Goal: Task Accomplishment & Management: Use online tool/utility

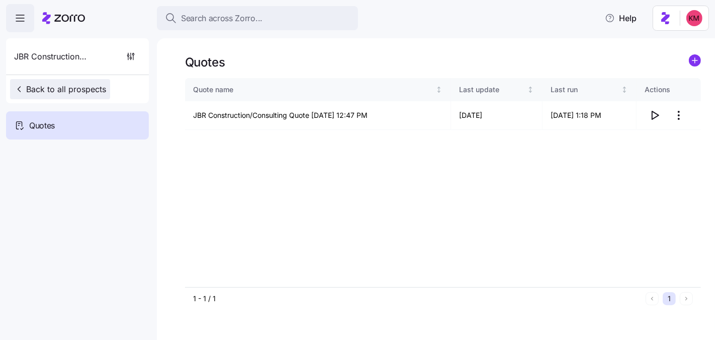
click at [68, 97] on button "Back to all prospects" at bounding box center [60, 89] width 100 height 20
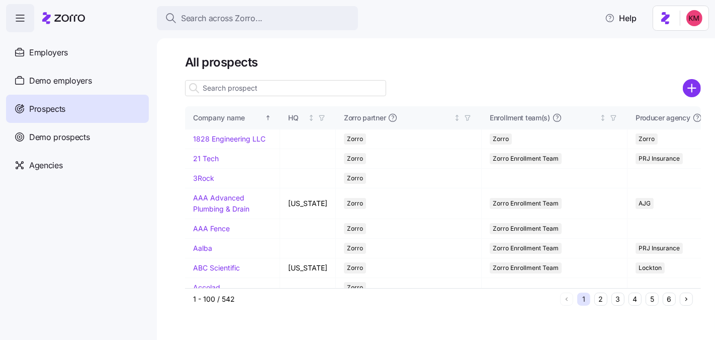
click at [294, 93] on input at bounding box center [285, 88] width 201 height 16
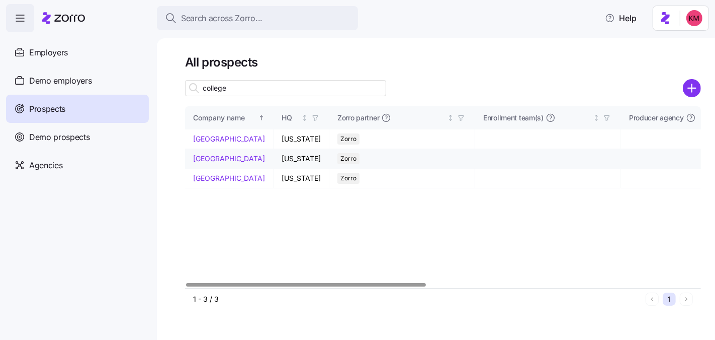
type input "college"
click at [209, 162] on link "Champlain College" at bounding box center [229, 158] width 72 height 9
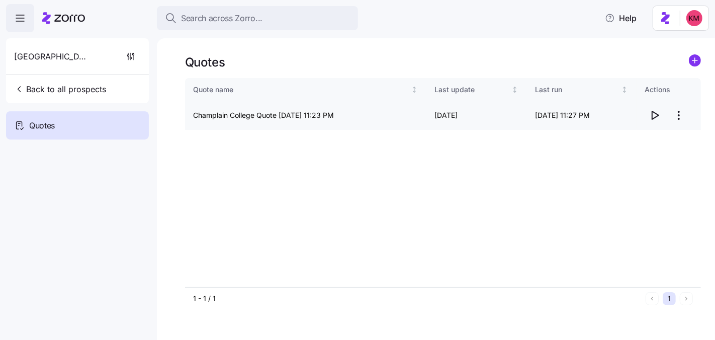
click at [652, 119] on icon "button" at bounding box center [655, 115] width 12 height 12
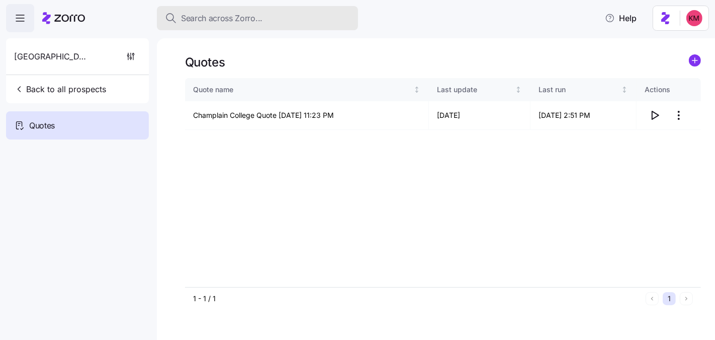
click at [220, 27] on button "Search across Zorro..." at bounding box center [257, 18] width 201 height 24
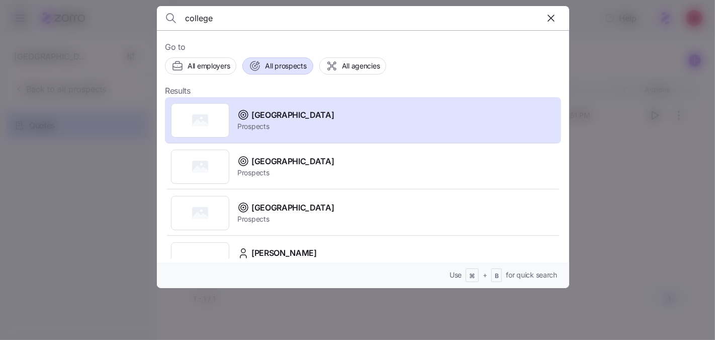
type input "college"
click at [295, 70] on span "All prospects" at bounding box center [285, 66] width 41 height 10
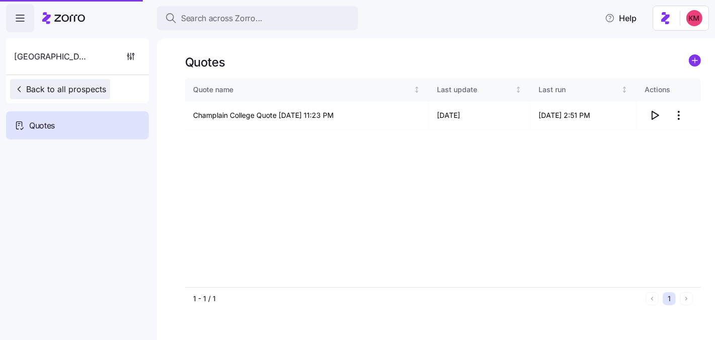
click at [84, 90] on span "Back to all prospects" at bounding box center [60, 89] width 92 height 12
click at [72, 92] on span "Back to all prospects" at bounding box center [60, 89] width 92 height 12
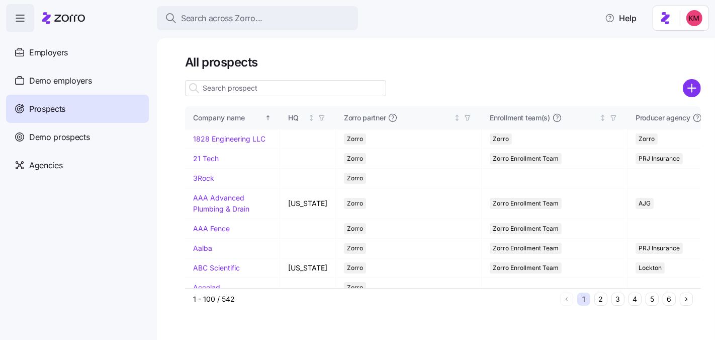
click at [222, 95] on input at bounding box center [285, 88] width 201 height 16
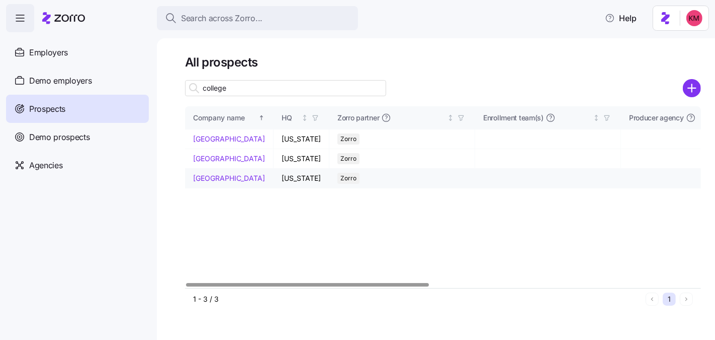
type input "college"
click at [216, 182] on link "[GEOGRAPHIC_DATA]" at bounding box center [229, 178] width 72 height 9
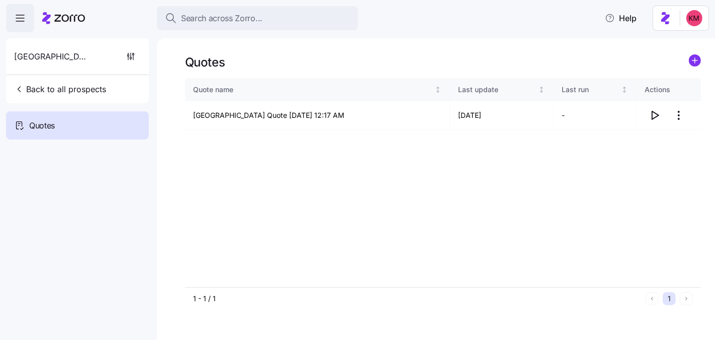
click at [631, 150] on div "Quote name Last update Last run Actions Saint Michael's College Quote 08/15/202…" at bounding box center [443, 182] width 516 height 209
click at [657, 115] on icon "button" at bounding box center [655, 115] width 12 height 12
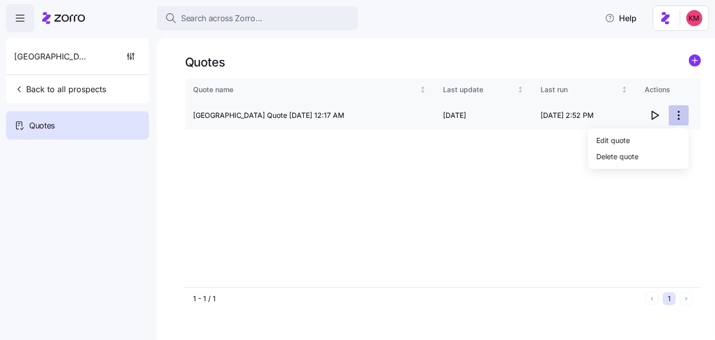
click at [681, 115] on html "Search across Zorro... Help Saint Michael's College Back to all prospects Quote…" at bounding box center [357, 217] width 715 height 435
click at [631, 139] on div "Edit quote" at bounding box center [639, 140] width 93 height 16
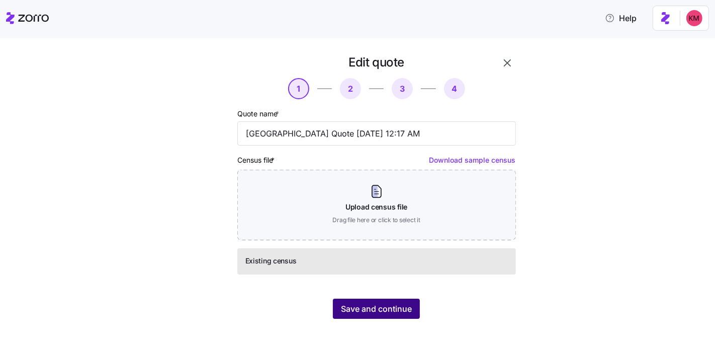
click at [396, 317] on button "Save and continue" at bounding box center [376, 308] width 87 height 20
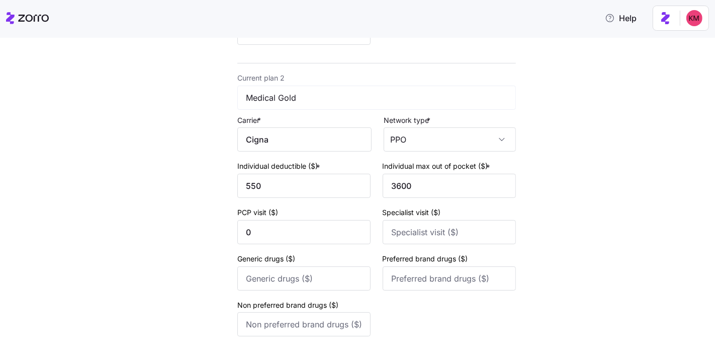
scroll to position [709, 0]
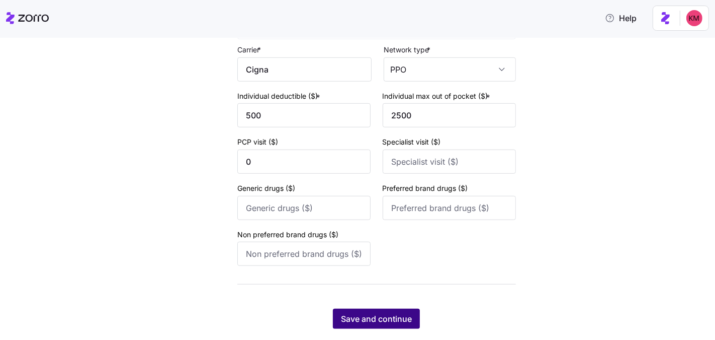
click at [391, 318] on span "Save and continue" at bounding box center [376, 318] width 71 height 12
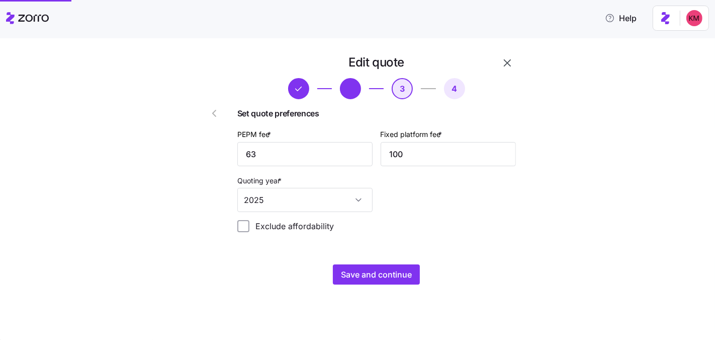
scroll to position [0, 0]
click at [401, 274] on span "Save and continue" at bounding box center [376, 274] width 71 height 12
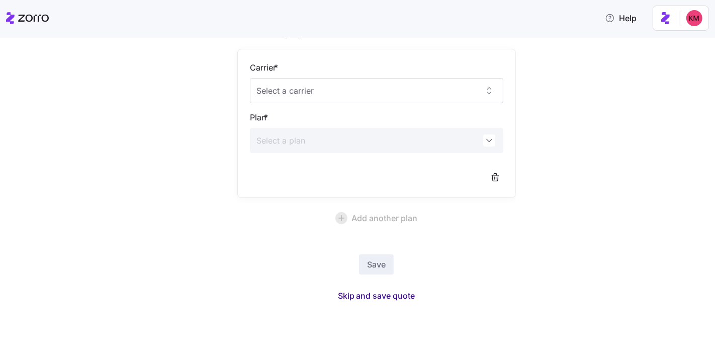
click at [389, 297] on span "Skip and save quote" at bounding box center [376, 295] width 77 height 12
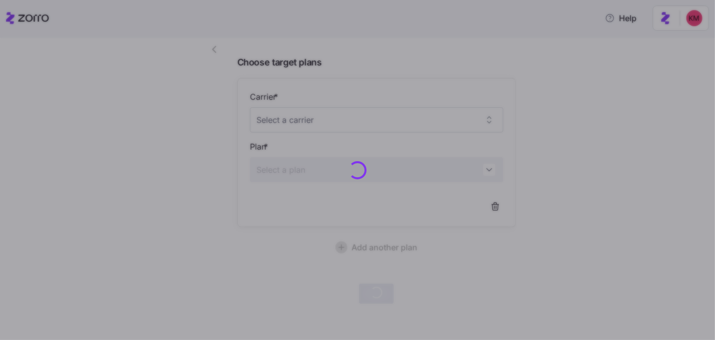
scroll to position [63, 0]
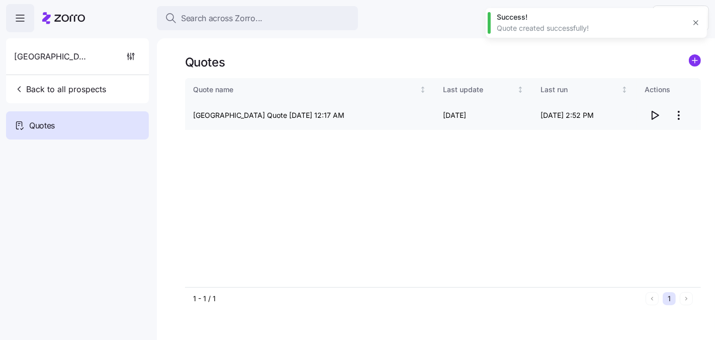
click at [653, 112] on icon "button" at bounding box center [655, 115] width 12 height 12
click at [685, 116] on html "Search across Zorro... Help Saint Michael's College Back to all prospects Quote…" at bounding box center [357, 217] width 715 height 435
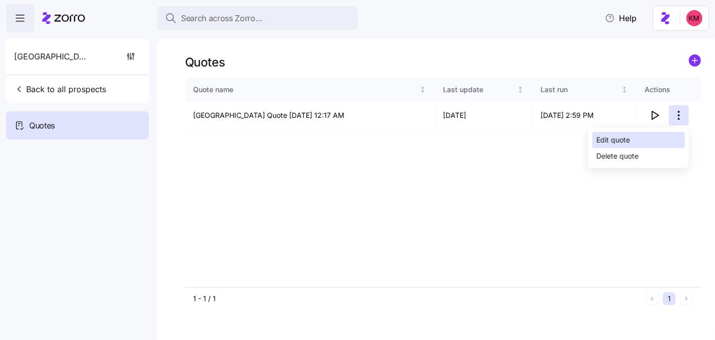
click at [645, 144] on div "Edit quote" at bounding box center [639, 140] width 93 height 16
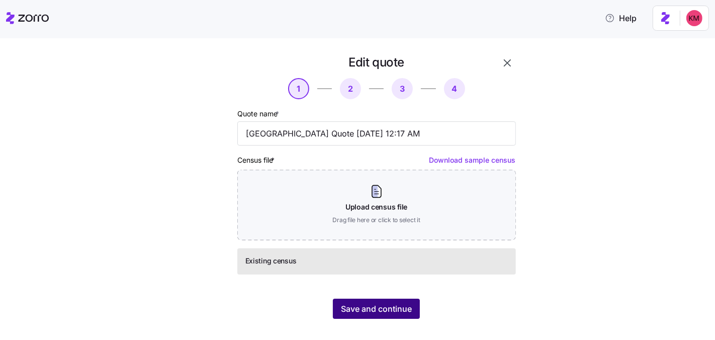
click at [385, 318] on button "Save and continue" at bounding box center [376, 308] width 87 height 20
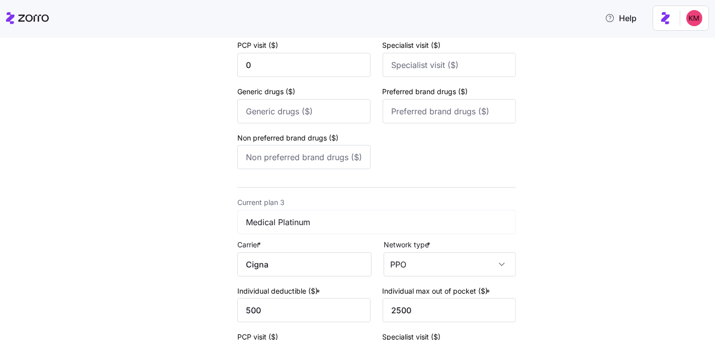
scroll to position [735, 0]
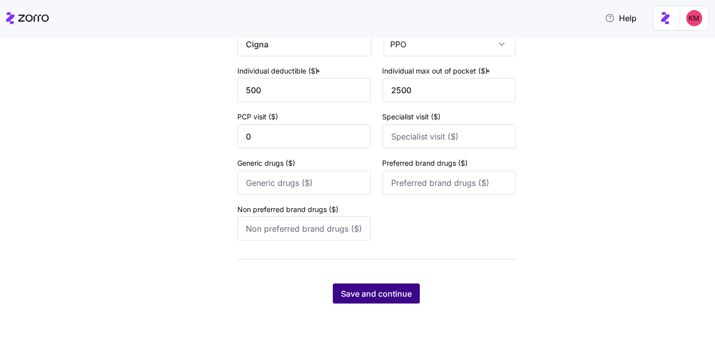
click at [392, 286] on button "Save and continue" at bounding box center [376, 293] width 87 height 20
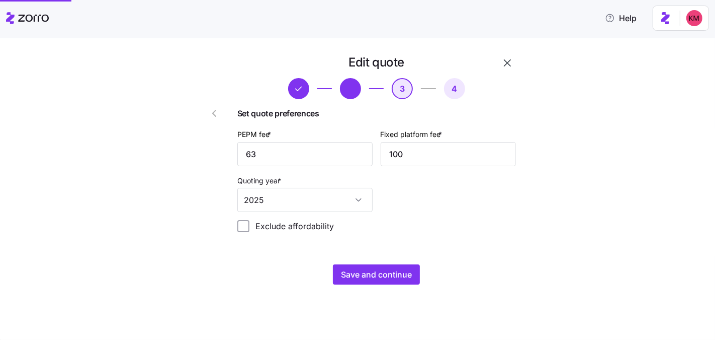
scroll to position [0, 0]
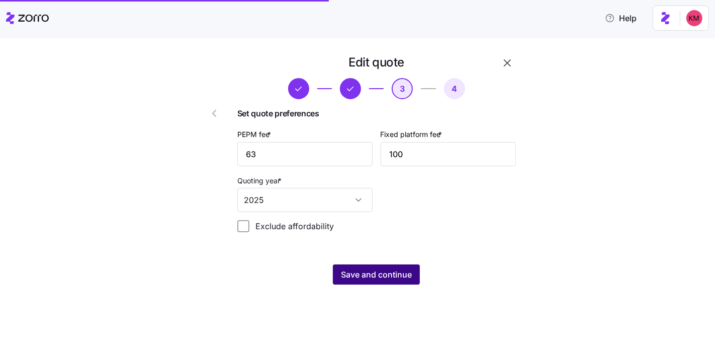
click at [397, 280] on span "Save and continue" at bounding box center [376, 274] width 71 height 12
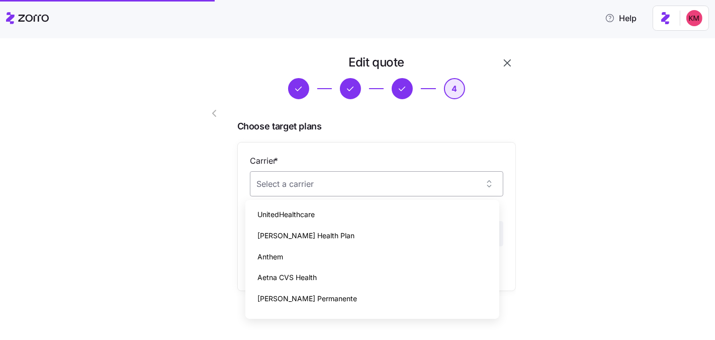
click at [316, 195] on input "Carrier *" at bounding box center [377, 183] width 254 height 25
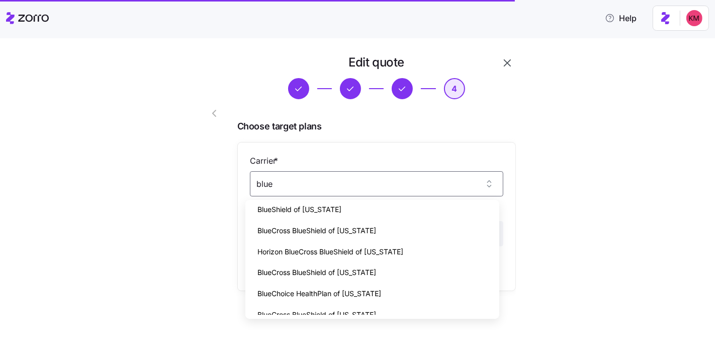
scroll to position [15, 0]
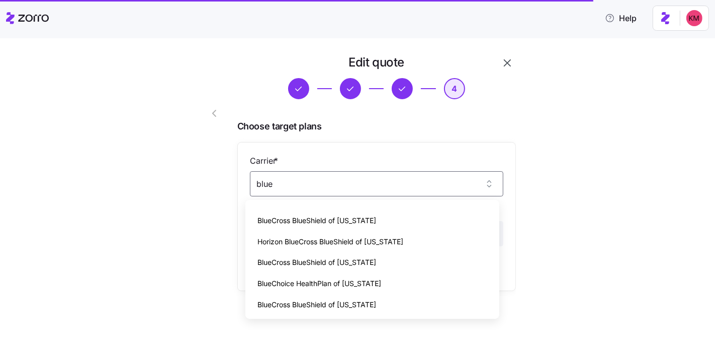
click at [334, 304] on span "BlueCross BlueShield of [US_STATE]" at bounding box center [317, 304] width 119 height 11
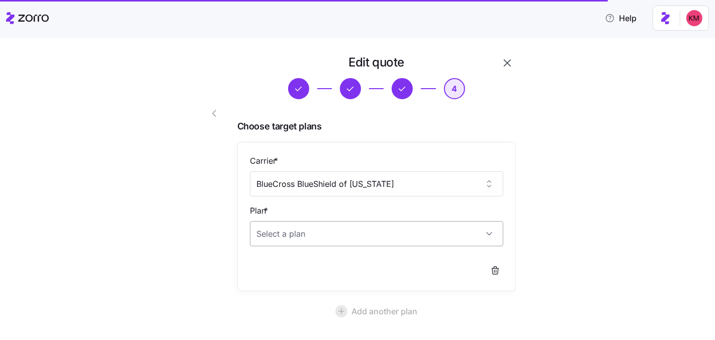
type input "BlueCross BlueShield of [US_STATE]"
click at [292, 235] on input "Plan *" at bounding box center [377, 233] width 254 height 25
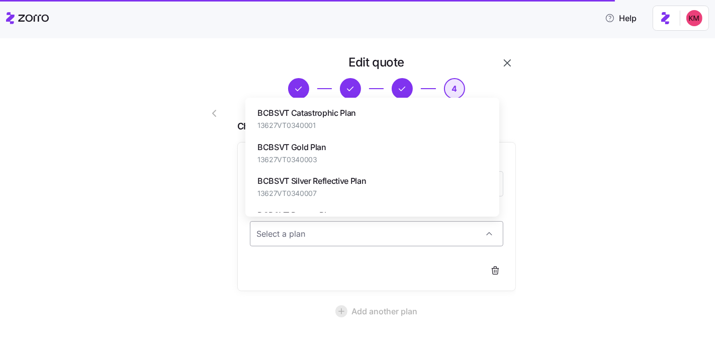
paste input "BCBSVT [US_STATE] Select Gold CDHP Plan"
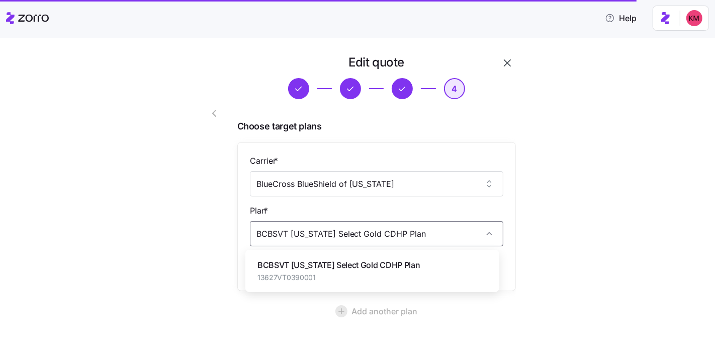
click at [320, 262] on span "BCBSVT [US_STATE] Select Gold CDHP Plan" at bounding box center [339, 265] width 163 height 13
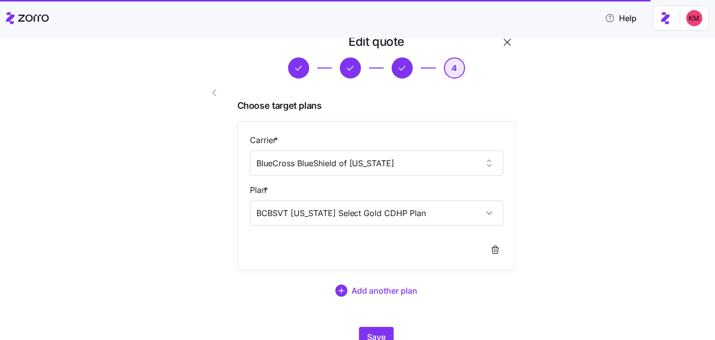
scroll to position [63, 0]
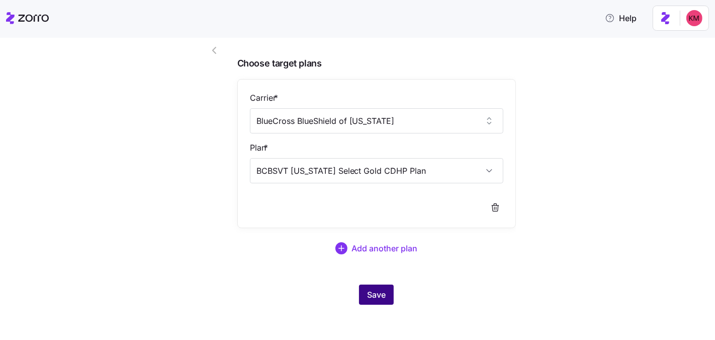
type input "BCBSVT [US_STATE] Select Gold CDHP Plan"
click at [385, 299] on button "Save" at bounding box center [376, 294] width 35 height 20
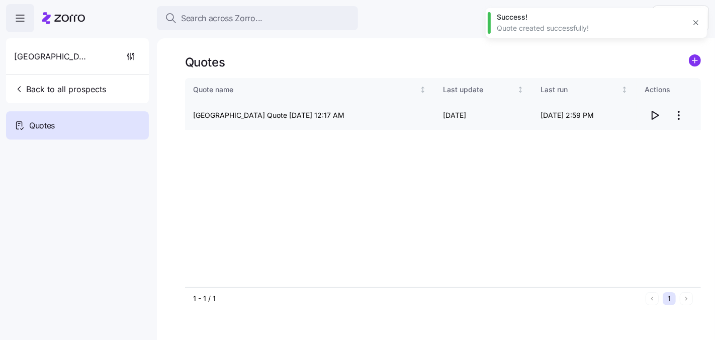
click at [650, 116] on icon "button" at bounding box center [655, 115] width 12 height 12
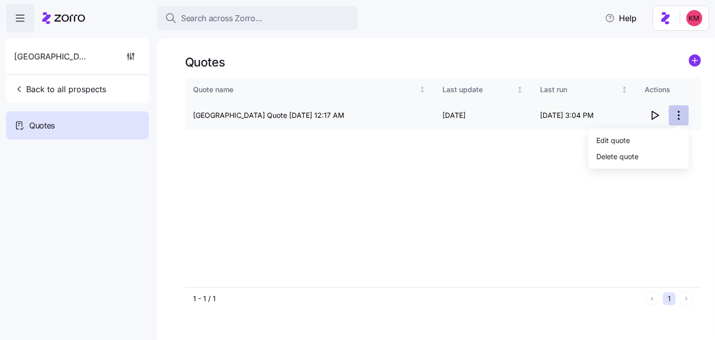
click at [676, 118] on html "Search across Zorro... Help Saint Michael's College Back to all prospects Quote…" at bounding box center [357, 217] width 715 height 435
click at [637, 145] on div "Edit quote" at bounding box center [639, 140] width 93 height 16
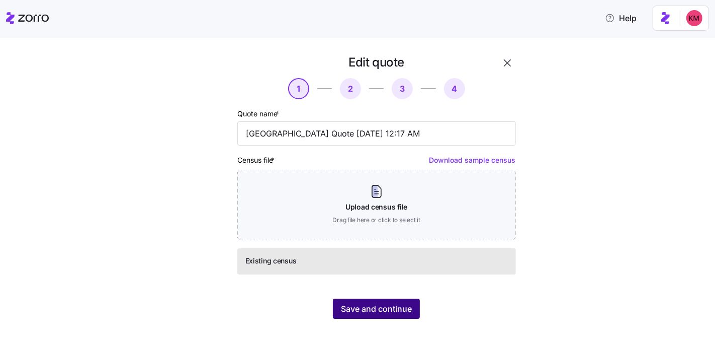
click at [358, 308] on span "Save and continue" at bounding box center [376, 308] width 71 height 12
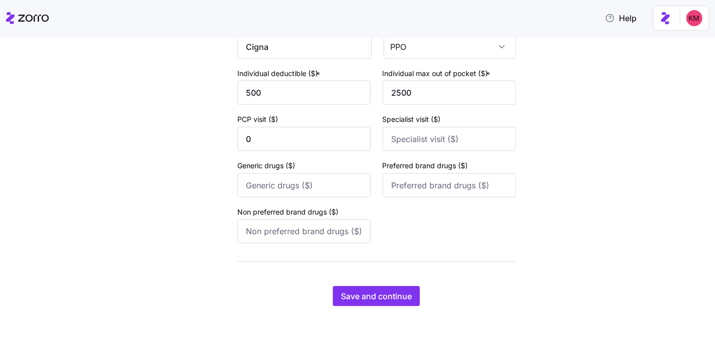
scroll to position [735, 0]
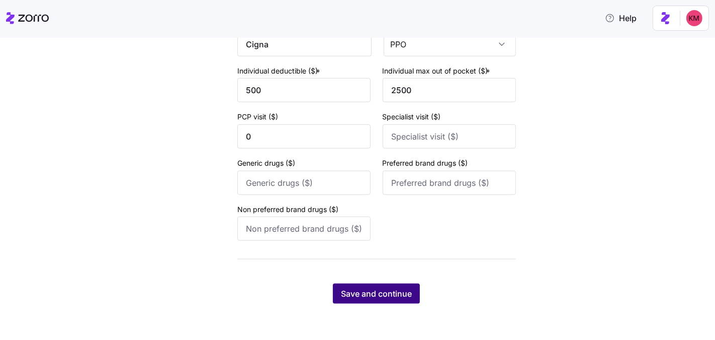
click at [395, 292] on span "Save and continue" at bounding box center [376, 293] width 71 height 12
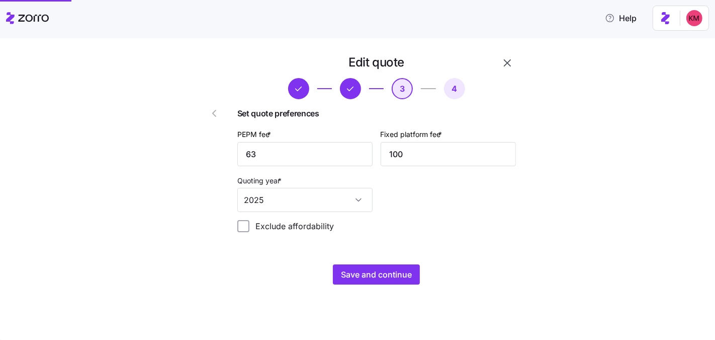
scroll to position [0, 0]
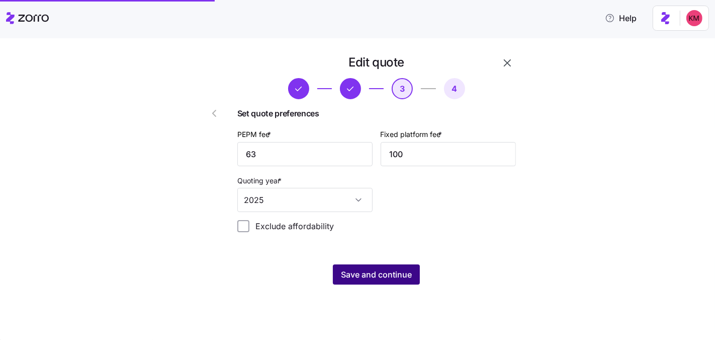
click at [398, 277] on span "Save and continue" at bounding box center [376, 274] width 71 height 12
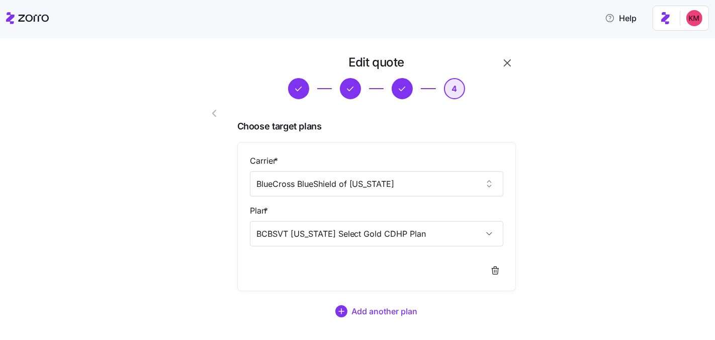
click at [323, 246] on div "Carrier * BlueCross BlueShield of Vermont Plan * BCBSVT Vermont Select Gold CDH…" at bounding box center [377, 216] width 254 height 124
click at [323, 231] on input "BCBSVT [US_STATE] Select Gold CDHP Plan" at bounding box center [377, 233] width 254 height 25
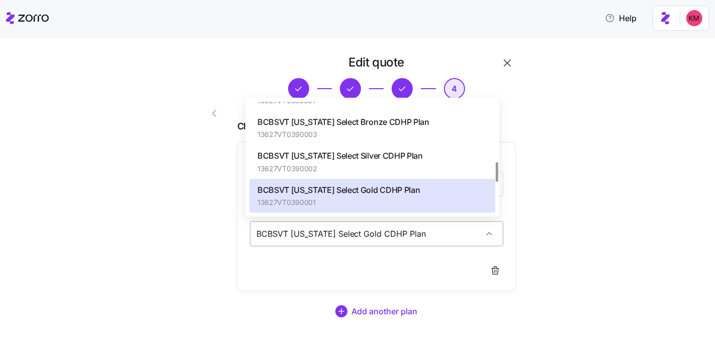
click at [323, 231] on input "BCBSVT [US_STATE] Select Gold CDHP Plan" at bounding box center [377, 233] width 254 height 25
paste input "Silver CDHP Reflective"
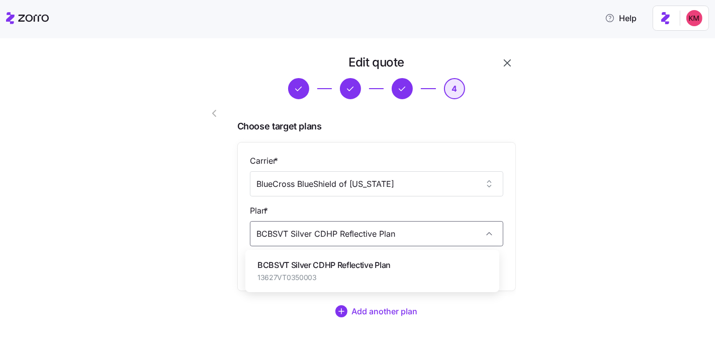
click at [330, 281] on span "13627VT0350003" at bounding box center [324, 277] width 133 height 10
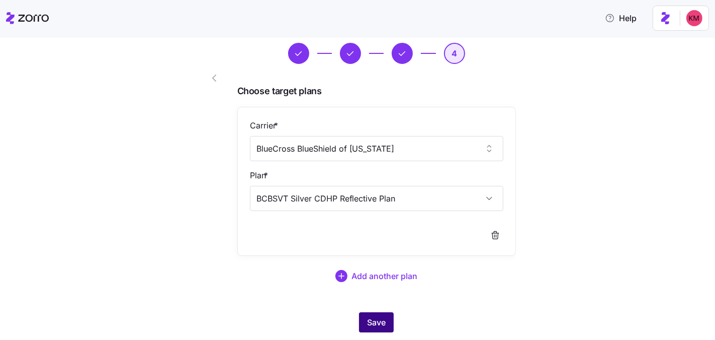
scroll to position [63, 0]
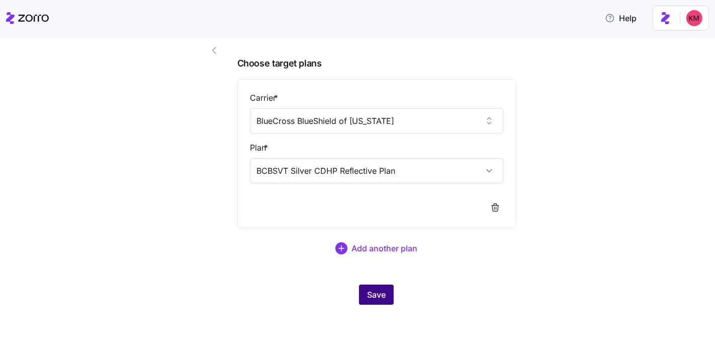
type input "BCBSVT Silver CDHP Reflective Plan"
click at [367, 296] on span "Save" at bounding box center [376, 294] width 19 height 12
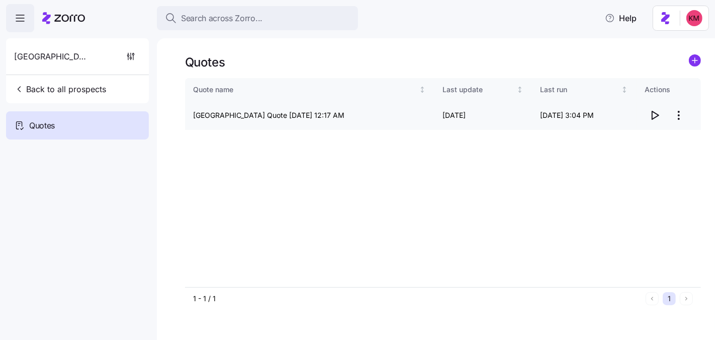
click at [657, 115] on icon "button" at bounding box center [655, 115] width 12 height 12
click at [682, 116] on html "Search across Zorro... Help Saint Michael's College Back to all prospects Quote…" at bounding box center [357, 217] width 715 height 435
click at [660, 137] on div "Edit quote" at bounding box center [639, 140] width 93 height 16
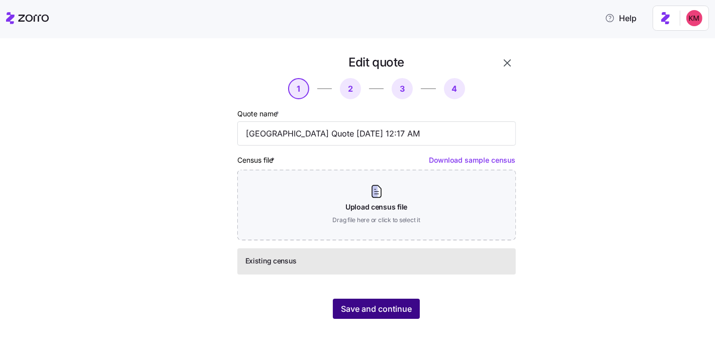
click at [376, 318] on button "Save and continue" at bounding box center [376, 308] width 87 height 20
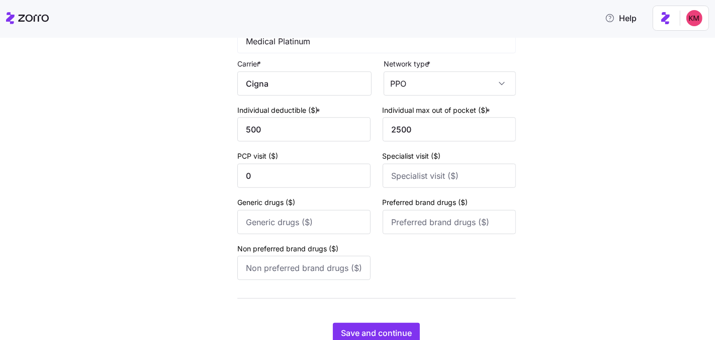
scroll to position [735, 0]
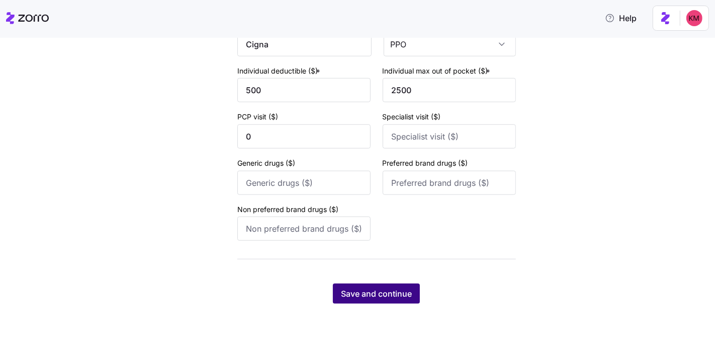
click at [385, 294] on span "Save and continue" at bounding box center [376, 293] width 71 height 12
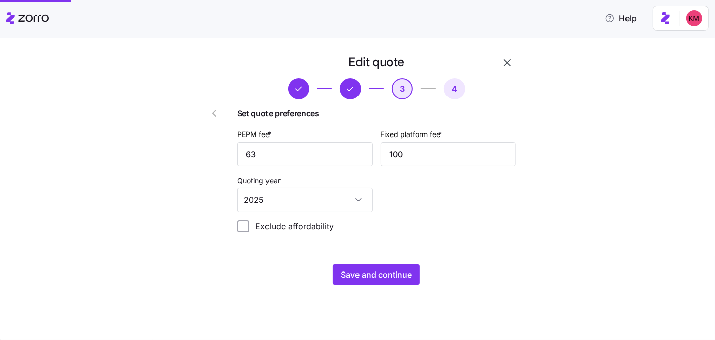
scroll to position [0, 0]
click at [386, 266] on button "Save and continue" at bounding box center [376, 274] width 87 height 20
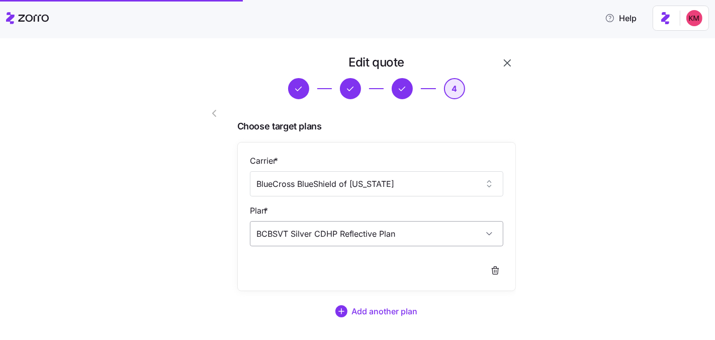
click at [325, 238] on input "BCBSVT Silver CDHP Reflective Plan" at bounding box center [377, 233] width 254 height 25
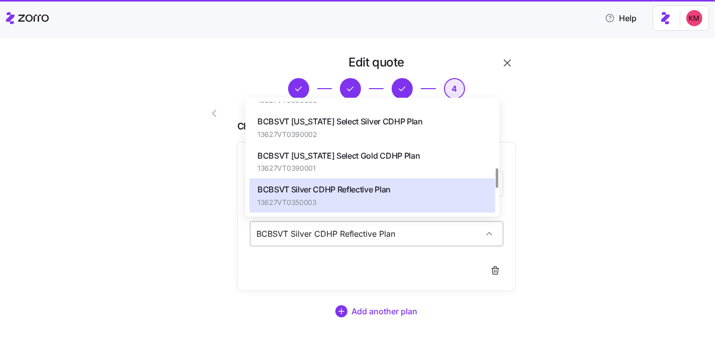
click at [325, 238] on input "BCBSVT Silver CDHP Reflective Plan" at bounding box center [377, 233] width 254 height 25
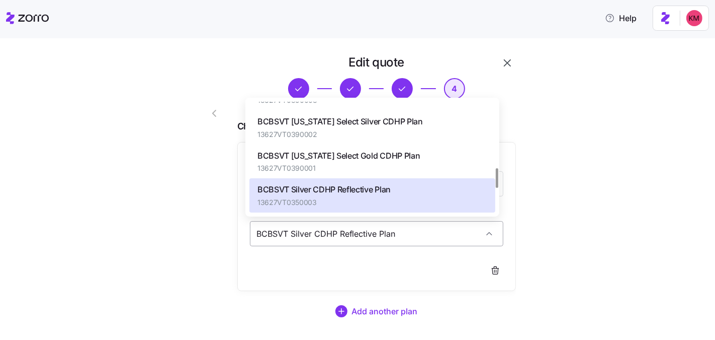
click at [325, 238] on input "BCBSVT Silver CDHP Reflective Plan" at bounding box center [377, 233] width 254 height 25
paste input "Vermont Preferred Silver"
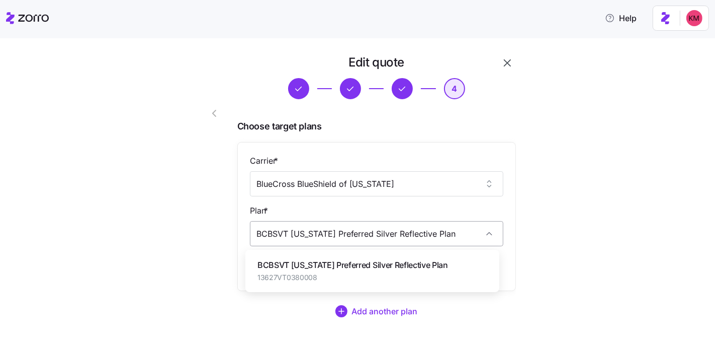
scroll to position [0, 0]
click at [338, 263] on span "BCBSVT Vermont Preferred Silver Reflective Plan" at bounding box center [353, 265] width 191 height 13
type input "BCBSVT Vermont Preferred Silver Reflective Plan"
click at [570, 302] on div "Edit quote 4 Choose target plans Carrier * BlueCross BlueShield of Vermont Plan…" at bounding box center [364, 216] width 673 height 325
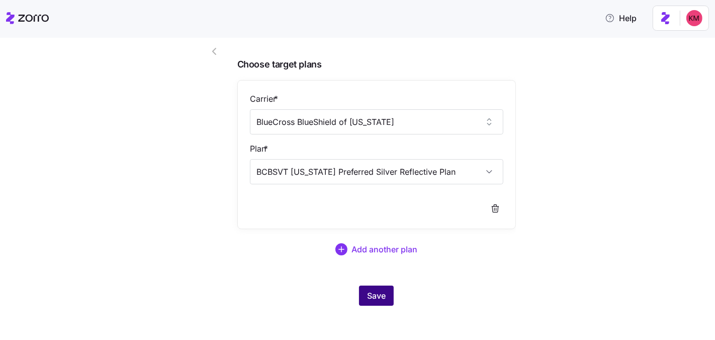
scroll to position [63, 0]
click at [379, 289] on span "Save" at bounding box center [376, 294] width 19 height 12
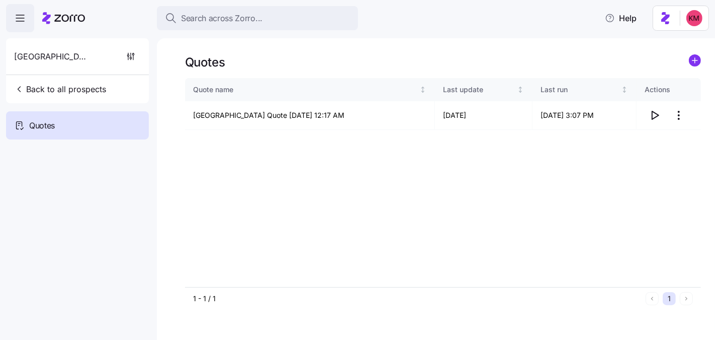
click at [604, 158] on div "Quote name Last update Last run Actions Saint Michael's College Quote 08/15/202…" at bounding box center [443, 182] width 516 height 209
click at [654, 110] on icon "button" at bounding box center [655, 115] width 12 height 12
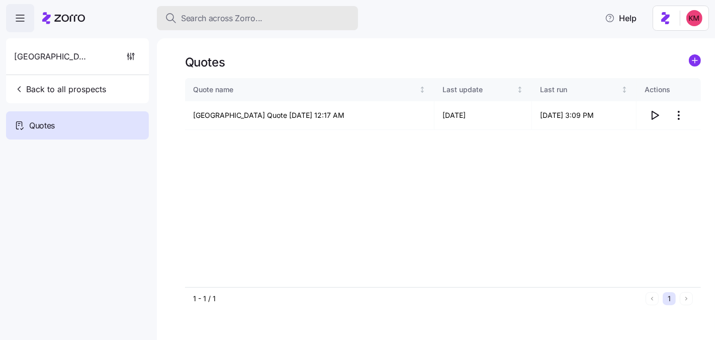
click at [194, 15] on span "Search across Zorro..." at bounding box center [221, 18] width 81 height 13
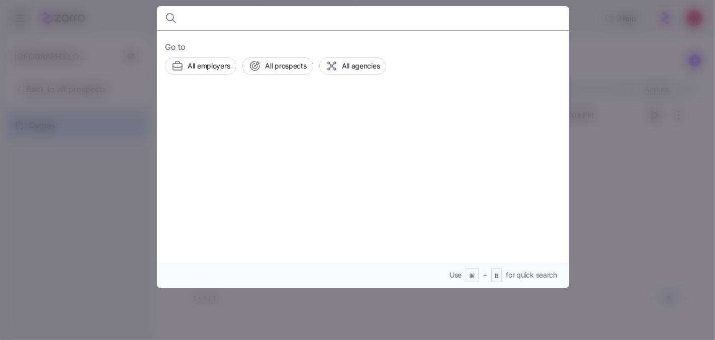
click at [106, 70] on div at bounding box center [357, 170] width 715 height 340
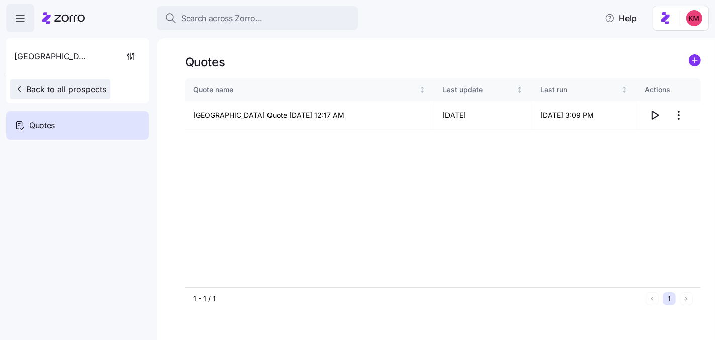
click at [58, 92] on span "Back to all prospects" at bounding box center [60, 89] width 92 height 12
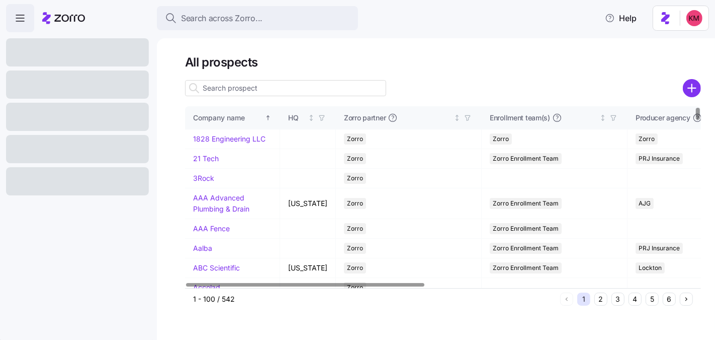
click at [240, 88] on input at bounding box center [285, 88] width 201 height 16
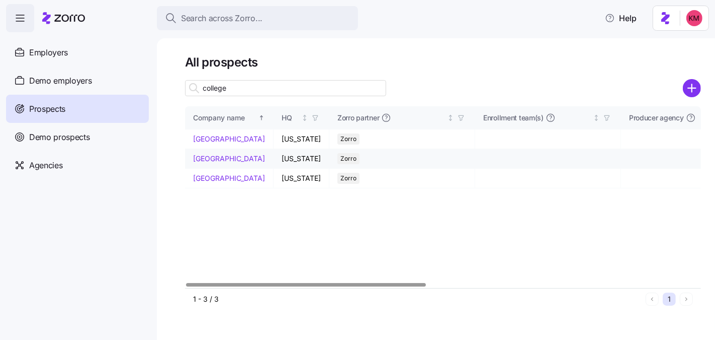
type input "college"
click at [204, 162] on link "Champlain College" at bounding box center [229, 158] width 72 height 9
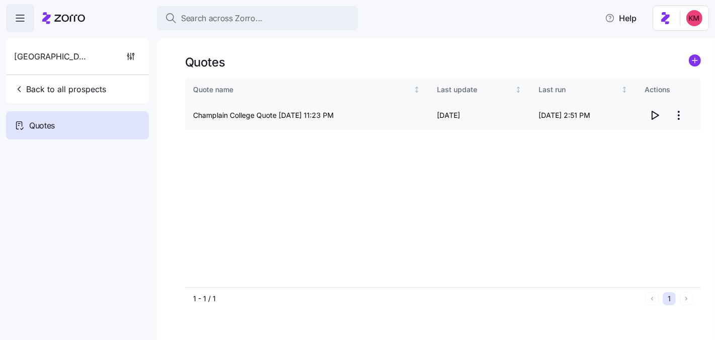
click at [654, 119] on icon "button" at bounding box center [655, 115] width 12 height 12
click at [49, 93] on span "Back to all prospects" at bounding box center [60, 89] width 92 height 12
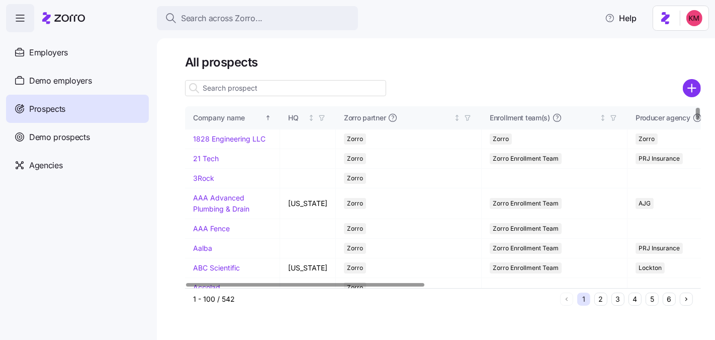
click at [634, 300] on button "4" at bounding box center [635, 298] width 13 height 13
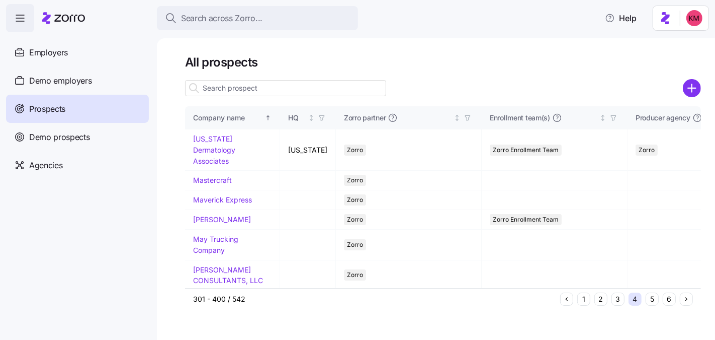
click at [653, 298] on button "5" at bounding box center [652, 298] width 13 height 13
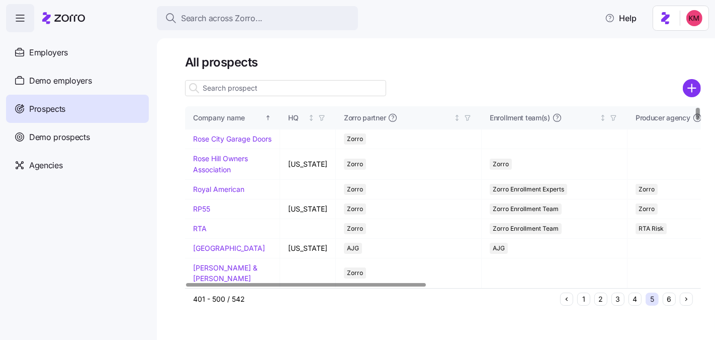
click at [635, 300] on button "4" at bounding box center [635, 298] width 13 height 13
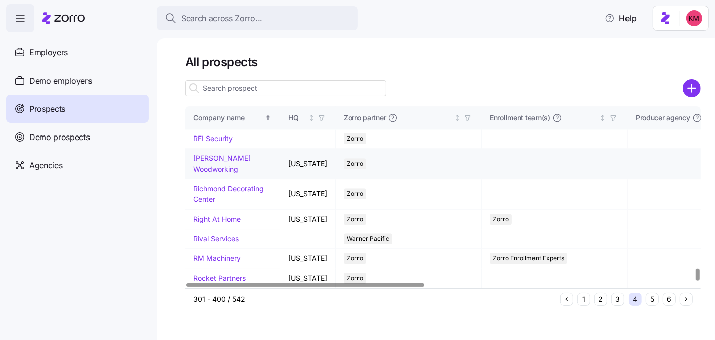
scroll to position [2509, 0]
click at [208, 173] on link "Richey Woodworking" at bounding box center [222, 163] width 58 height 20
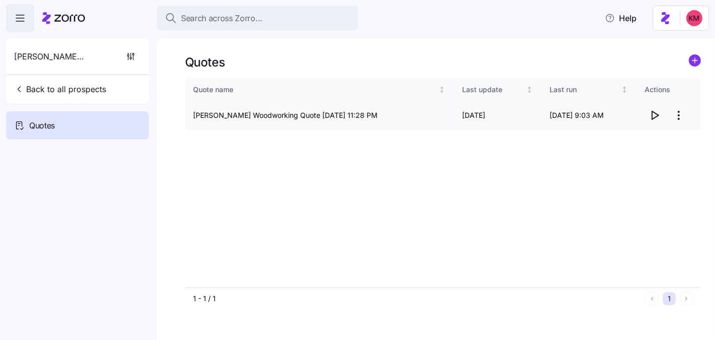
click at [655, 119] on icon "button" at bounding box center [655, 115] width 12 height 12
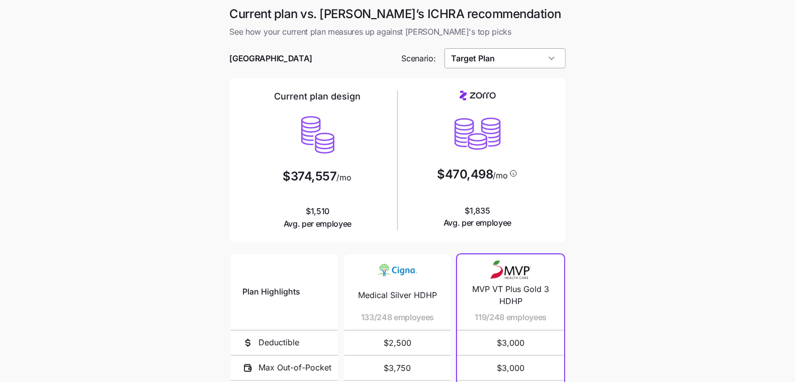
click at [500, 57] on input "Target Plan" at bounding box center [505, 58] width 121 height 20
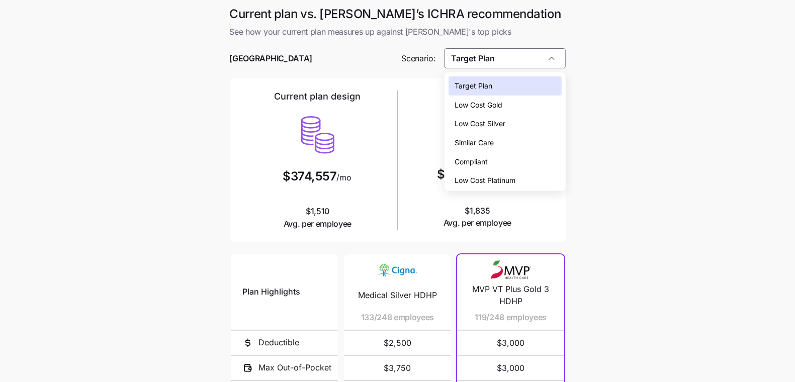
click at [489, 127] on span "Low Cost Silver" at bounding box center [480, 123] width 51 height 11
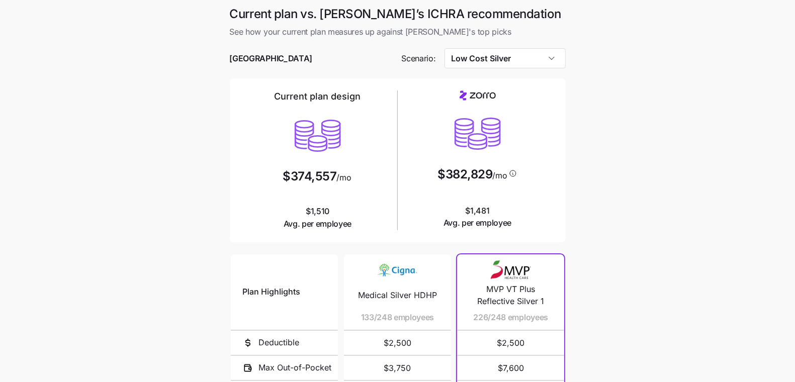
type input "Low Cost Silver"
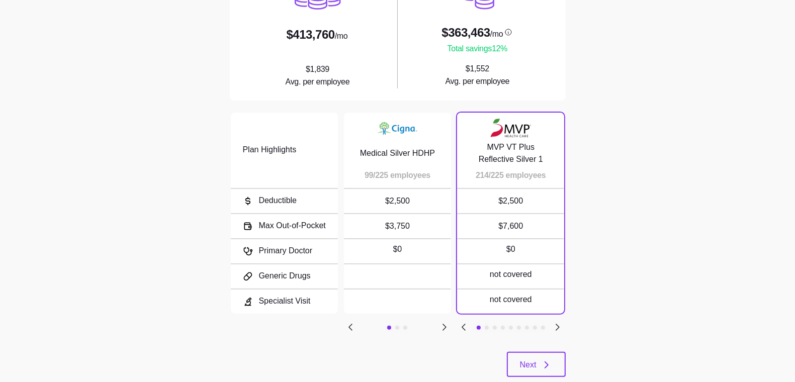
scroll to position [160, 0]
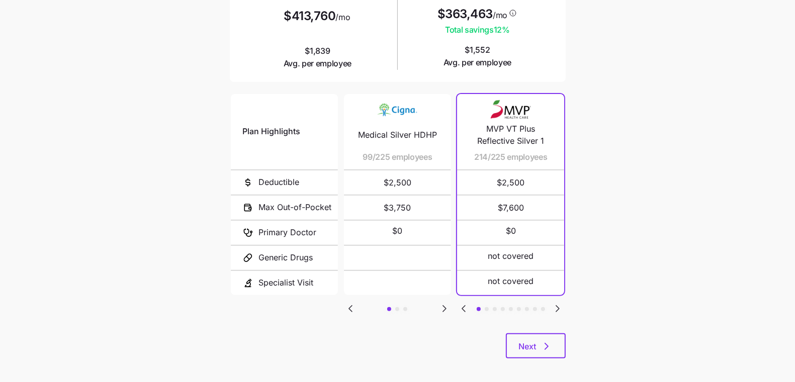
click at [446, 307] on icon "Go to next slide" at bounding box center [445, 309] width 12 height 12
click at [351, 308] on icon "Go to previous slide" at bounding box center [350, 309] width 3 height 6
click at [444, 307] on icon "Go to next slide" at bounding box center [444, 309] width 3 height 6
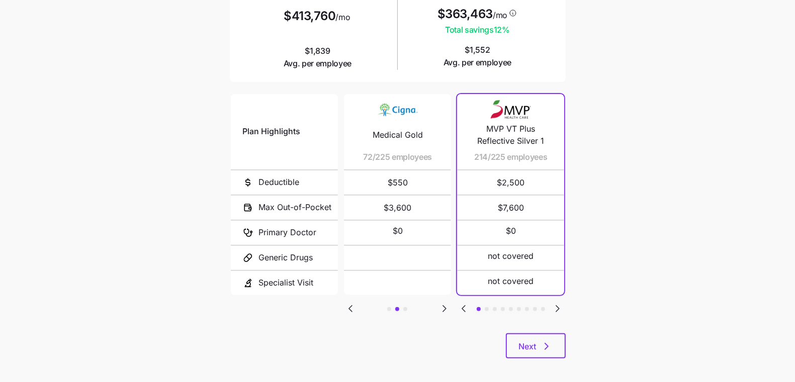
click at [447, 305] on icon "Go to next slide" at bounding box center [445, 309] width 12 height 12
click at [347, 304] on icon "Go to previous slide" at bounding box center [351, 309] width 12 height 12
click at [350, 304] on icon "Go to previous slide" at bounding box center [351, 309] width 12 height 12
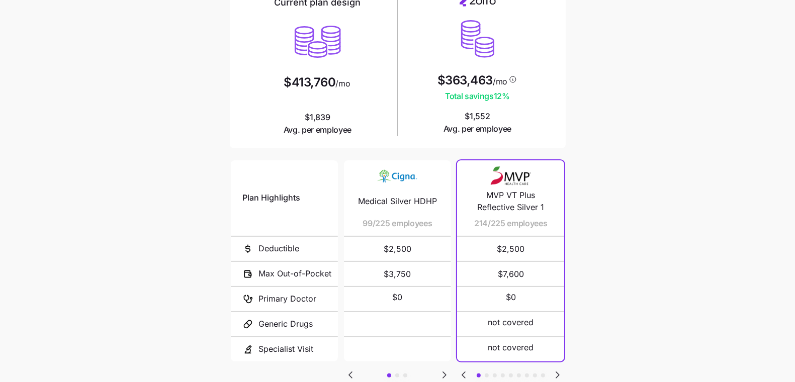
scroll to position [167, 0]
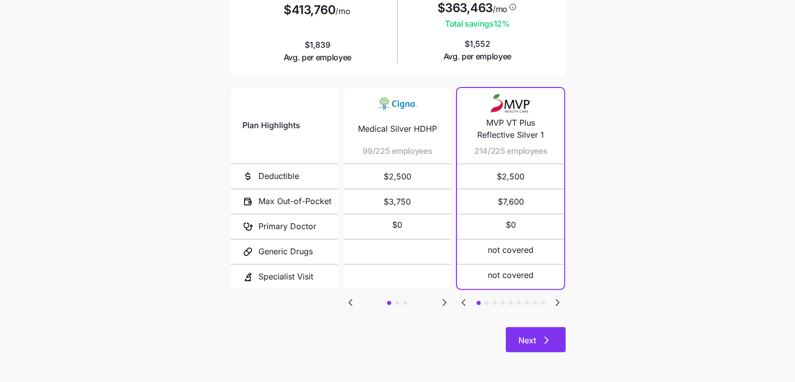
click at [537, 340] on span "Next" at bounding box center [536, 341] width 34 height 12
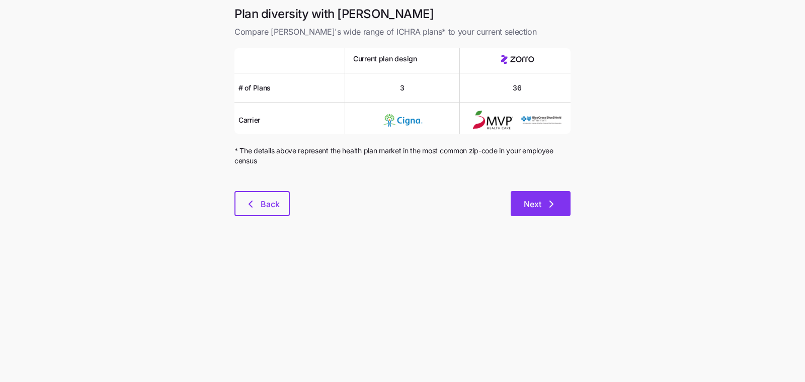
click at [538, 212] on button "Next" at bounding box center [541, 203] width 60 height 25
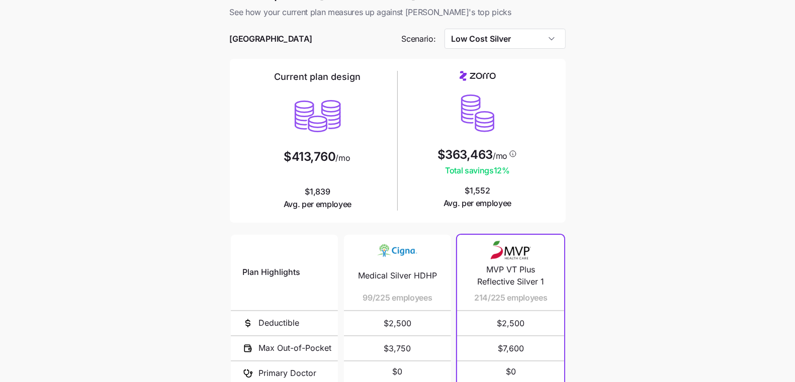
scroll to position [167, 0]
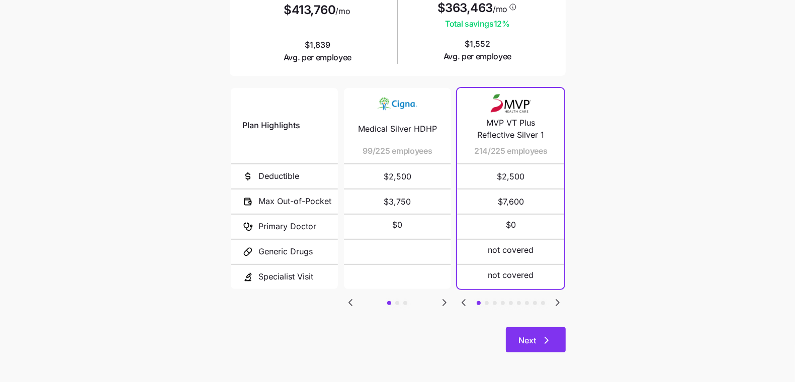
click at [510, 342] on button "Next" at bounding box center [536, 339] width 60 height 25
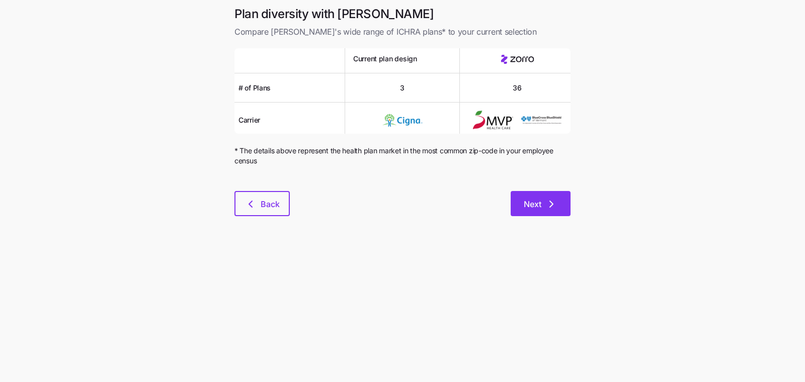
click at [540, 199] on span "Next" at bounding box center [533, 204] width 18 height 12
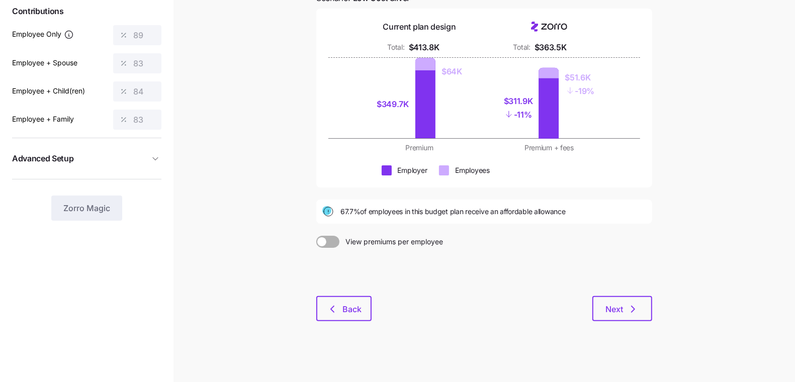
scroll to position [111, 0]
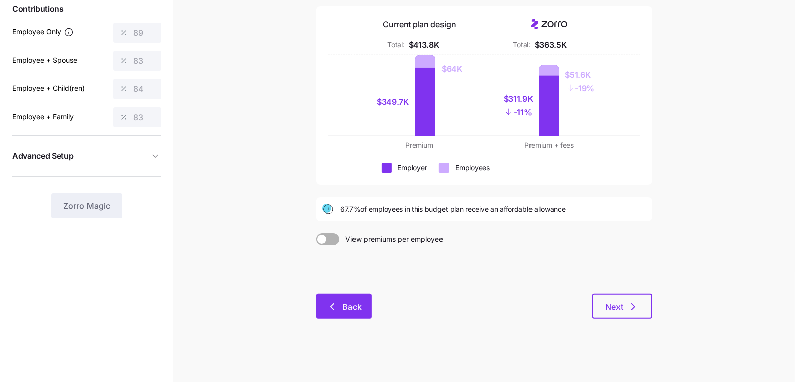
click at [346, 307] on span "Back" at bounding box center [352, 307] width 19 height 12
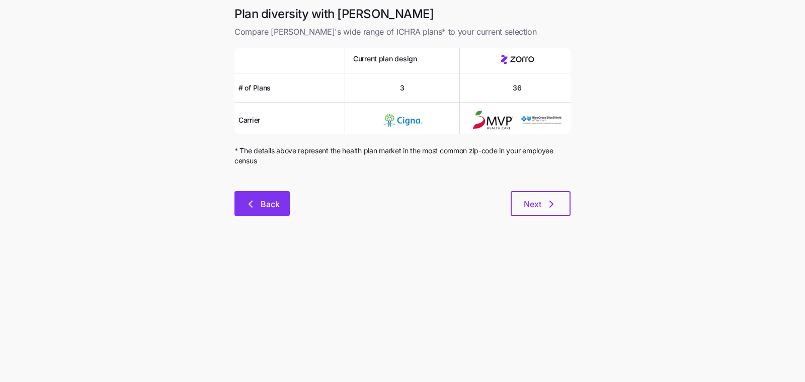
click at [255, 206] on icon "button" at bounding box center [250, 204] width 12 height 12
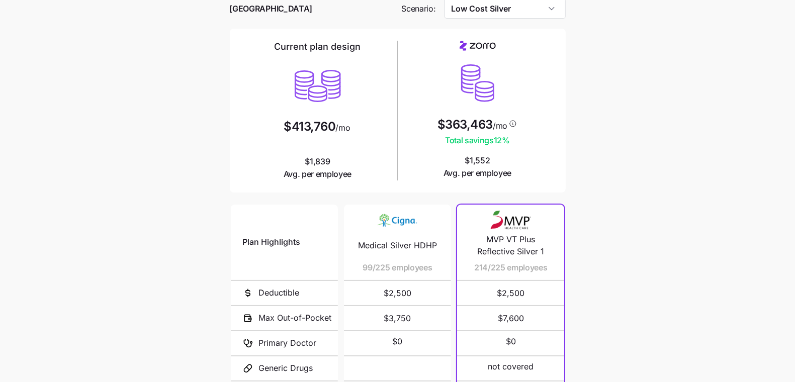
scroll to position [49, 0]
click at [672, 321] on main "Current plan vs. [PERSON_NAME]’s ICHRA recommendation See how your current plan…" at bounding box center [397, 225] width 795 height 549
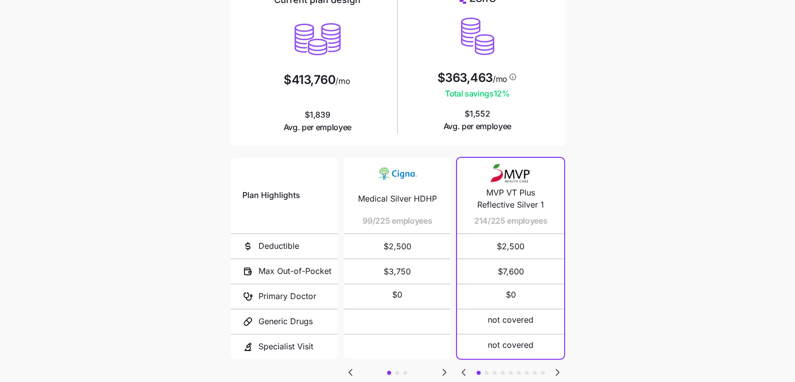
scroll to position [0, 0]
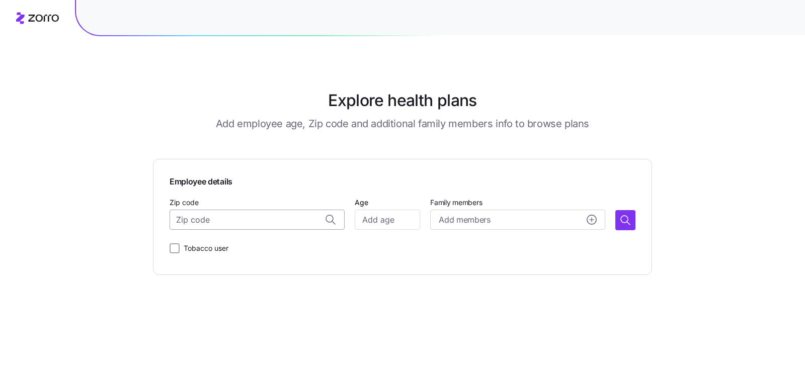
click at [204, 219] on input "Zip code" at bounding box center [257, 220] width 175 height 20
paste input "05676"
click at [240, 249] on span "05676, [GEOGRAPHIC_DATA], [GEOGRAPHIC_DATA]" at bounding box center [267, 246] width 141 height 13
type input "05676, [GEOGRAPHIC_DATA], [GEOGRAPHIC_DATA]"
click at [403, 218] on input "Age" at bounding box center [387, 220] width 65 height 20
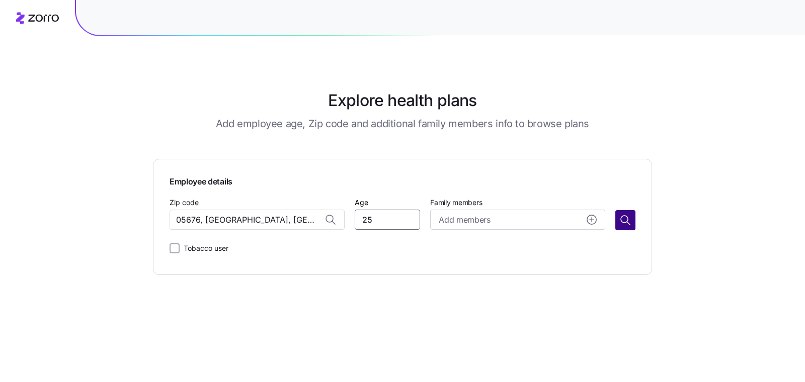
type input "25"
click at [619, 226] on button "button" at bounding box center [625, 220] width 20 height 20
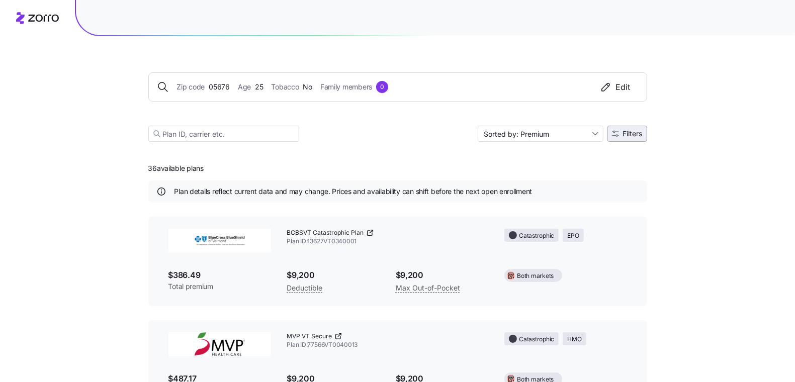
click at [627, 135] on span "Filters" at bounding box center [633, 133] width 20 height 7
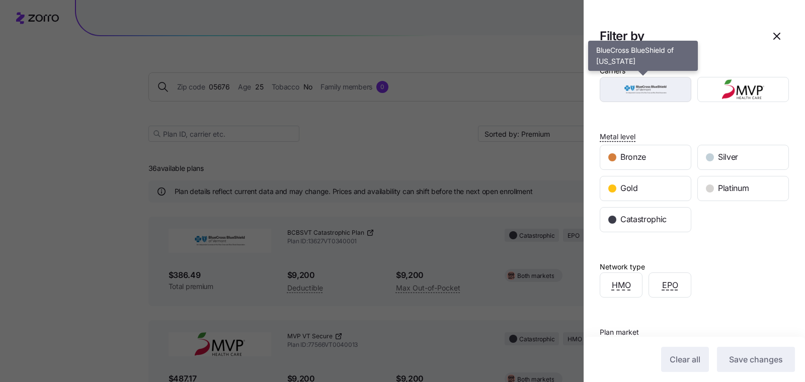
click at [643, 80] on img "button" at bounding box center [646, 89] width 74 height 20
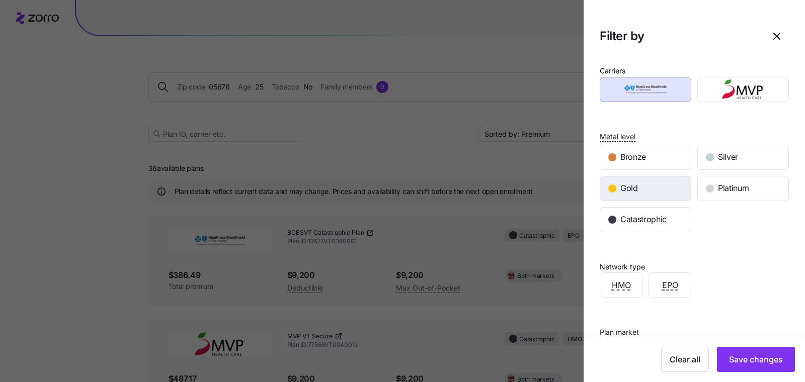
click at [643, 186] on div "Gold" at bounding box center [645, 189] width 91 height 24
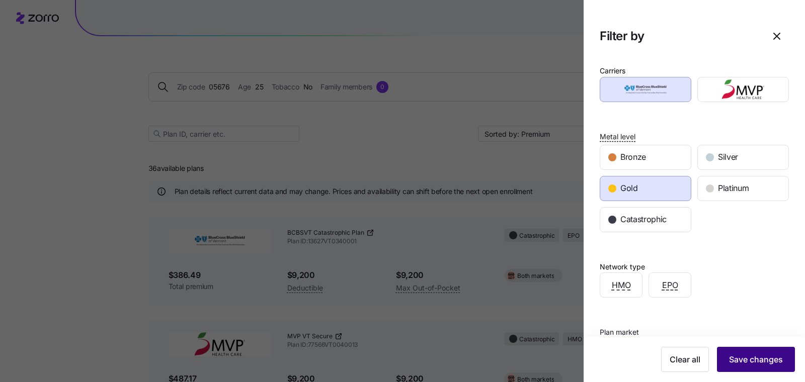
click at [753, 362] on span "Save changes" at bounding box center [756, 360] width 54 height 12
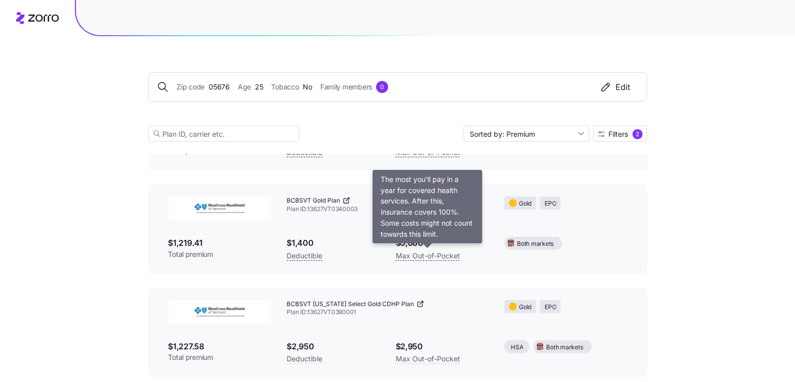
scroll to position [145, 0]
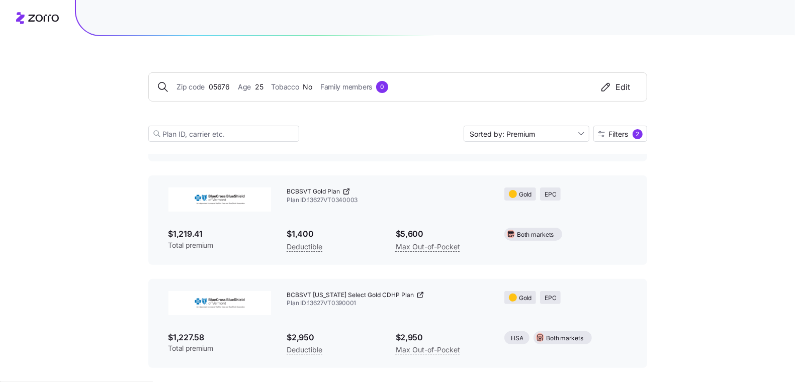
click at [374, 296] on span "BCBSVT [US_STATE] Select Gold CDHP Plan" at bounding box center [350, 295] width 127 height 9
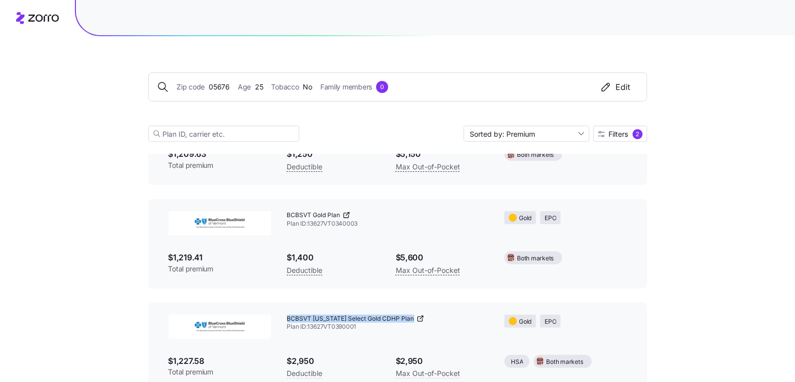
scroll to position [0, 0]
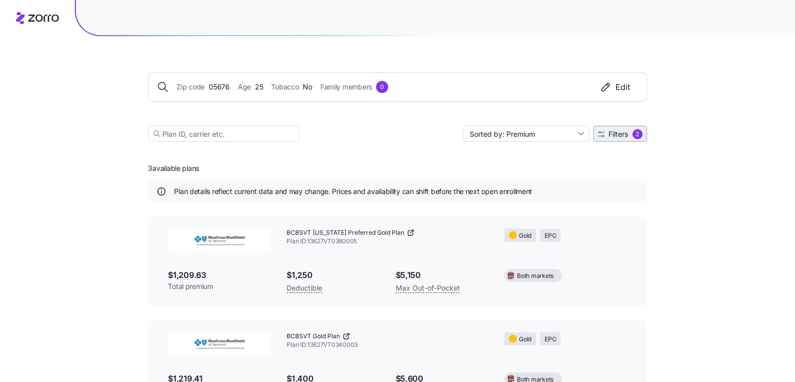
click at [628, 126] on button "Filters 2" at bounding box center [621, 134] width 54 height 16
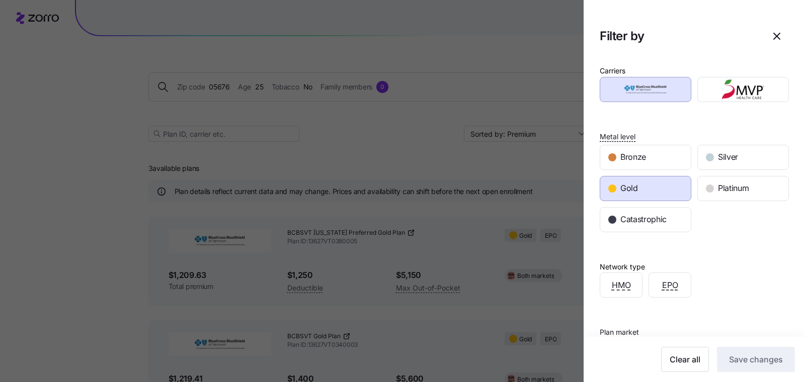
click at [655, 196] on div "Gold" at bounding box center [645, 189] width 91 height 24
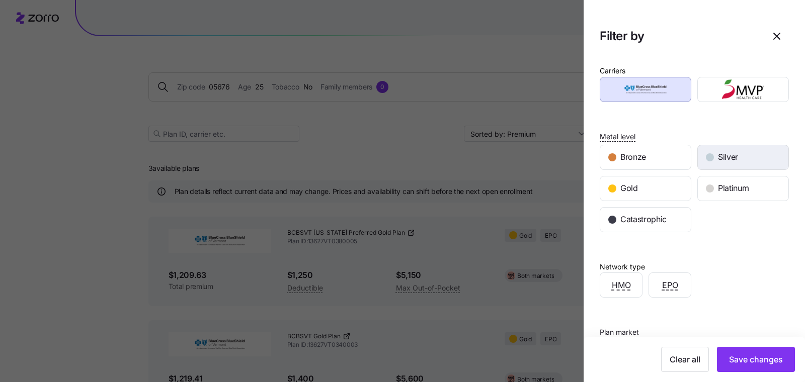
click at [722, 157] on span "Silver" at bounding box center [728, 157] width 20 height 13
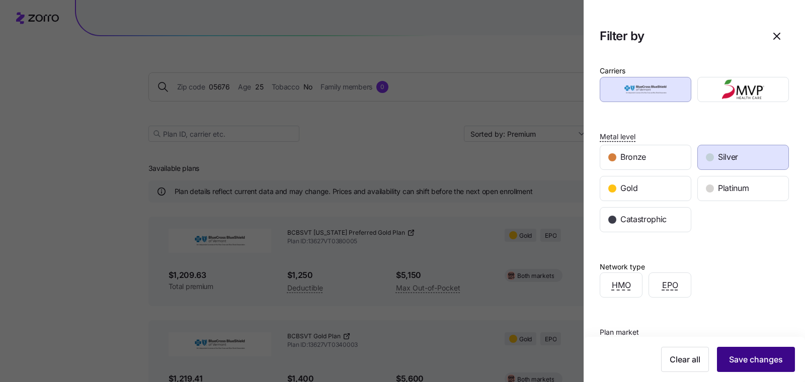
click at [756, 356] on span "Save changes" at bounding box center [756, 360] width 54 height 12
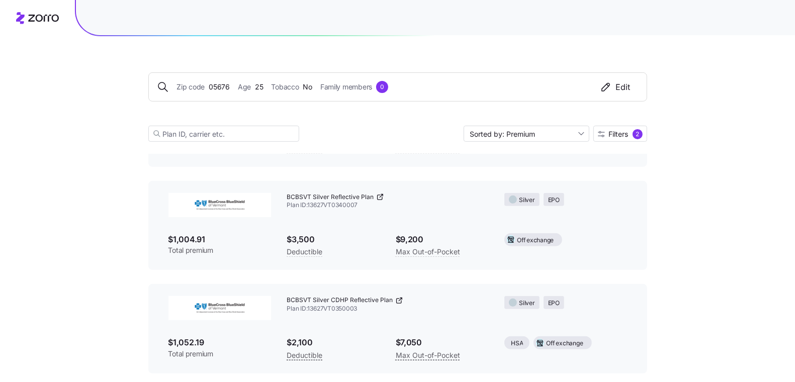
scroll to position [311, 0]
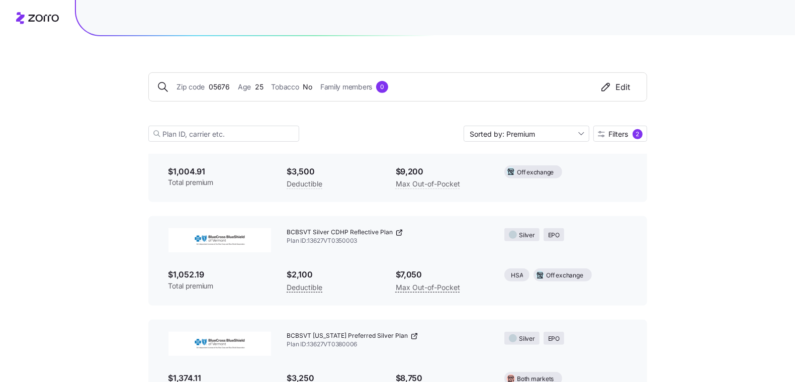
click at [336, 234] on span "BCBSVT Silver CDHP Reflective Plan" at bounding box center [340, 232] width 106 height 9
copy div "BCBSVT Silver CDHP Reflective Plan"
click at [399, 232] on icon at bounding box center [399, 233] width 8 height 8
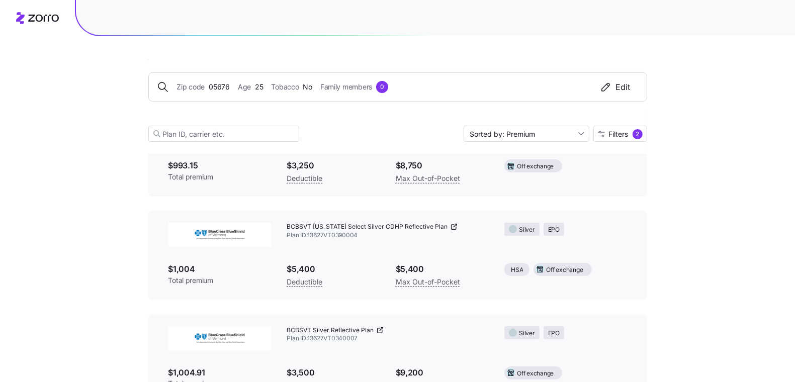
scroll to position [48, 0]
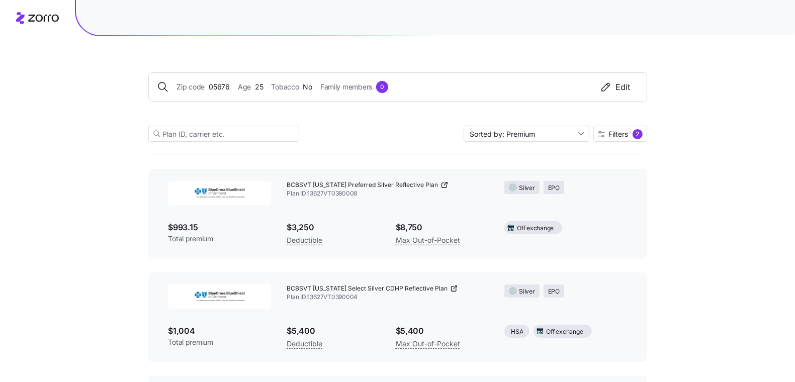
click at [323, 186] on span "BCBSVT [US_STATE] Preferred Silver Reflective Plan" at bounding box center [362, 185] width 151 height 9
click at [441, 185] on icon at bounding box center [445, 185] width 8 height 8
copy div "BCBSVT [US_STATE] Preferred Silver Reflective Plan"
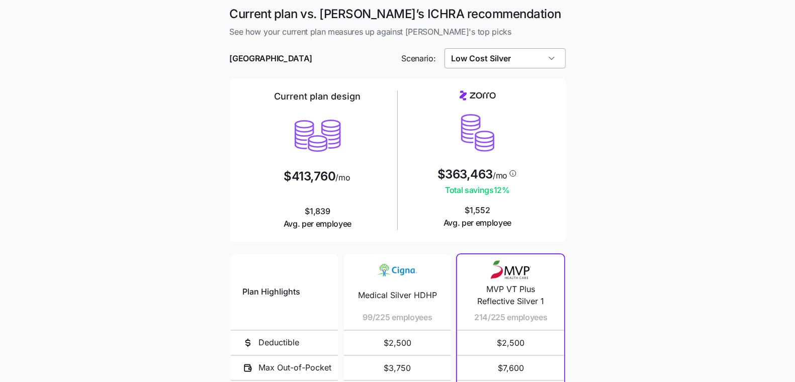
click at [529, 54] on input "Low Cost Silver" at bounding box center [505, 58] width 121 height 20
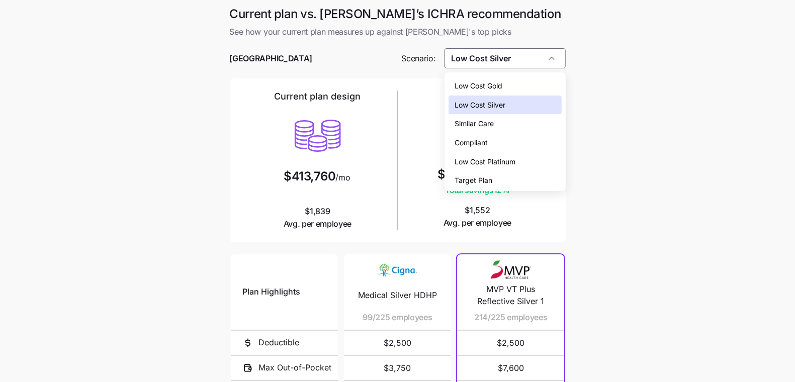
click at [478, 175] on div "Target Plan" at bounding box center [505, 180] width 113 height 19
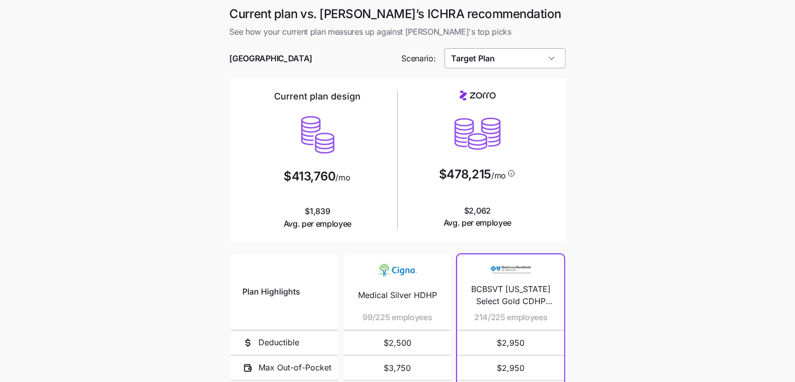
click at [508, 64] on input "Target Plan" at bounding box center [505, 58] width 121 height 20
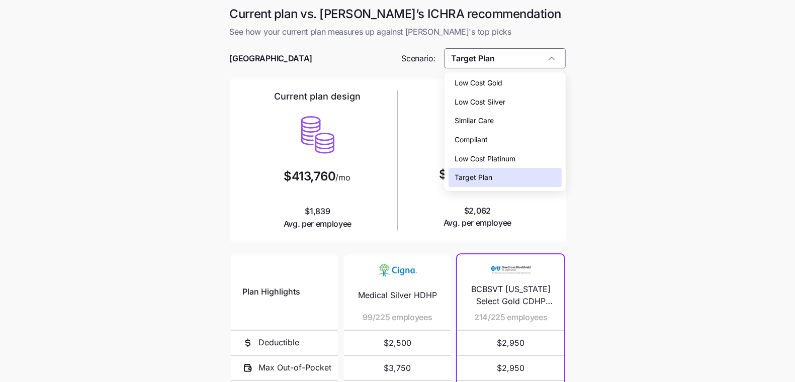
drag, startPoint x: 487, startPoint y: 102, endPoint x: 397, endPoint y: 151, distance: 102.4
click at [487, 102] on span "Low Cost Silver" at bounding box center [480, 102] width 51 height 11
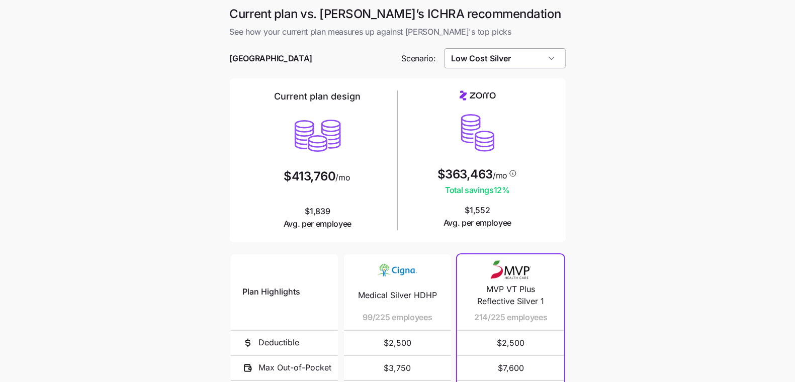
click at [522, 58] on input "Low Cost Silver" at bounding box center [505, 58] width 121 height 20
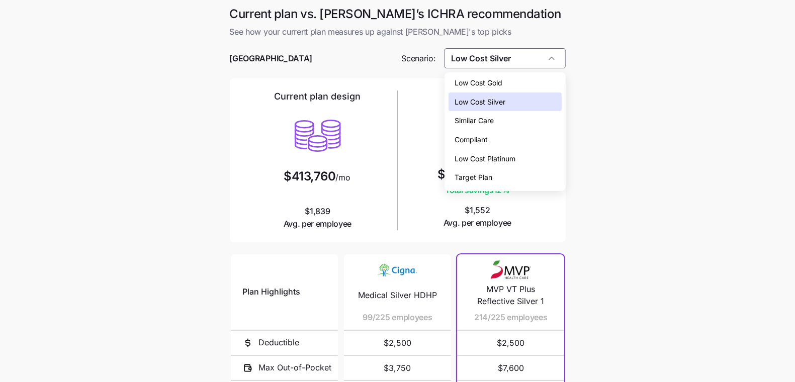
click at [525, 89] on div "Low Cost Gold" at bounding box center [505, 82] width 113 height 19
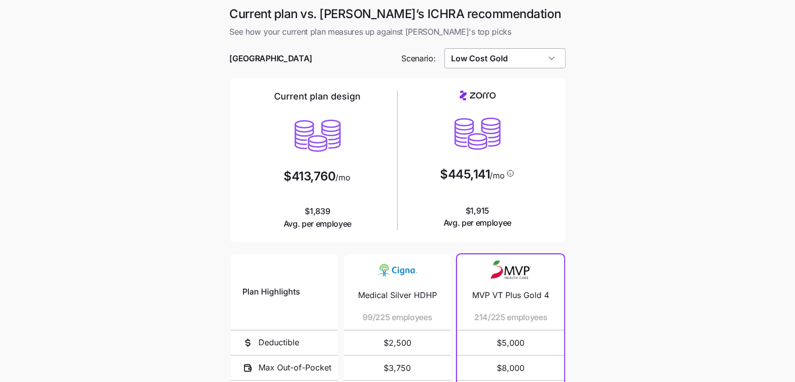
click at [527, 56] on input "Low Cost Gold" at bounding box center [505, 58] width 121 height 20
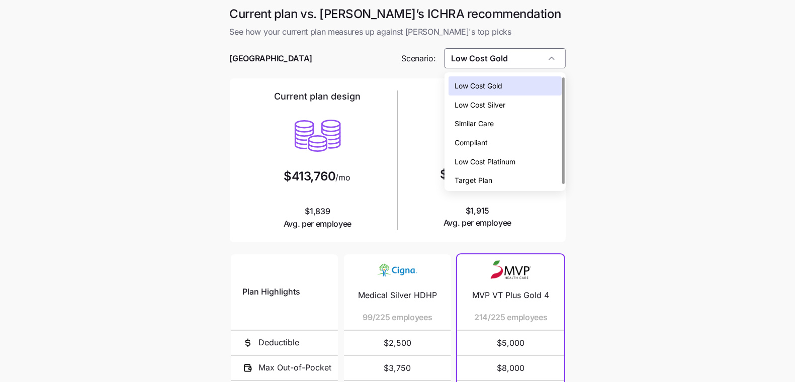
click at [516, 103] on div "Low Cost Silver" at bounding box center [505, 105] width 113 height 19
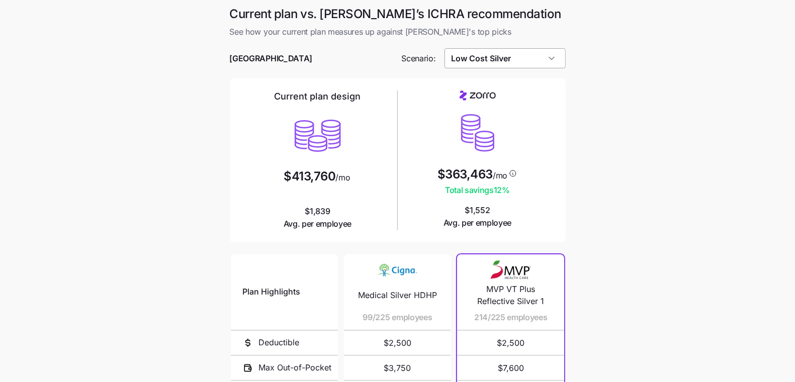
click at [514, 63] on input "Low Cost Silver" at bounding box center [505, 58] width 121 height 20
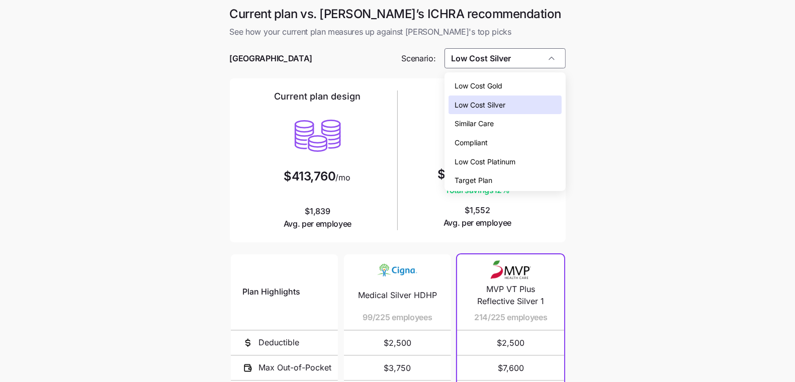
click at [512, 86] on div "Low Cost Gold" at bounding box center [505, 85] width 113 height 19
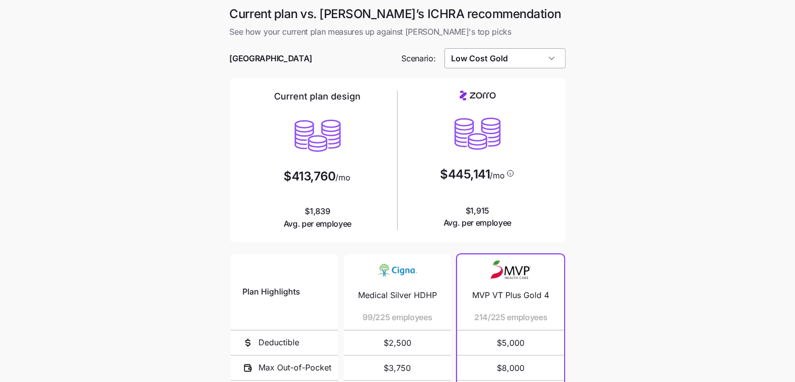
click at [515, 60] on input "Low Cost Gold" at bounding box center [505, 58] width 121 height 20
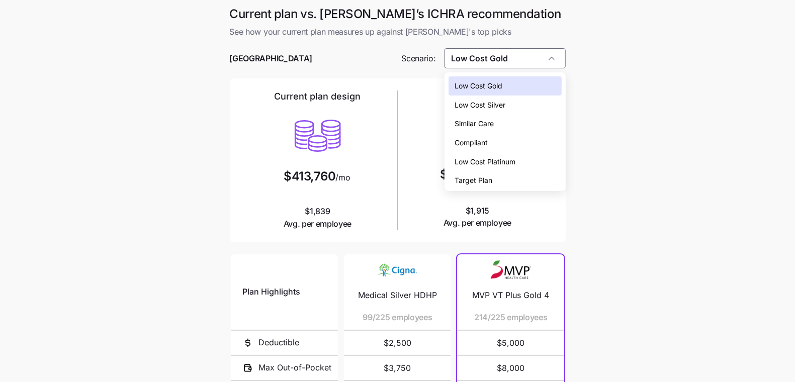
click at [515, 174] on div "Target Plan" at bounding box center [505, 180] width 113 height 19
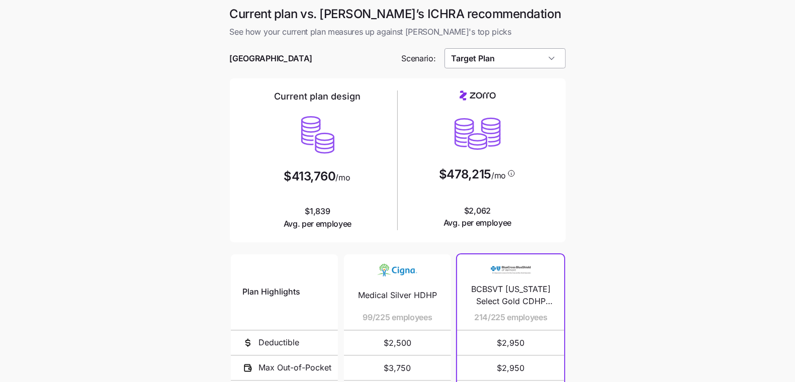
click at [518, 59] on input "Target Plan" at bounding box center [505, 58] width 121 height 20
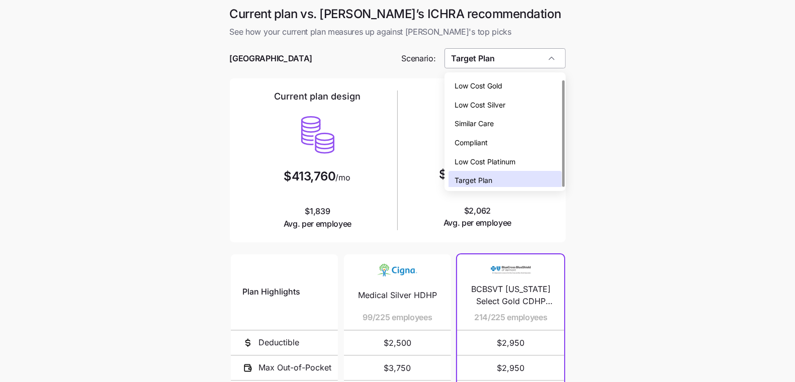
scroll to position [3, 0]
click at [506, 98] on span "Low Cost Silver" at bounding box center [480, 102] width 51 height 11
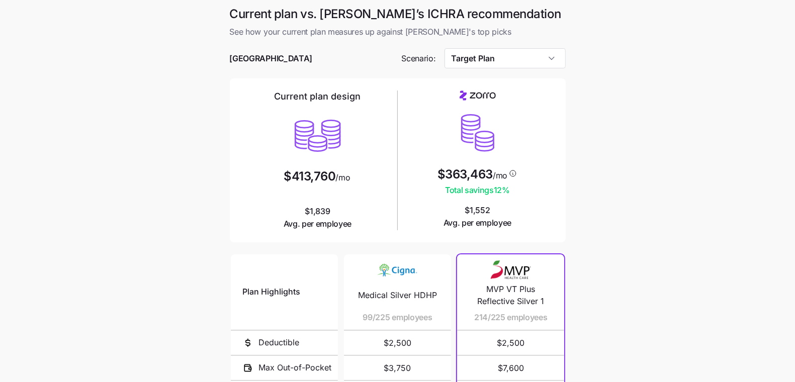
type input "Low Cost Silver"
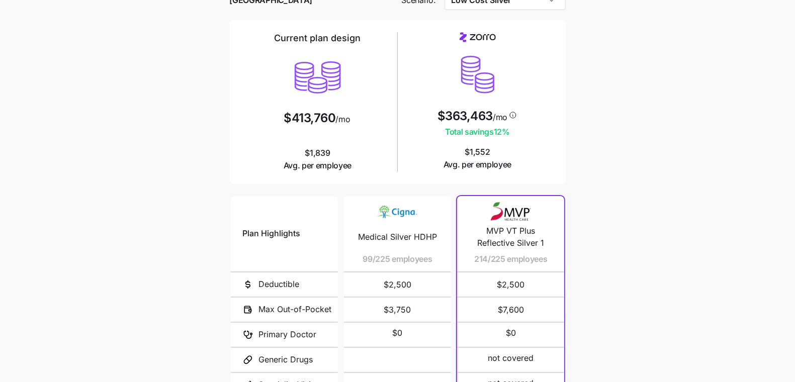
scroll to position [58, 0]
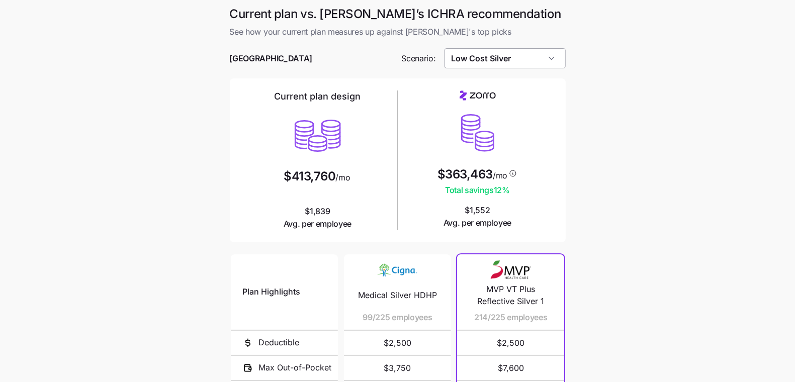
click at [530, 58] on input "Low Cost Silver" at bounding box center [505, 58] width 121 height 20
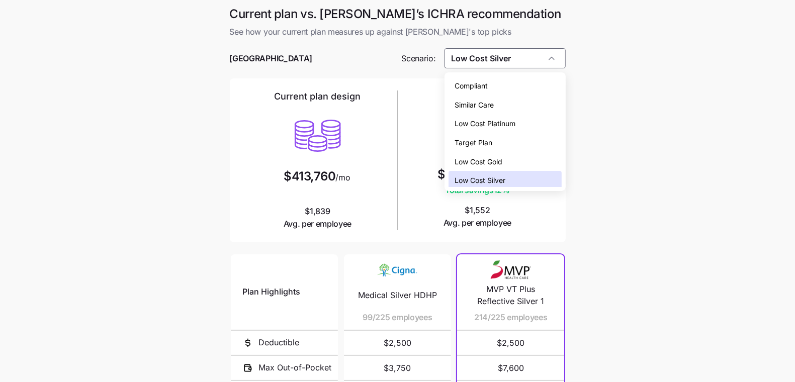
scroll to position [3, 0]
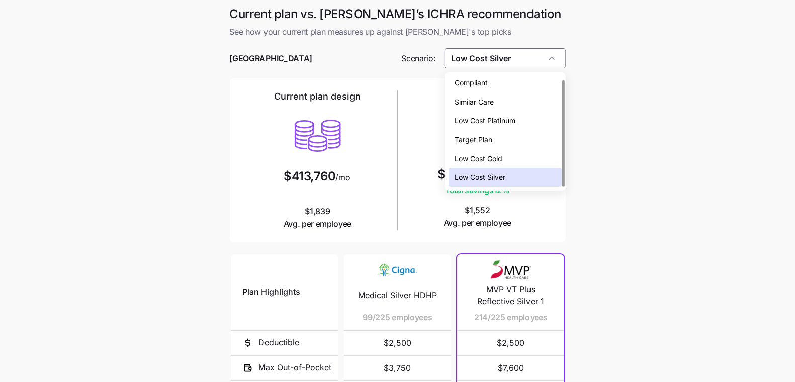
click at [536, 137] on div "Target Plan" at bounding box center [505, 139] width 113 height 19
type input "Target Plan"
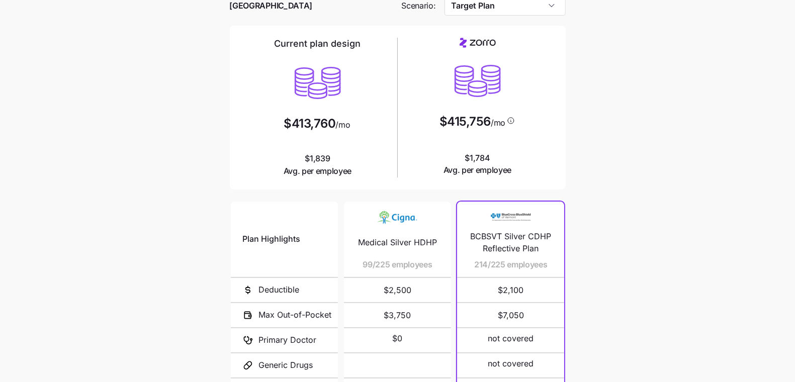
scroll to position [0, 0]
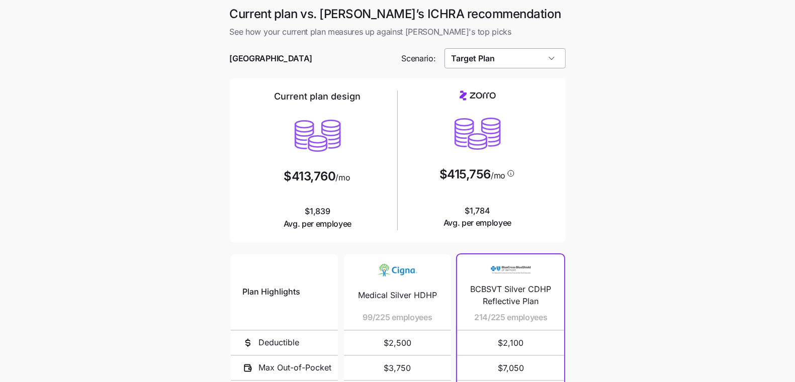
click at [487, 65] on input "Target Plan" at bounding box center [505, 58] width 121 height 20
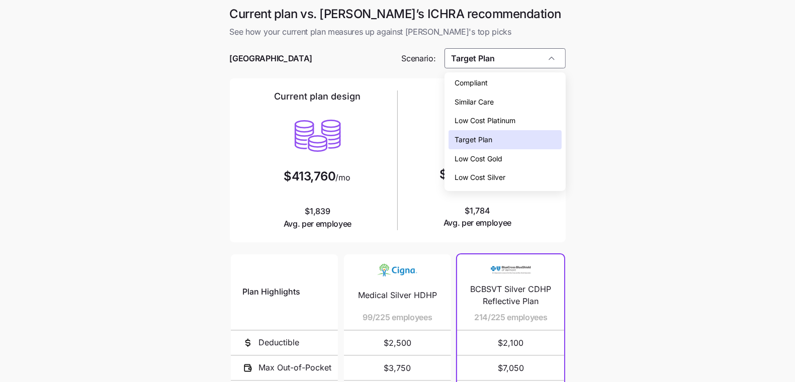
click at [644, 72] on main "Current plan vs. Zorro’s ICHRA recommendation See how your current plan measure…" at bounding box center [397, 274] width 795 height 549
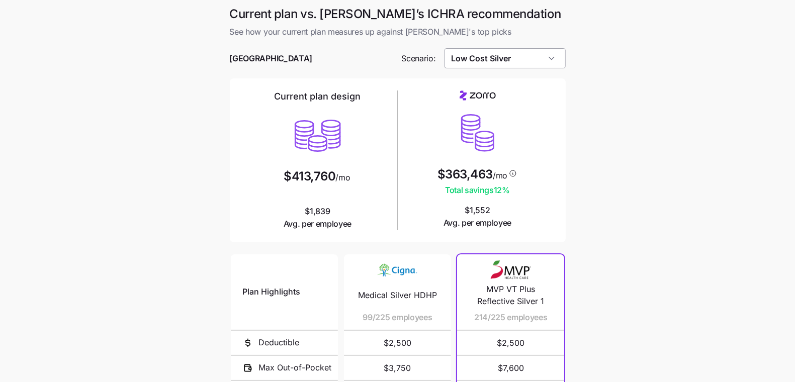
click at [520, 58] on input "Low Cost Silver" at bounding box center [505, 58] width 121 height 20
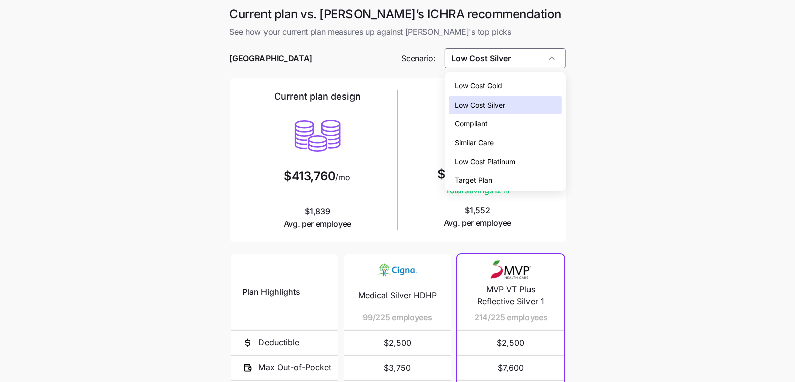
click at [519, 173] on div "Target Plan" at bounding box center [505, 180] width 113 height 19
type input "Target Plan"
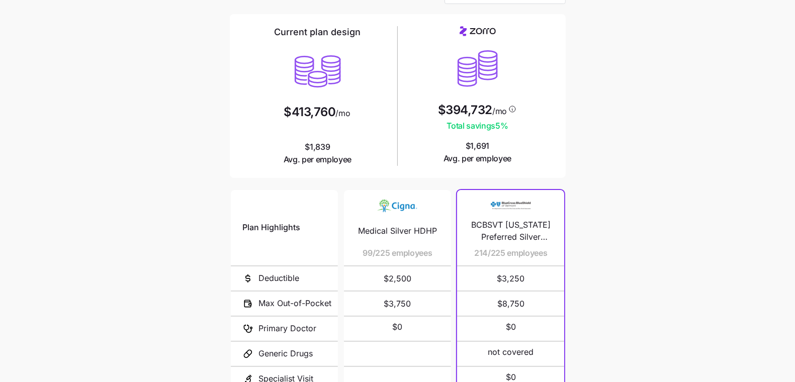
scroll to position [167, 0]
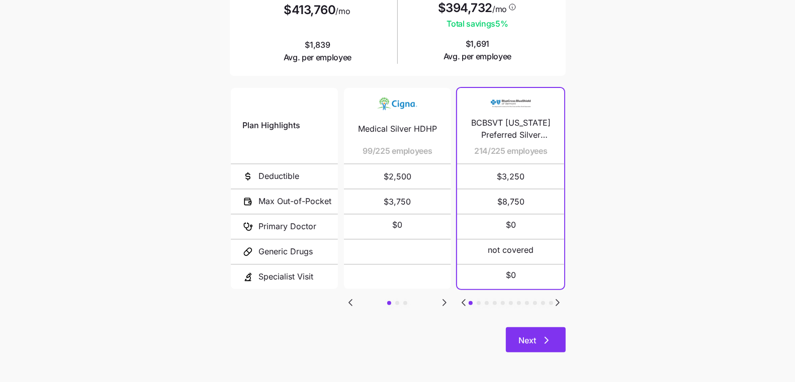
click at [550, 334] on button "Next" at bounding box center [536, 339] width 60 height 25
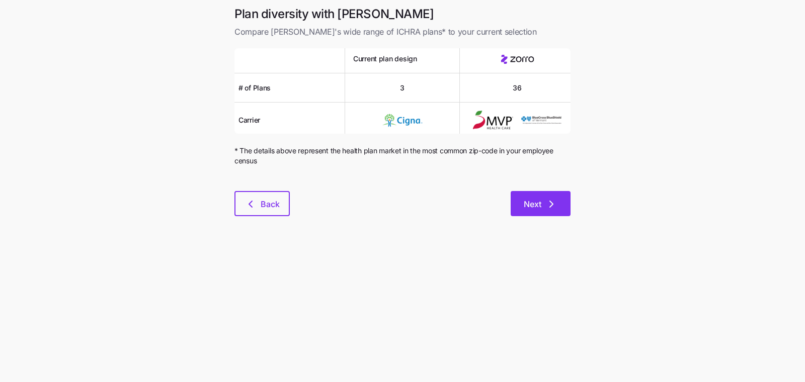
click at [551, 201] on icon "button" at bounding box center [551, 204] width 12 height 12
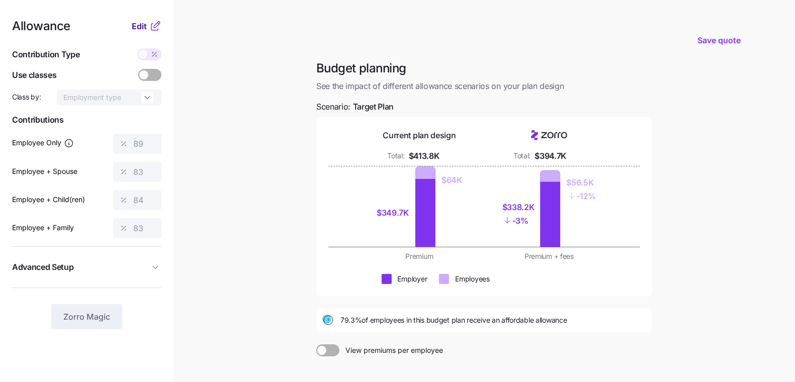
click at [133, 26] on span "Edit" at bounding box center [139, 26] width 15 height 12
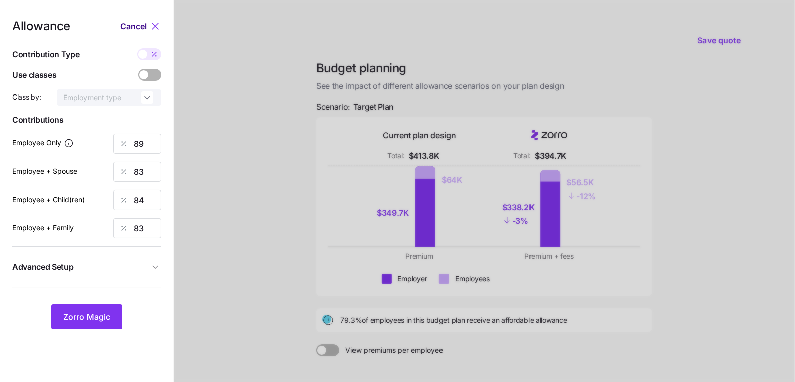
click at [135, 26] on span "Cancel" at bounding box center [133, 26] width 27 height 12
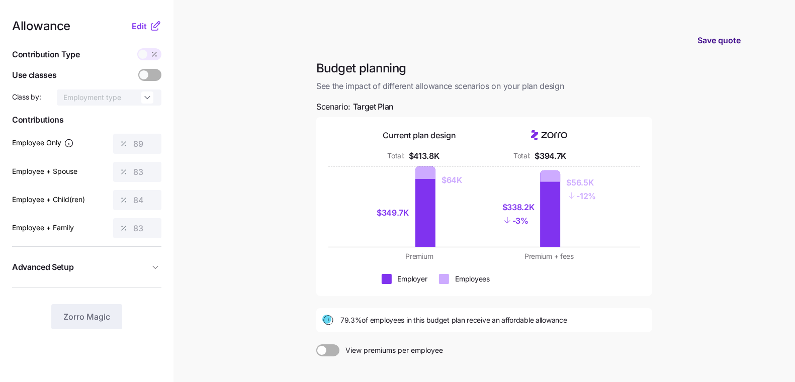
click at [736, 43] on span "Save quote" at bounding box center [719, 40] width 43 height 12
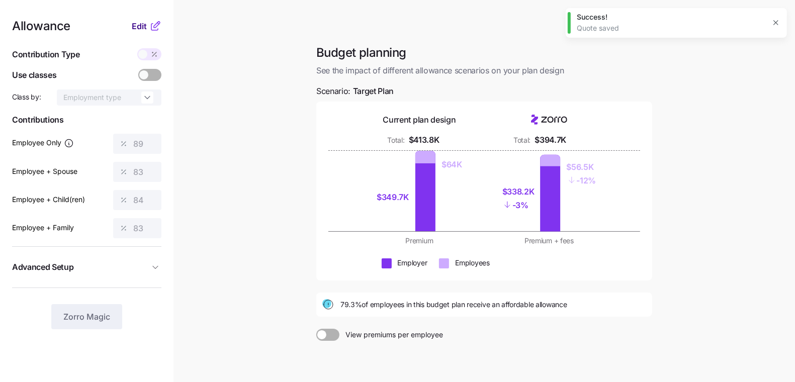
click at [143, 23] on span "Edit" at bounding box center [139, 26] width 15 height 12
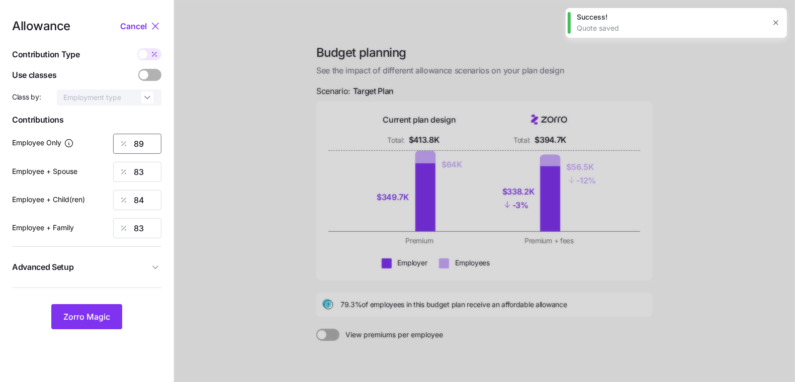
click at [152, 151] on input "89" at bounding box center [137, 144] width 48 height 20
type input "75"
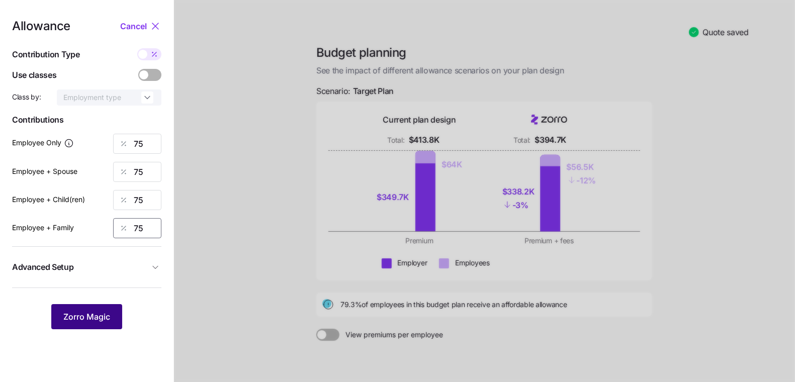
type input "75"
click at [91, 322] on span "Zorro Magic" at bounding box center [86, 317] width 47 height 12
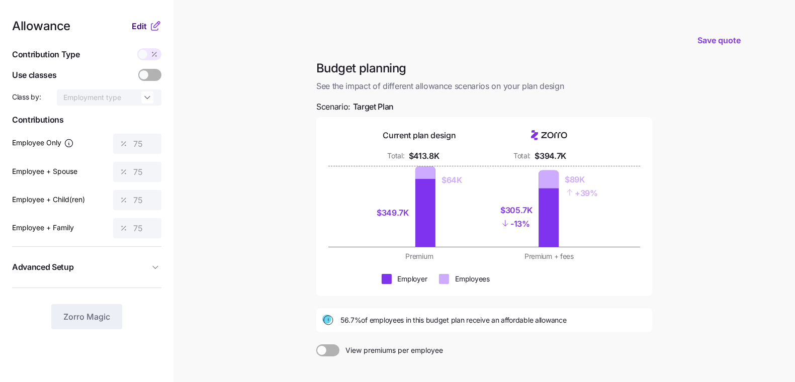
click at [142, 28] on span "Edit" at bounding box center [139, 26] width 15 height 12
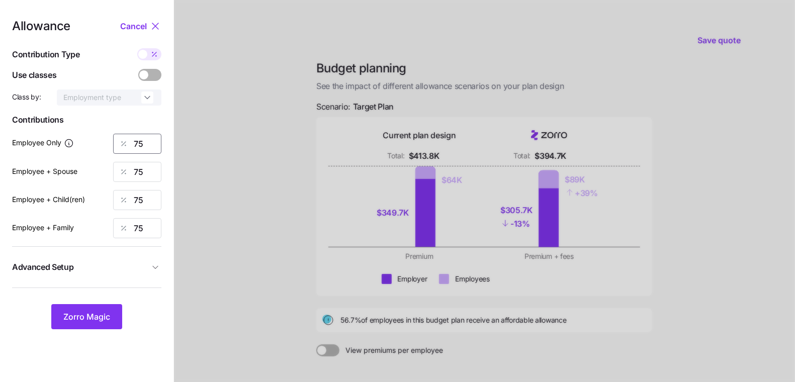
click at [139, 149] on input "75" at bounding box center [137, 144] width 48 height 20
type input "80"
click at [77, 312] on span "Zorro Magic" at bounding box center [86, 317] width 47 height 12
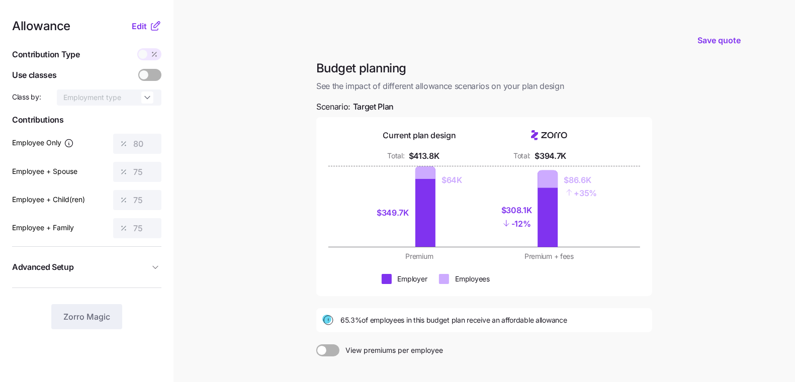
click at [138, 32] on span "Edit" at bounding box center [139, 26] width 15 height 12
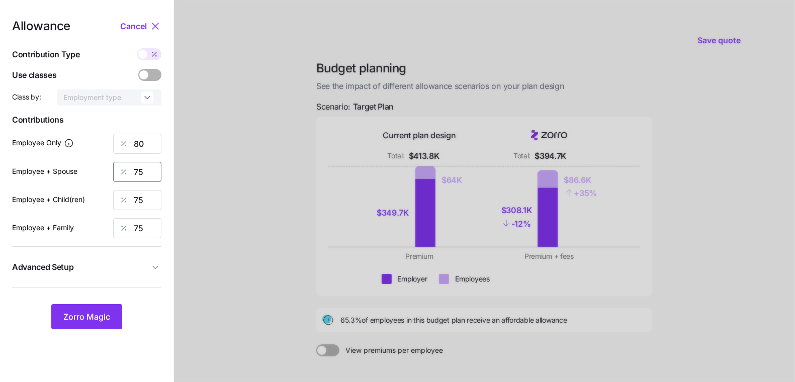
click at [141, 181] on input "75" at bounding box center [137, 172] width 48 height 20
type input "80"
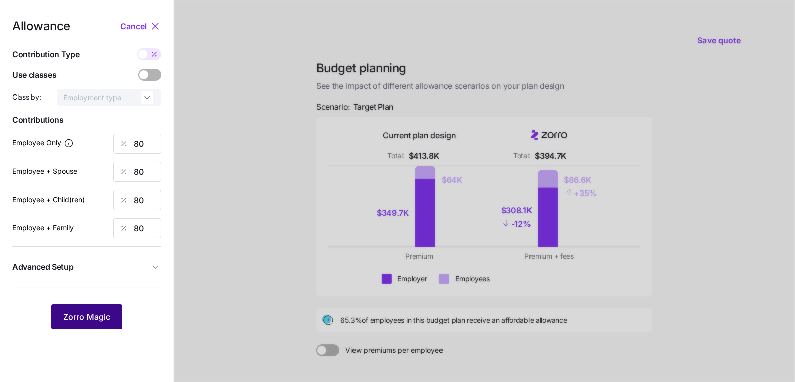
click at [95, 311] on span "Zorro Magic" at bounding box center [86, 317] width 47 height 12
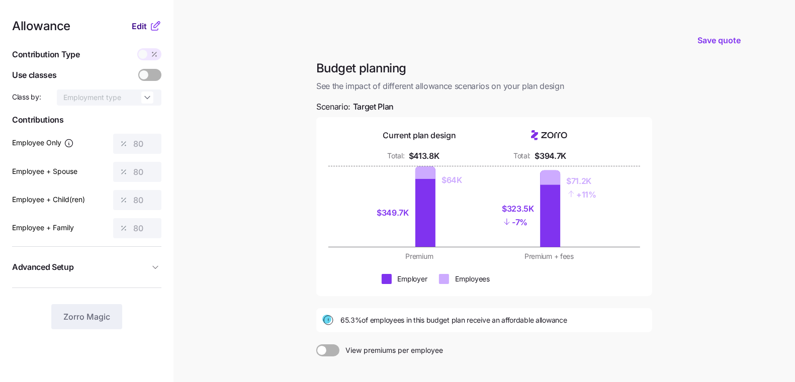
click at [135, 28] on span "Edit" at bounding box center [139, 26] width 15 height 12
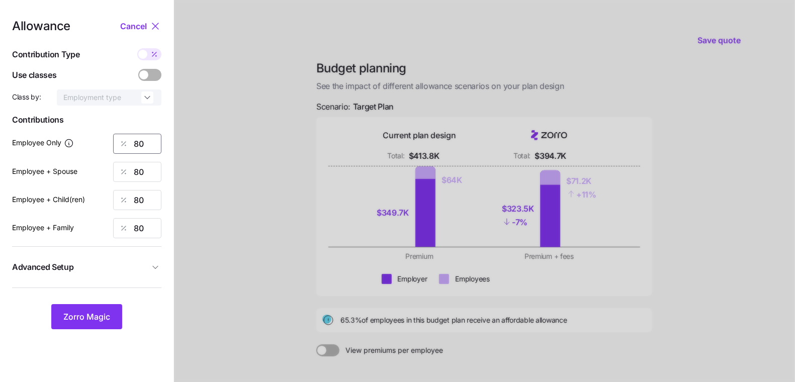
click at [138, 141] on input "80" at bounding box center [137, 144] width 48 height 20
type input "85"
click at [138, 172] on input "80" at bounding box center [137, 172] width 48 height 20
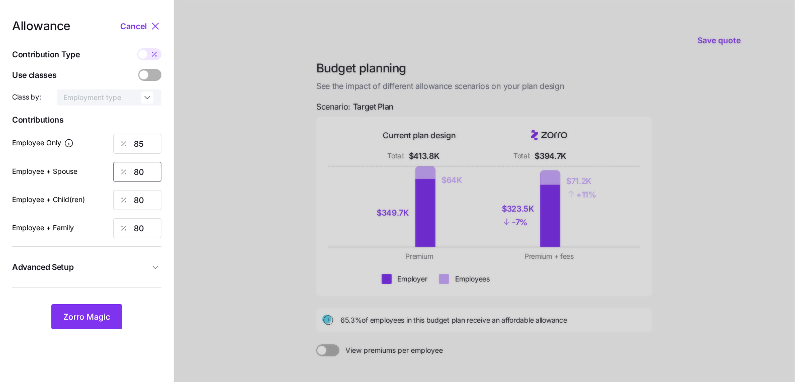
click at [138, 172] on input "80" at bounding box center [137, 172] width 48 height 20
type input "85"
click at [114, 317] on button "Zorro Magic" at bounding box center [86, 316] width 71 height 25
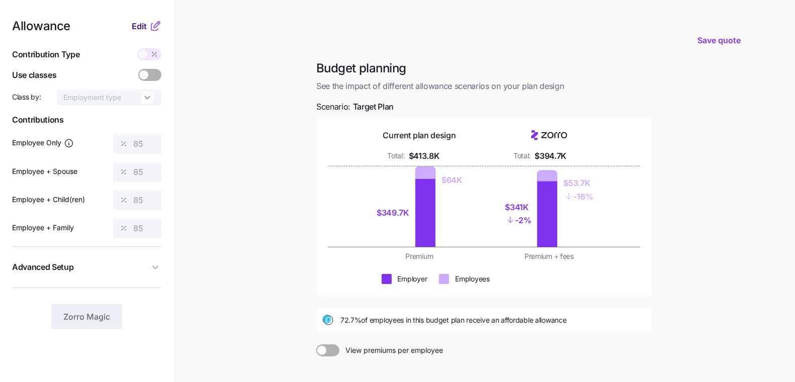
click at [142, 23] on span "Edit" at bounding box center [139, 26] width 15 height 12
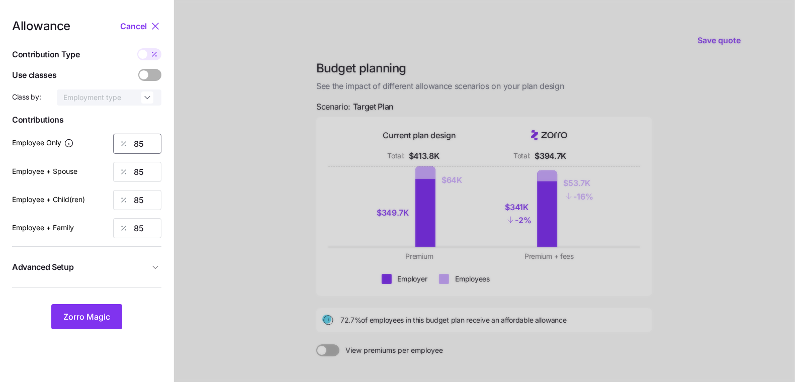
click at [150, 152] on input "85" at bounding box center [137, 144] width 48 height 20
type input "89"
type input "83"
type input "84"
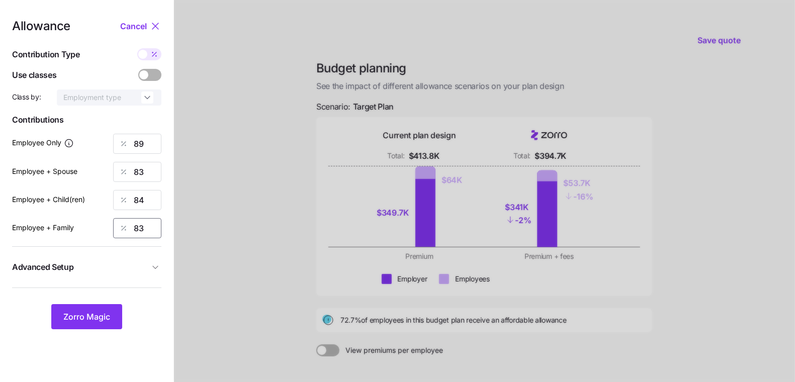
type input "83"
click at [142, 268] on span "Advanced Setup" at bounding box center [80, 267] width 137 height 13
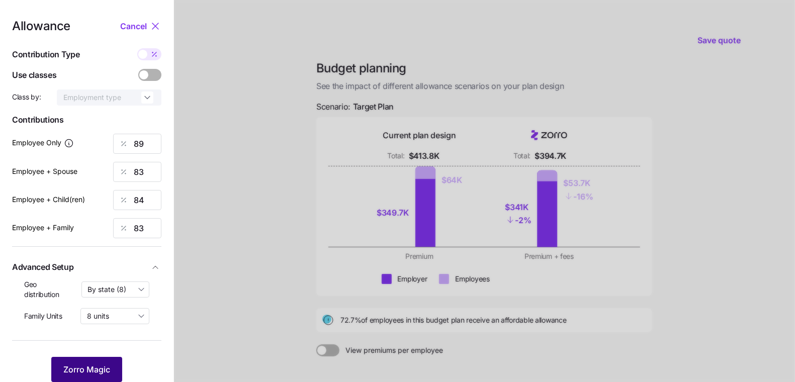
click at [89, 371] on span "Zorro Magic" at bounding box center [86, 370] width 47 height 12
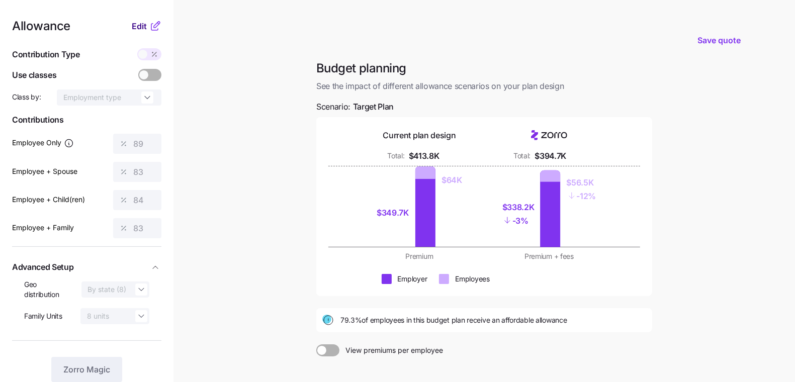
click at [144, 27] on span "Edit" at bounding box center [139, 26] width 15 height 12
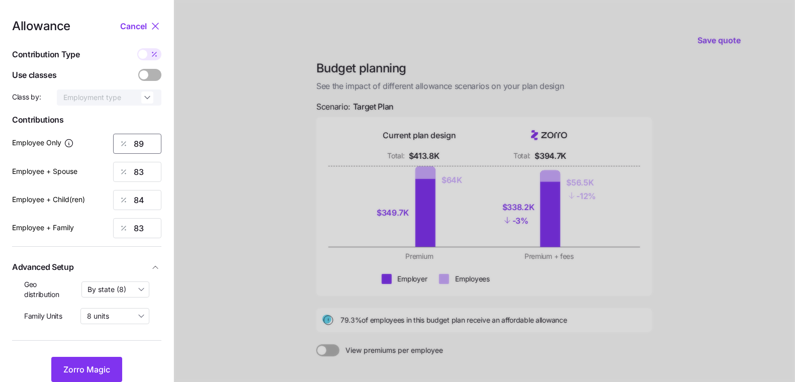
click at [145, 135] on input "89" at bounding box center [137, 144] width 48 height 20
type input "84"
type input "4"
type input "8"
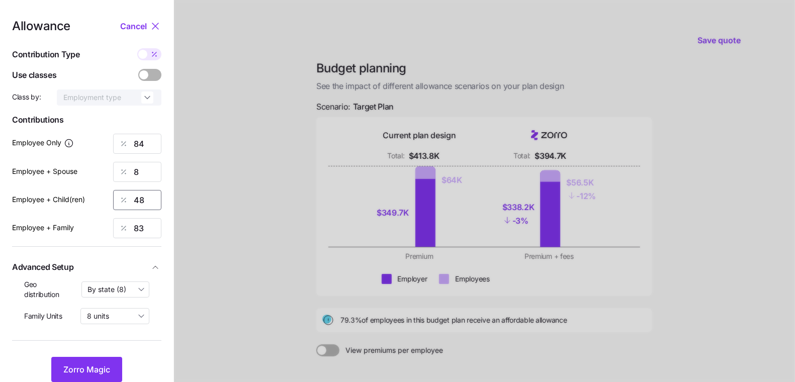
type input "4"
type input "84"
click at [147, 179] on input "8" at bounding box center [137, 172] width 48 height 20
type input "84"
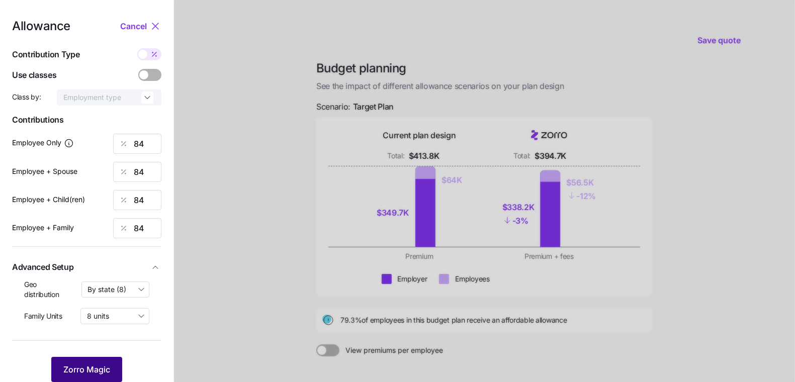
click at [108, 361] on button "Zorro Magic" at bounding box center [86, 369] width 71 height 25
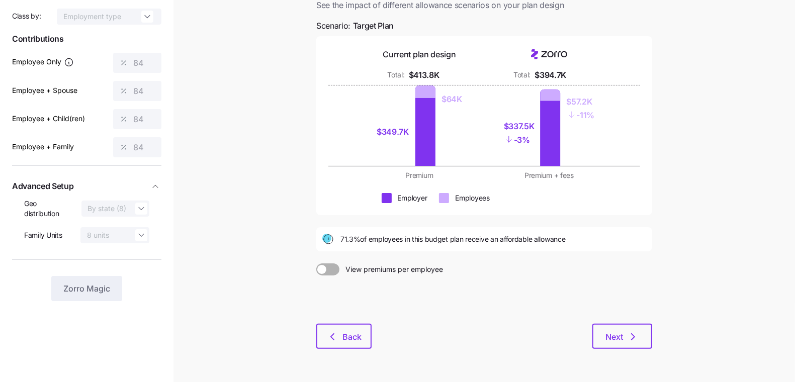
scroll to position [111, 0]
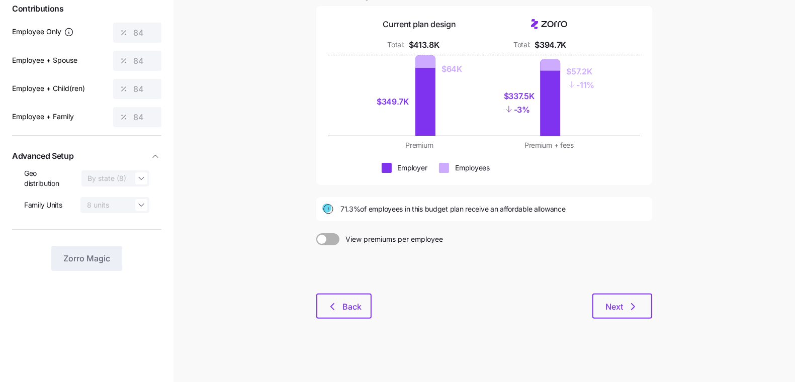
click at [295, 305] on main "Save quote Budget planning See the impact of different allowance scenarios on y…" at bounding box center [397, 136] width 795 height 495
click at [359, 313] on button "Back" at bounding box center [343, 306] width 55 height 25
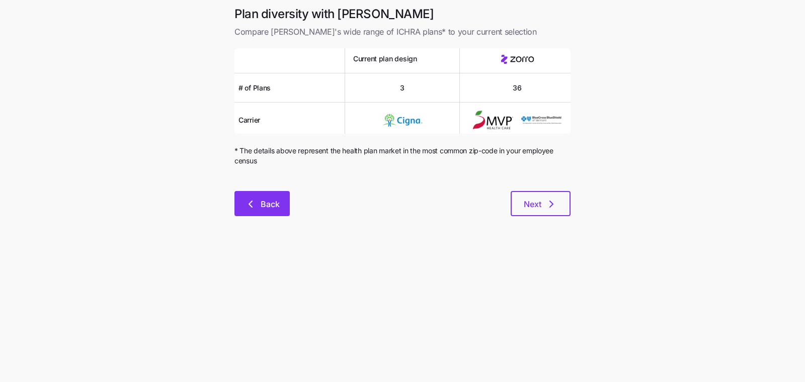
click at [264, 197] on button "Back" at bounding box center [261, 203] width 55 height 25
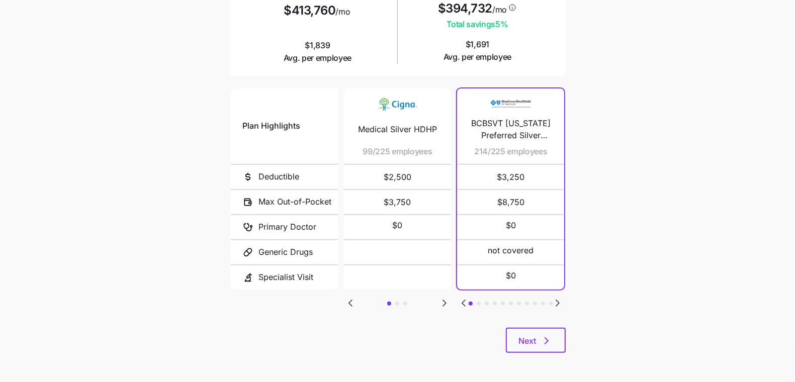
scroll to position [167, 0]
click at [531, 341] on span "Next" at bounding box center [528, 341] width 18 height 12
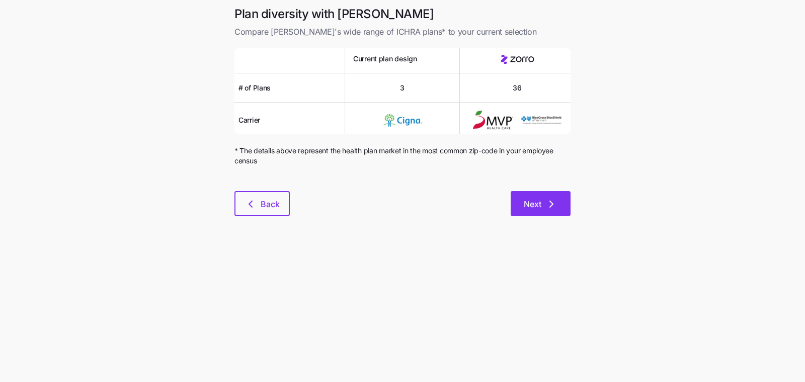
click at [556, 198] on icon "button" at bounding box center [551, 204] width 12 height 12
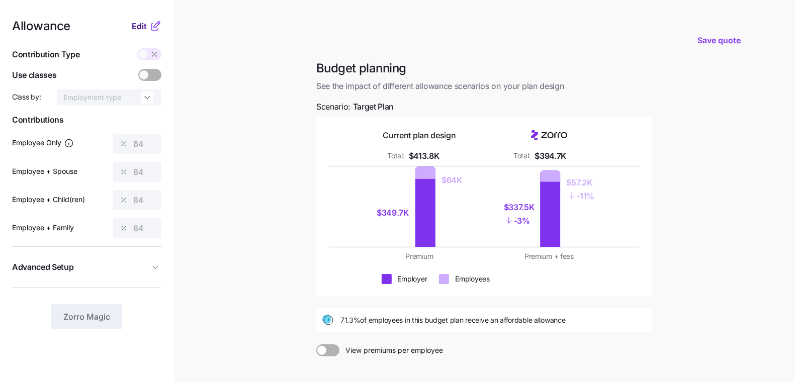
click at [134, 24] on span "Edit" at bounding box center [139, 26] width 15 height 12
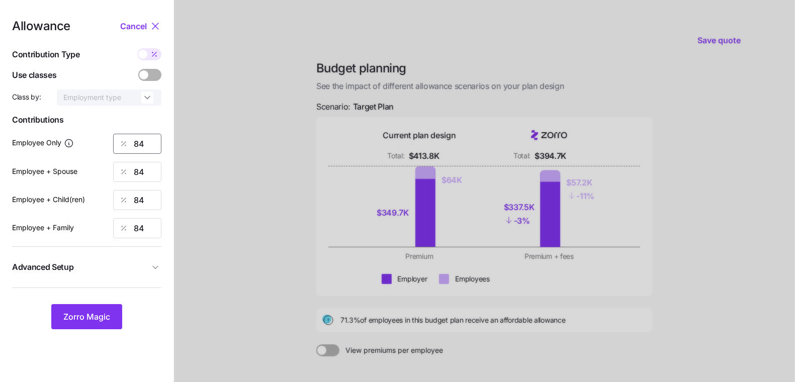
click at [138, 138] on input "84" at bounding box center [137, 144] width 48 height 20
type input "83"
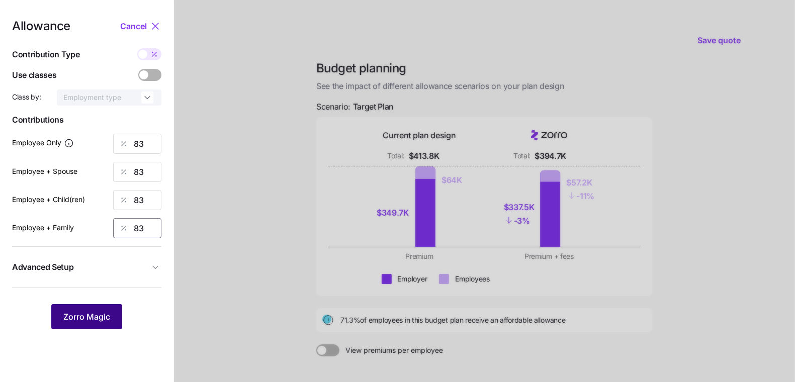
type input "83"
click at [103, 316] on span "Zorro Magic" at bounding box center [86, 317] width 47 height 12
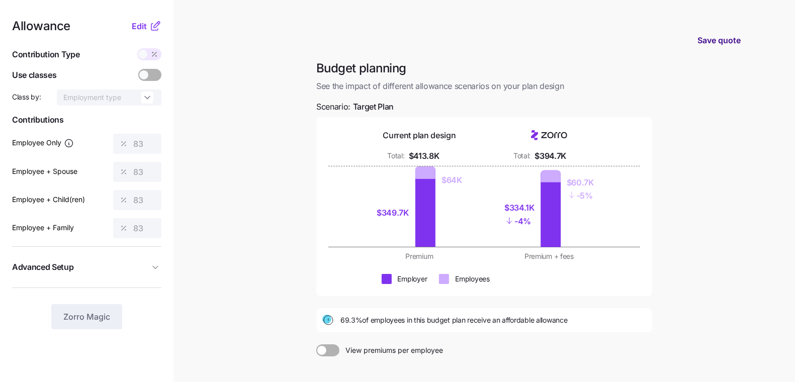
click at [733, 38] on span "Save quote" at bounding box center [719, 40] width 43 height 12
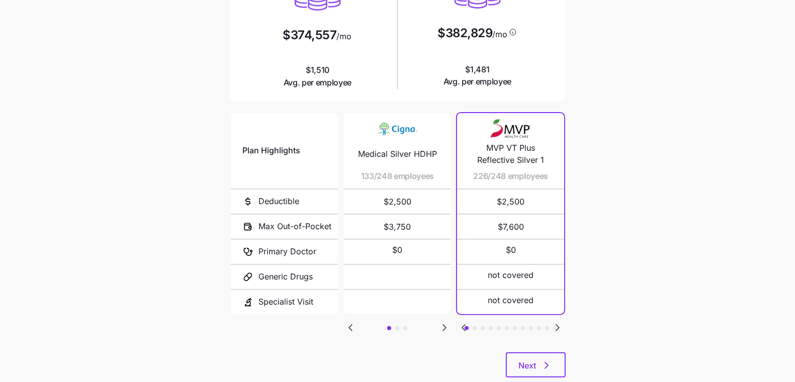
scroll to position [167, 0]
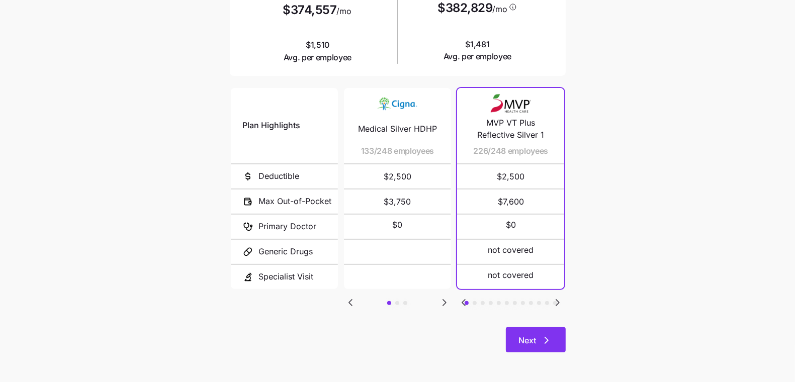
click at [551, 335] on icon "button" at bounding box center [547, 341] width 12 height 12
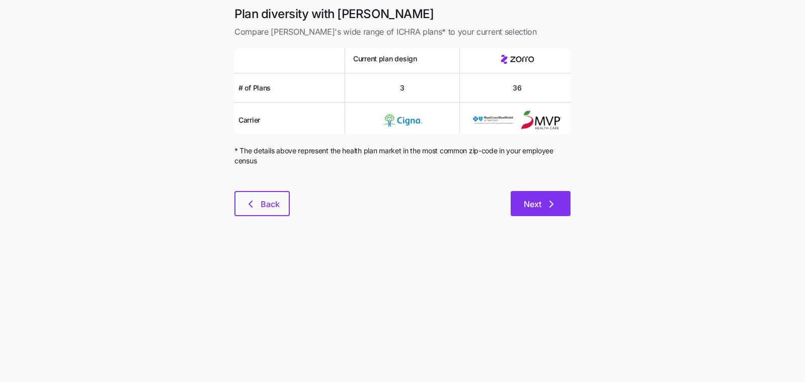
click at [550, 202] on icon "button" at bounding box center [551, 204] width 12 height 12
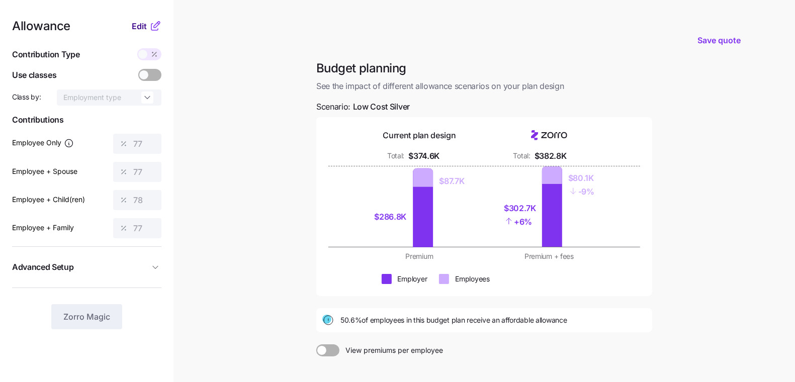
click at [141, 24] on span "Edit" at bounding box center [139, 26] width 15 height 12
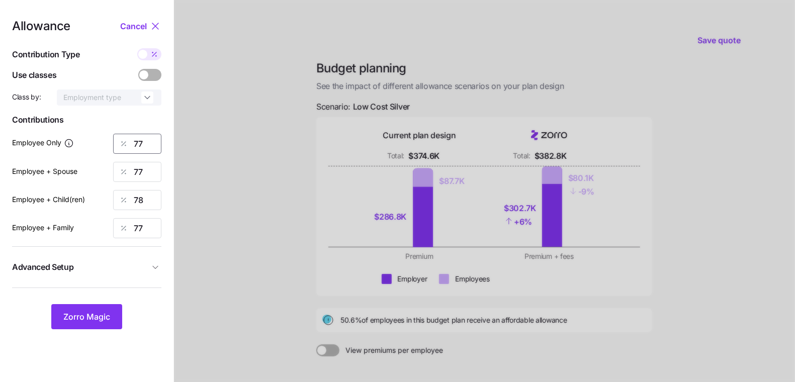
click at [137, 142] on input "77" at bounding box center [137, 144] width 48 height 20
type input "75"
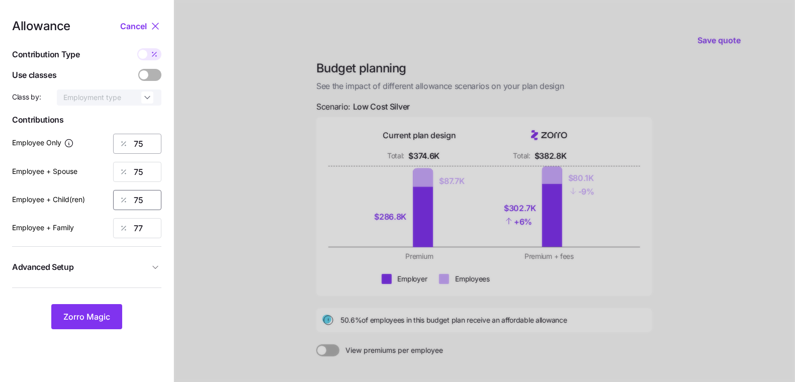
type input "75"
click at [70, 313] on span "Zorro Magic" at bounding box center [86, 317] width 47 height 12
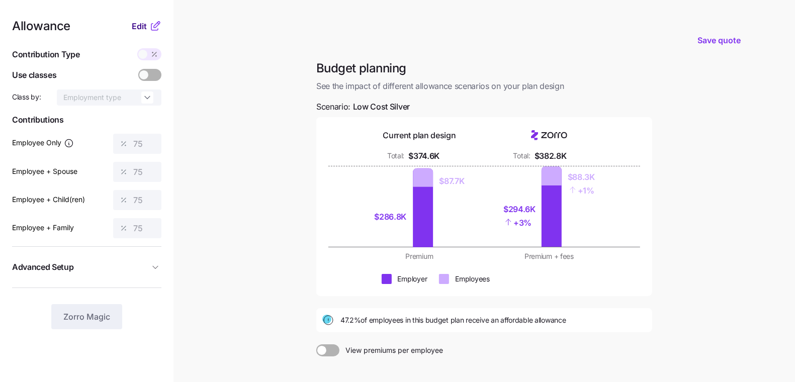
click at [140, 23] on span "Edit" at bounding box center [139, 26] width 15 height 12
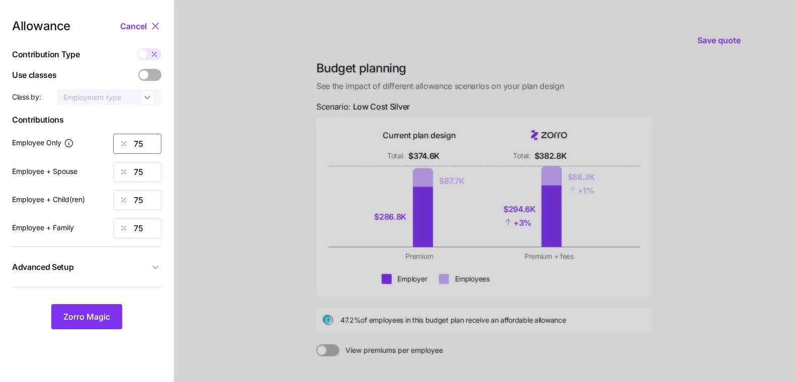
click at [137, 150] on input "75" at bounding box center [137, 144] width 48 height 20
type input "74"
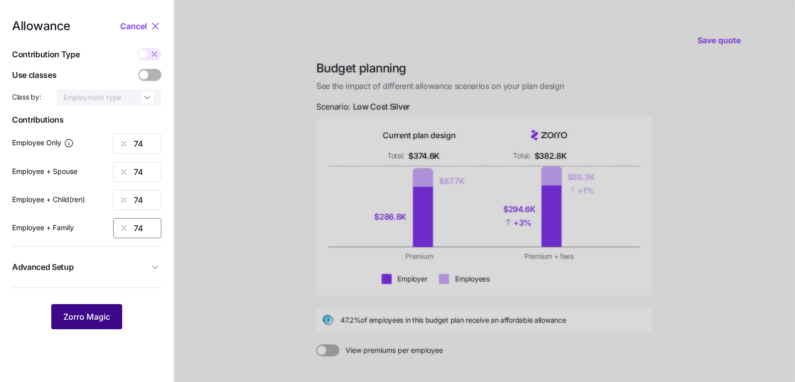
type input "74"
click at [88, 319] on span "Zorro Magic" at bounding box center [86, 317] width 47 height 12
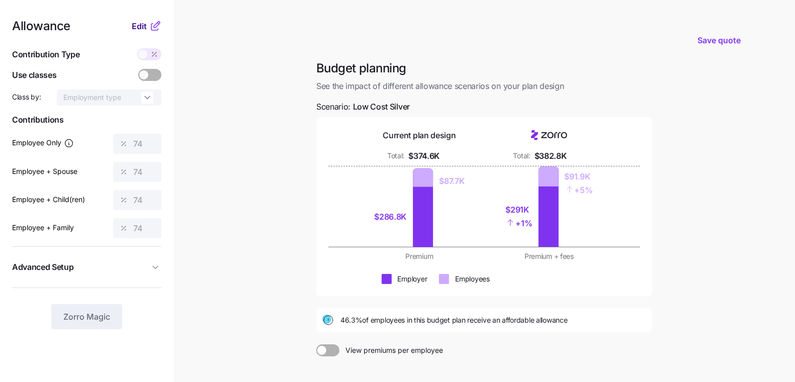
click at [138, 20] on div "Edit" at bounding box center [147, 26] width 30 height 12
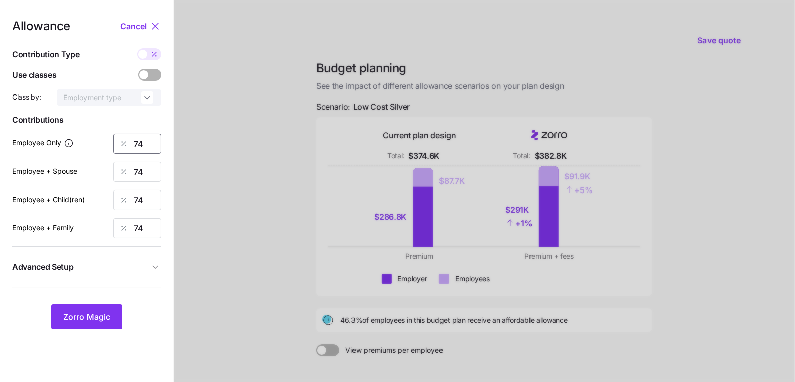
click at [141, 142] on input "74" at bounding box center [137, 144] width 48 height 20
type input "73"
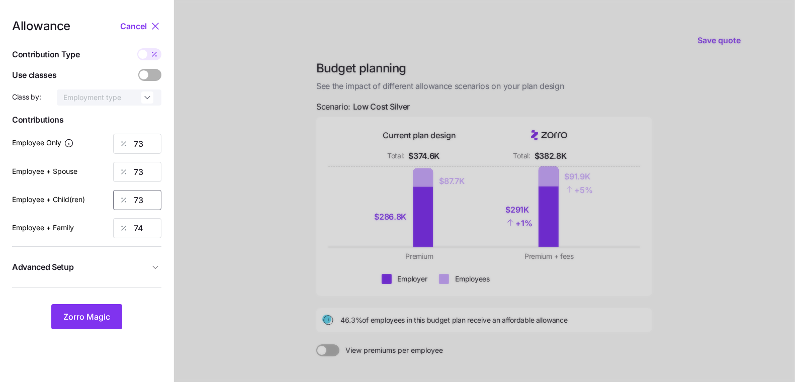
type input "73"
click at [110, 309] on button "Zorro Magic" at bounding box center [86, 316] width 71 height 25
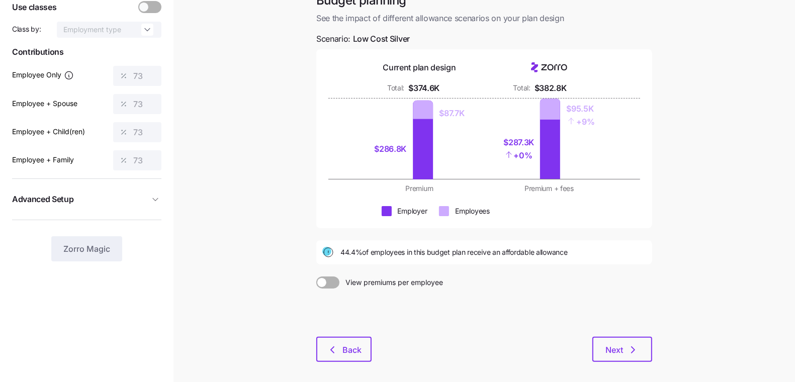
scroll to position [111, 0]
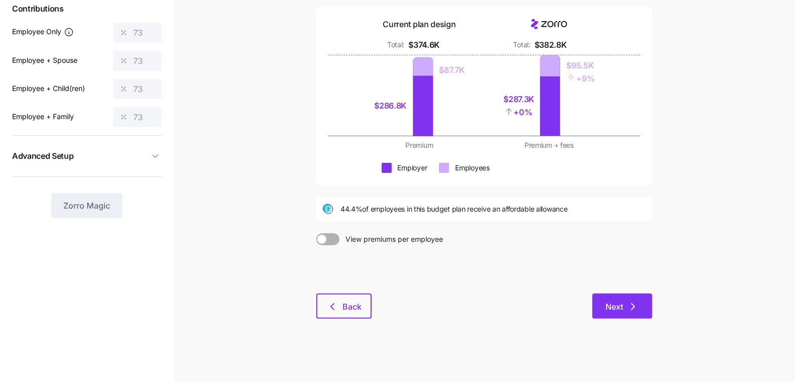
click at [626, 307] on span "Next" at bounding box center [623, 307] width 34 height 12
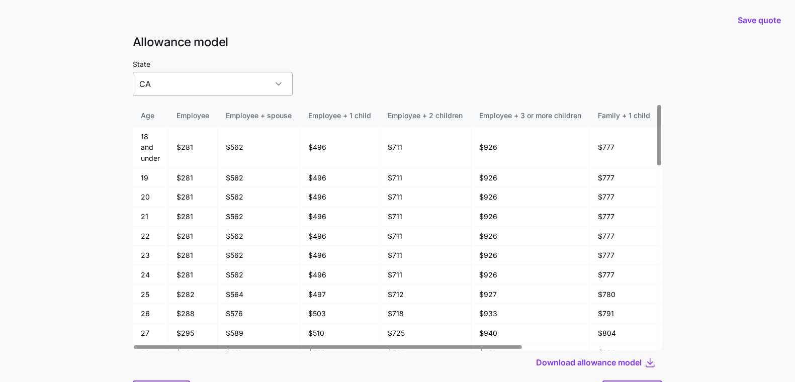
click at [198, 81] on input "CA" at bounding box center [213, 84] width 160 height 24
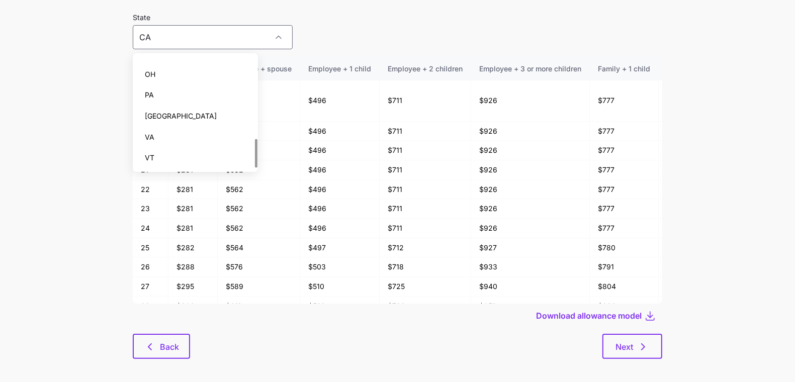
scroll to position [54, 0]
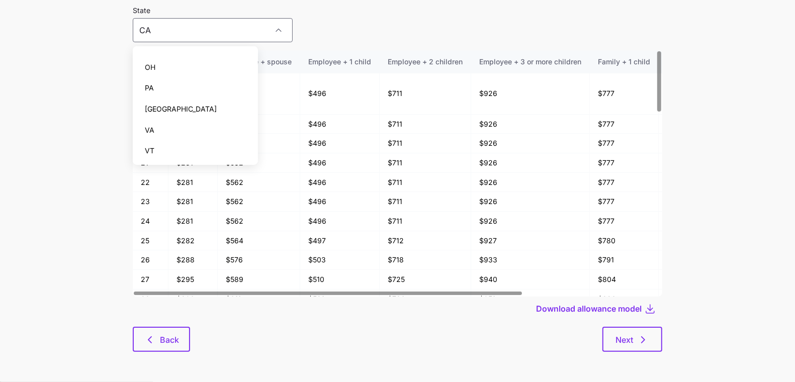
click at [172, 124] on div "VA" at bounding box center [195, 130] width 117 height 21
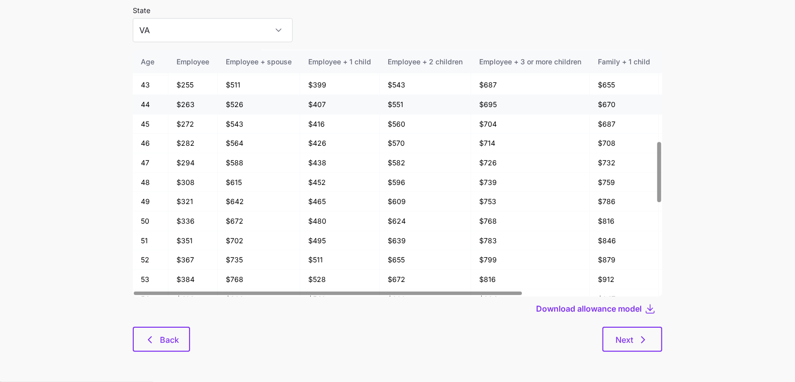
scroll to position [725, 0]
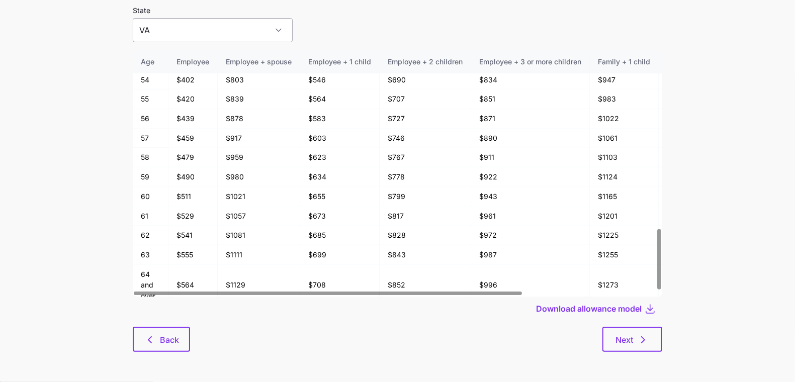
click at [196, 26] on input "VA" at bounding box center [213, 30] width 160 height 24
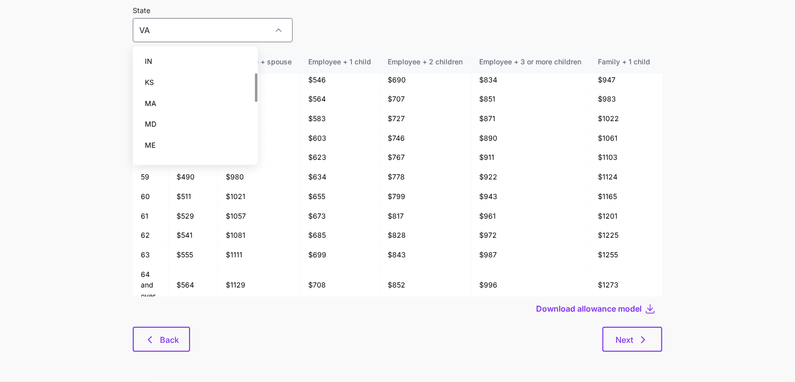
scroll to position [84, 0]
click at [175, 100] on div "MA" at bounding box center [195, 103] width 117 height 21
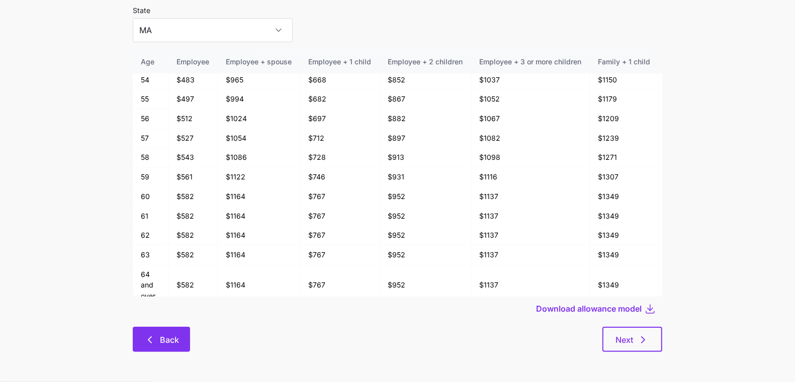
click at [157, 341] on span "Back" at bounding box center [161, 340] width 31 height 12
type input "CA"
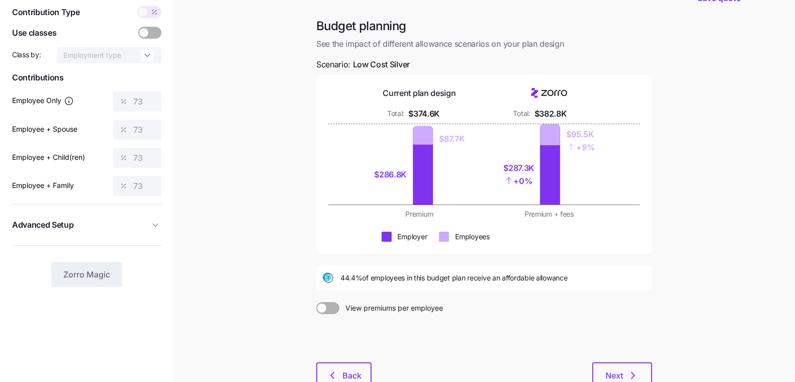
scroll to position [111, 0]
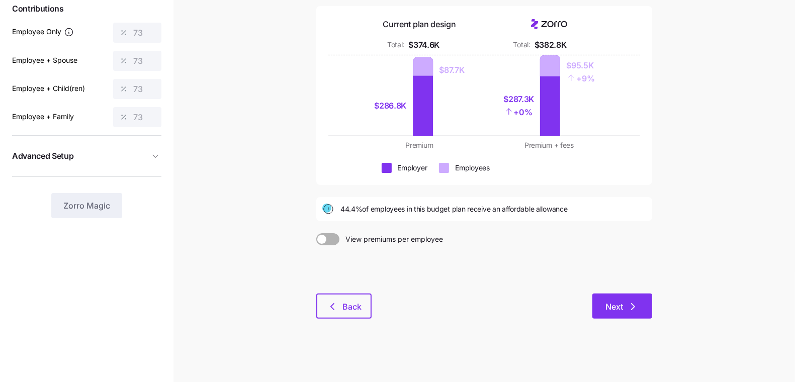
click at [651, 317] on button "Next" at bounding box center [623, 306] width 60 height 25
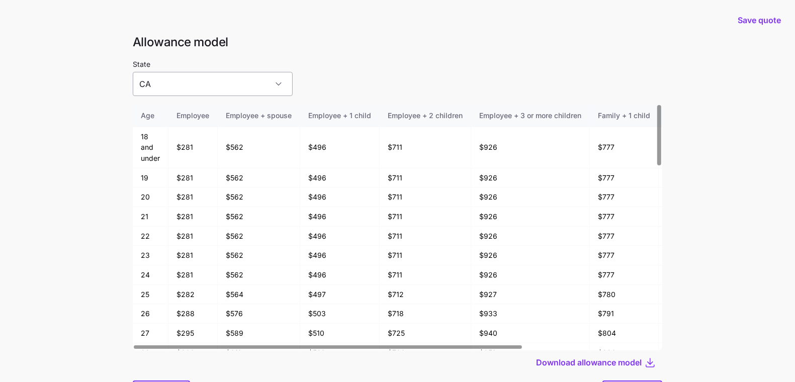
click at [164, 86] on input "CA" at bounding box center [213, 84] width 160 height 24
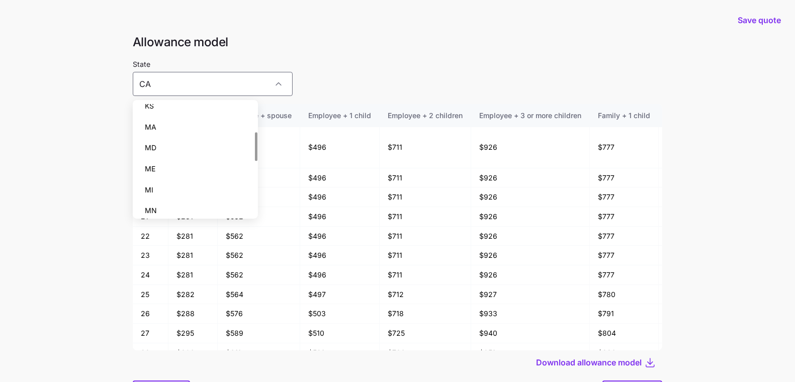
scroll to position [103, 0]
click at [166, 135] on div "MA" at bounding box center [195, 137] width 117 height 21
type input "MA"
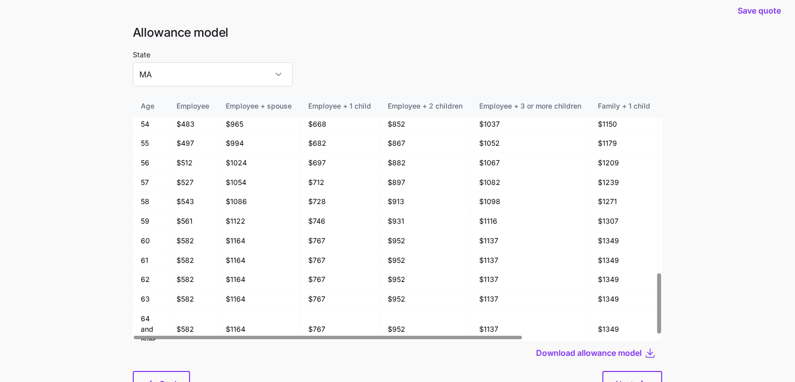
scroll to position [54, 0]
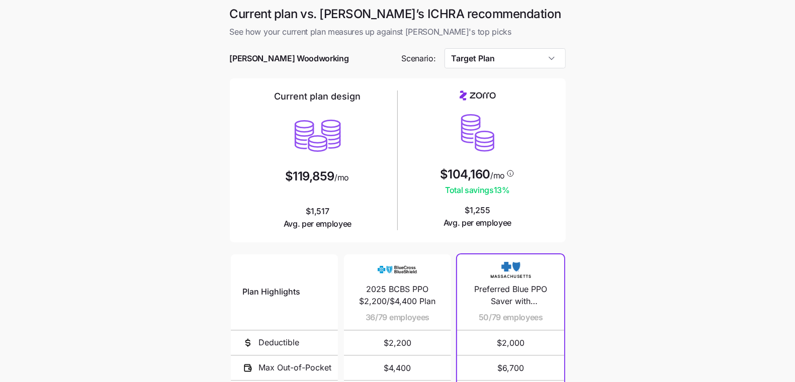
click at [648, 182] on main "Current plan vs. [PERSON_NAME]’s ICHRA recommendation See how your current plan…" at bounding box center [397, 274] width 795 height 549
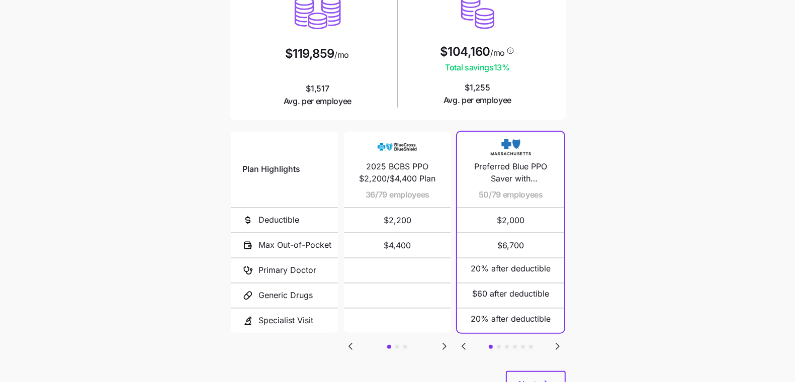
scroll to position [167, 0]
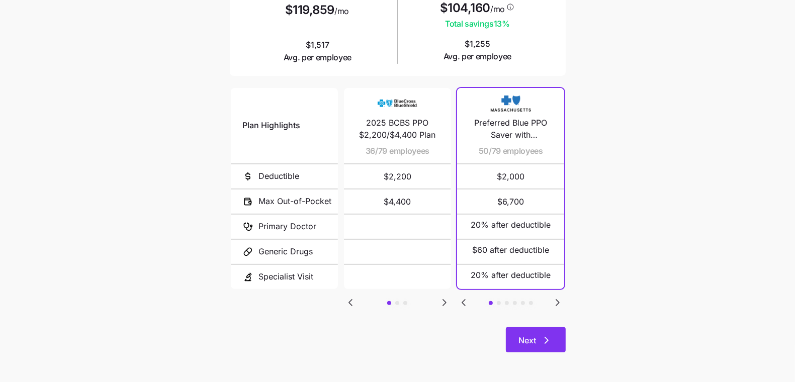
click at [532, 347] on button "Next" at bounding box center [536, 339] width 60 height 25
click at [542, 340] on icon "button" at bounding box center [547, 341] width 12 height 12
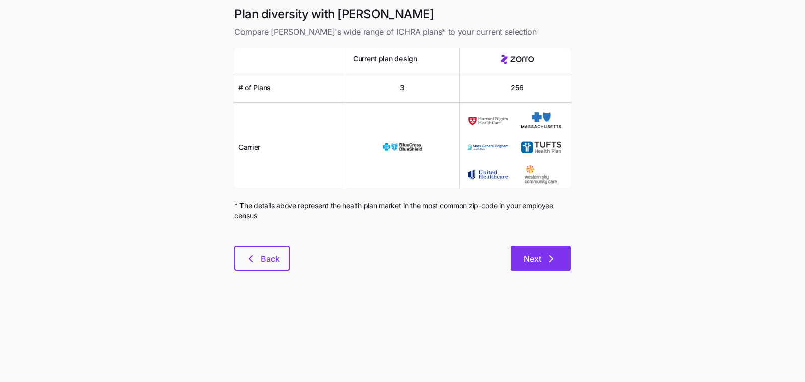
click at [566, 244] on div at bounding box center [402, 240] width 336 height 12
click at [568, 257] on button "Next" at bounding box center [541, 258] width 60 height 25
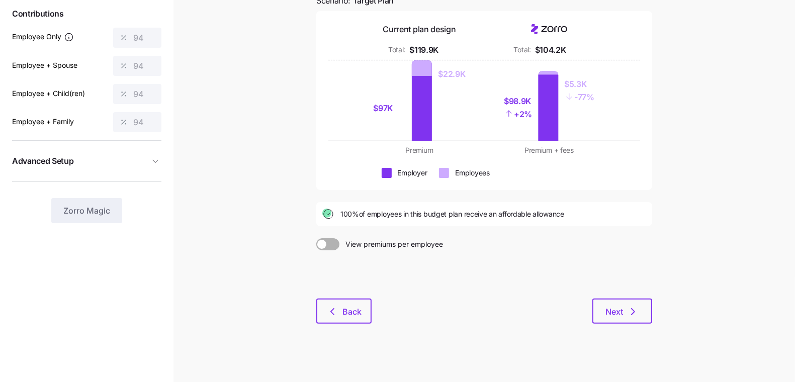
scroll to position [111, 0]
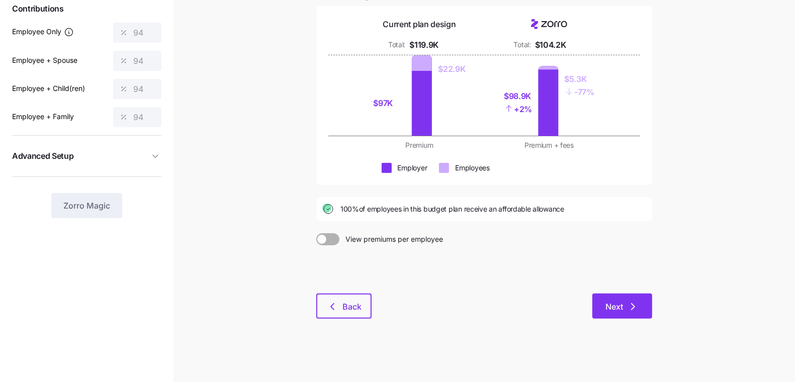
click at [630, 303] on icon "button" at bounding box center [633, 307] width 12 height 12
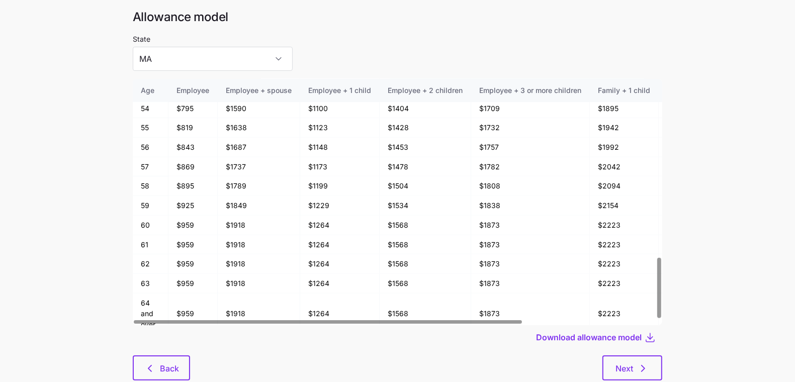
scroll to position [54, 0]
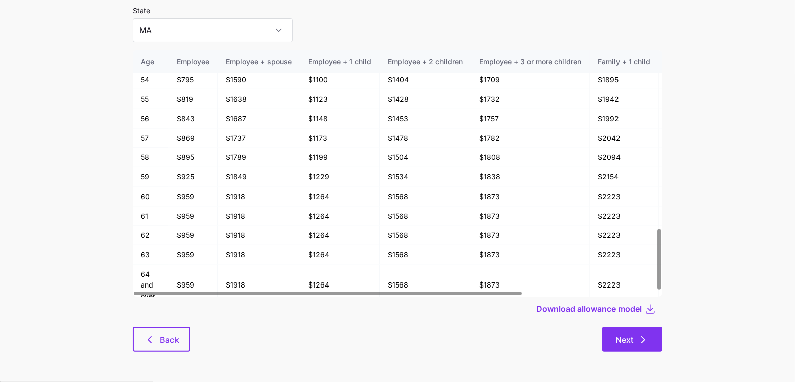
click at [656, 337] on button "Next" at bounding box center [633, 339] width 60 height 25
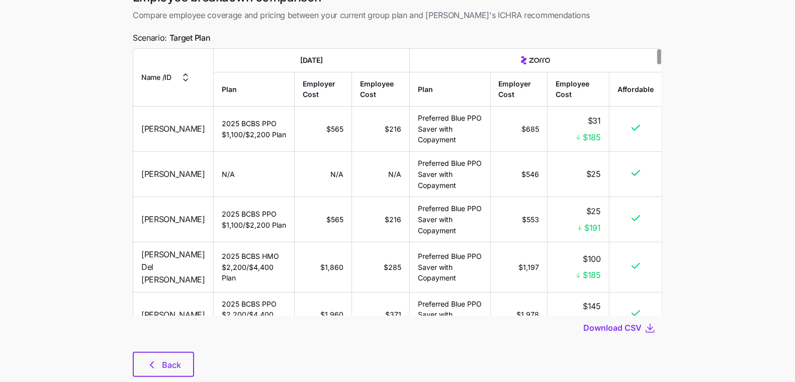
scroll to position [57, 0]
click at [189, 352] on button "Back" at bounding box center [163, 364] width 61 height 25
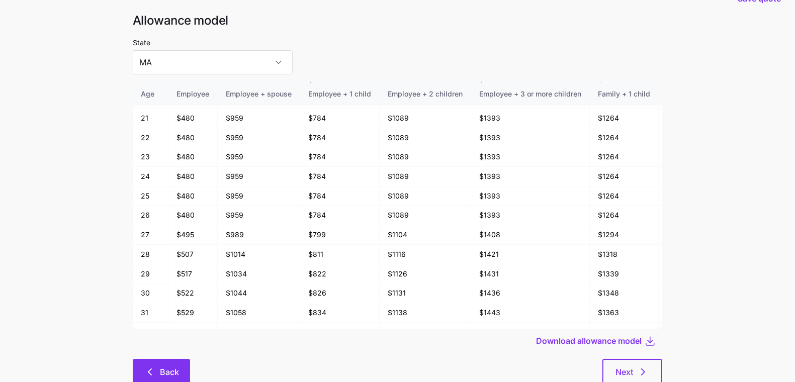
scroll to position [22, 0]
click at [145, 361] on button "Back" at bounding box center [161, 371] width 57 height 25
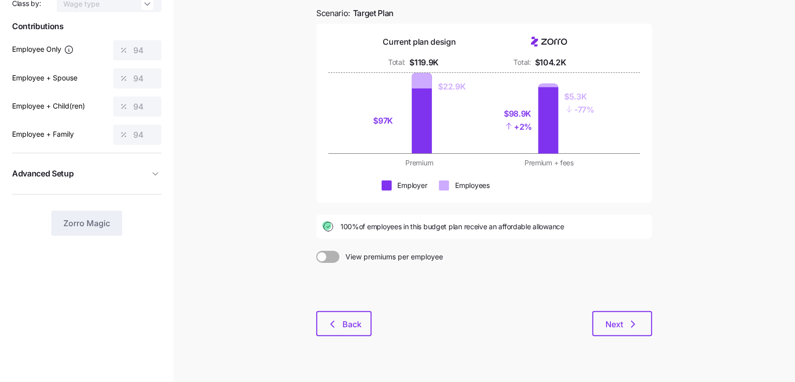
scroll to position [105, 0]
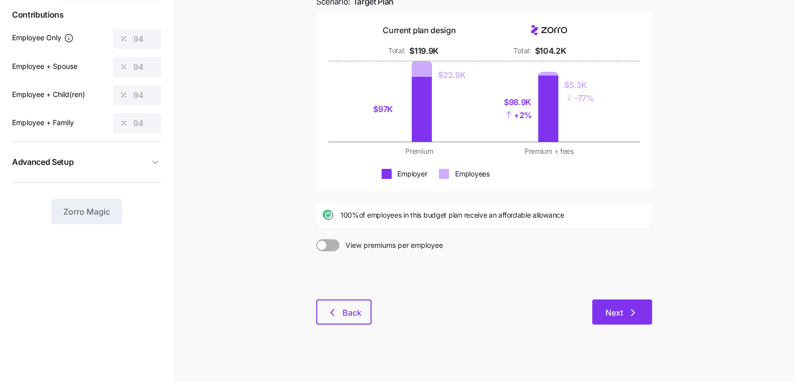
click at [613, 309] on span "Next" at bounding box center [615, 313] width 18 height 12
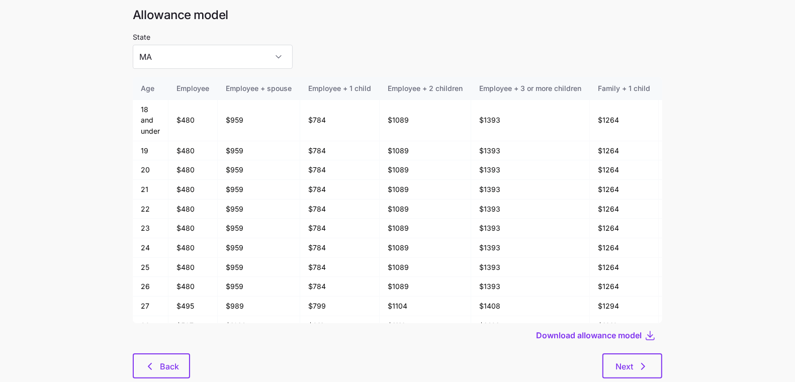
scroll to position [54, 0]
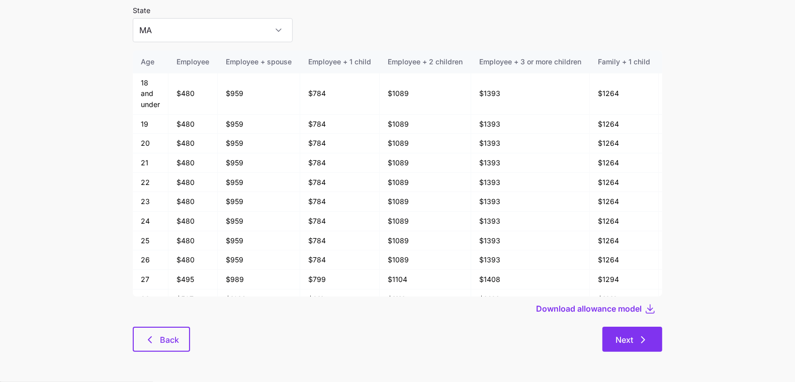
click at [643, 347] on button "Next" at bounding box center [633, 339] width 60 height 25
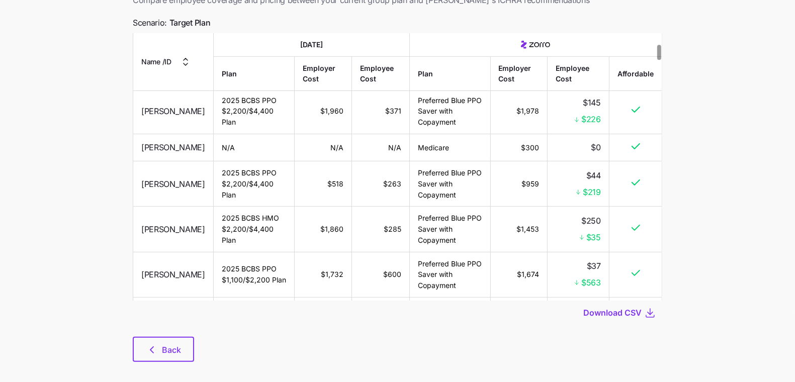
scroll to position [174, 0]
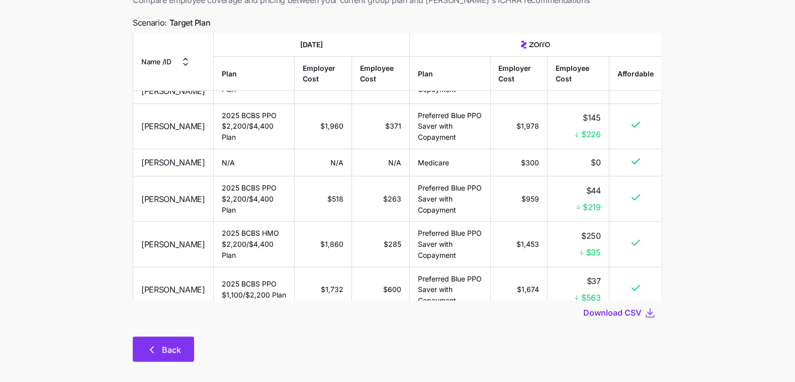
click at [160, 351] on span "Back" at bounding box center [163, 350] width 35 height 12
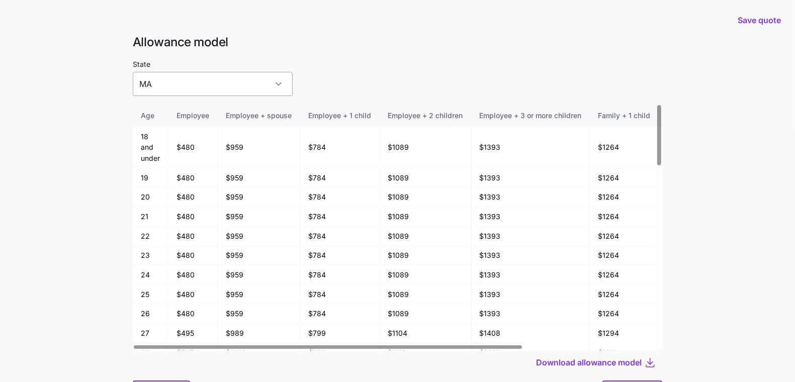
click at [249, 75] on input "MA" at bounding box center [213, 84] width 160 height 24
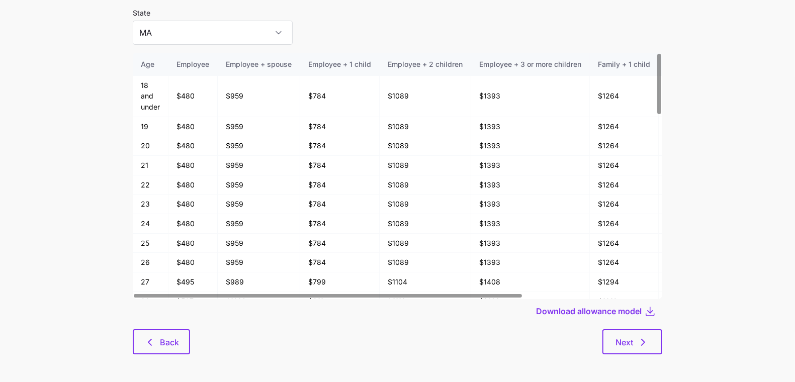
click at [84, 186] on main "Save quote Allowance model State [US_STATE] Age Employee Employee + spouse Empl…" at bounding box center [397, 167] width 795 height 436
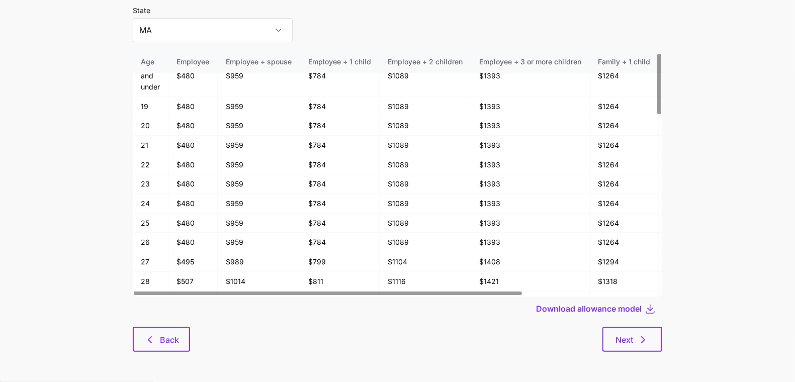
scroll to position [70, 0]
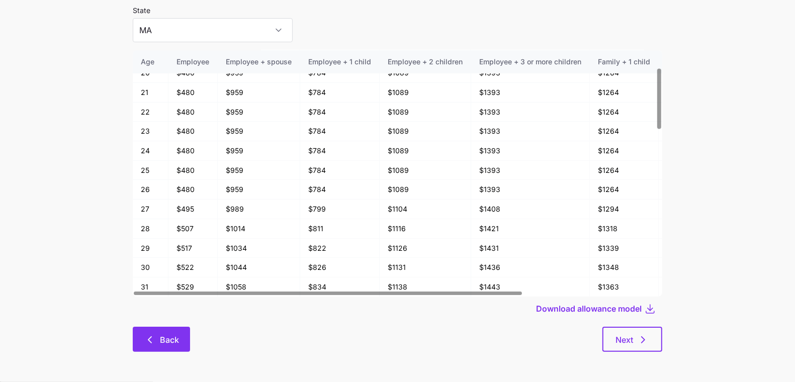
click at [171, 334] on button "Back" at bounding box center [161, 339] width 57 height 25
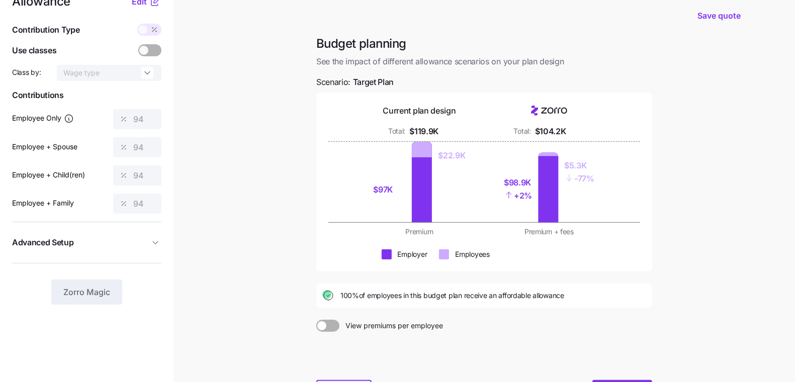
scroll to position [85, 0]
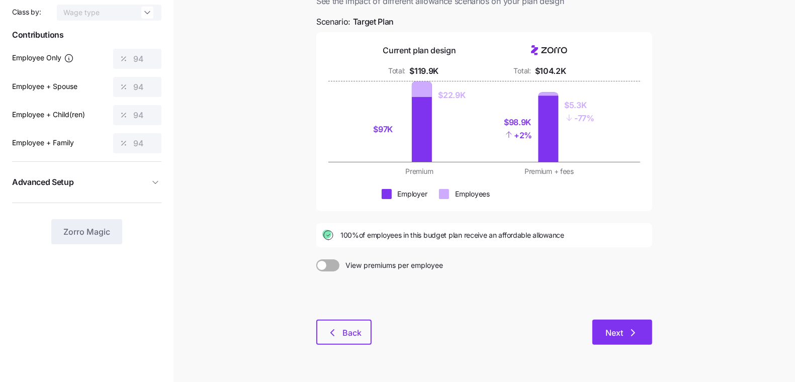
click at [637, 340] on button "Next" at bounding box center [623, 332] width 60 height 25
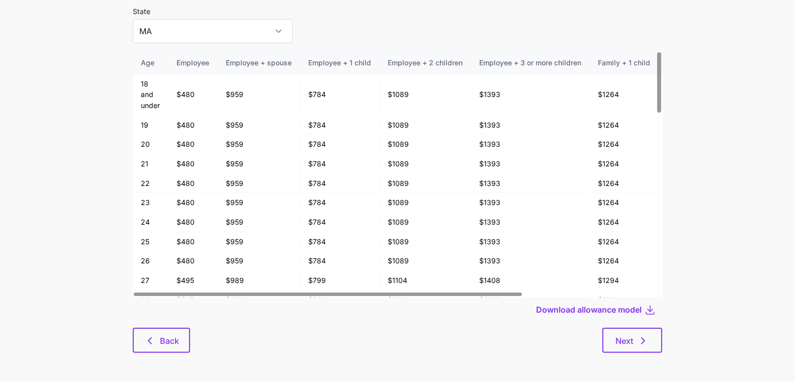
scroll to position [54, 0]
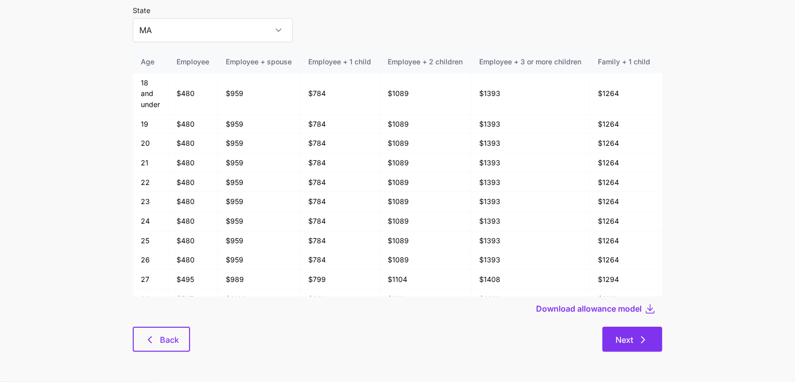
click at [630, 340] on span "Next" at bounding box center [625, 340] width 18 height 12
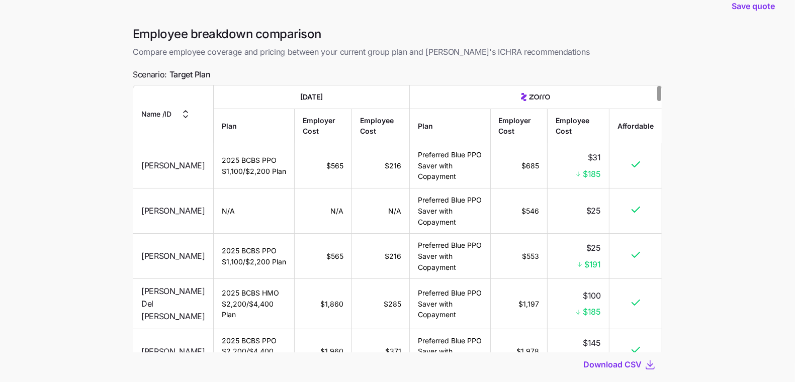
scroll to position [81, 0]
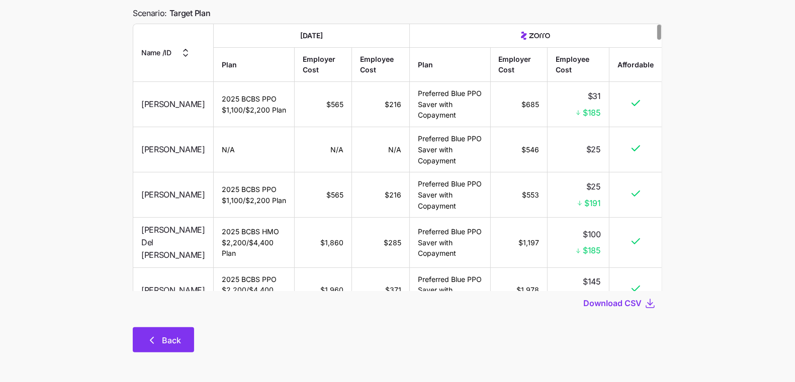
click at [155, 339] on icon "button" at bounding box center [152, 341] width 12 height 12
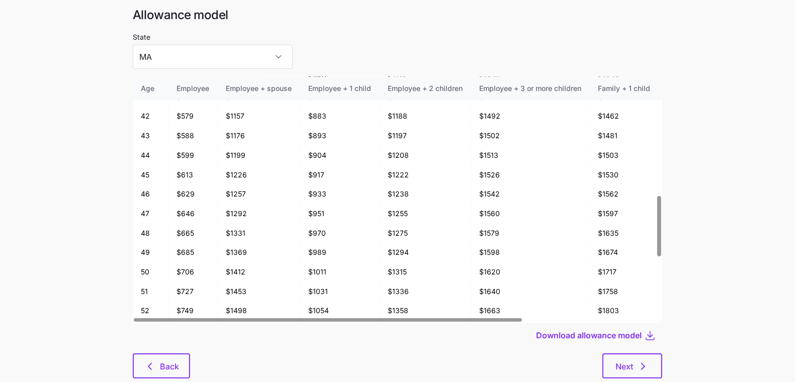
scroll to position [54, 0]
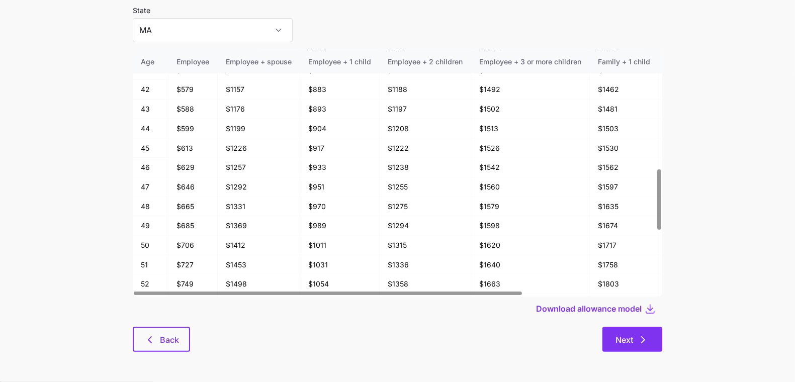
click at [643, 343] on icon "button" at bounding box center [643, 340] width 12 height 12
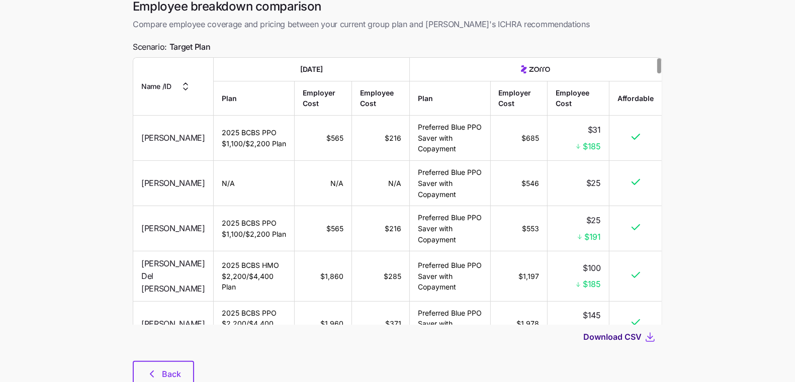
click at [592, 335] on span "Download CSV" at bounding box center [613, 337] width 58 height 12
click at [705, 209] on main "Save quote Employee breakdown comparison Compare employee coverage and pricing …" at bounding box center [397, 184] width 795 height 464
click at [187, 369] on button "Back" at bounding box center [163, 373] width 61 height 25
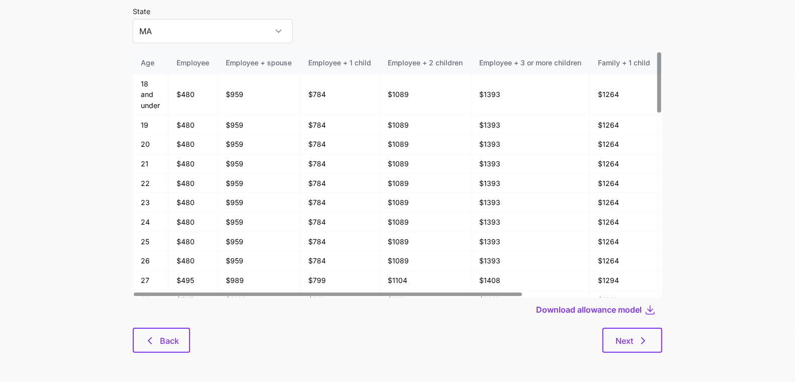
scroll to position [54, 0]
click at [166, 339] on span "Back" at bounding box center [169, 340] width 19 height 12
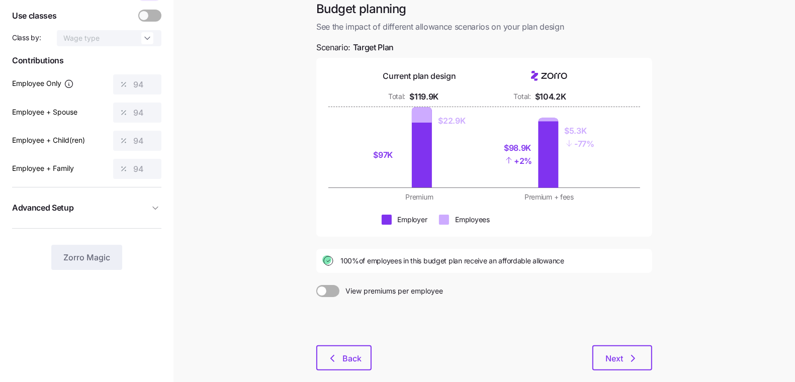
scroll to position [61, 0]
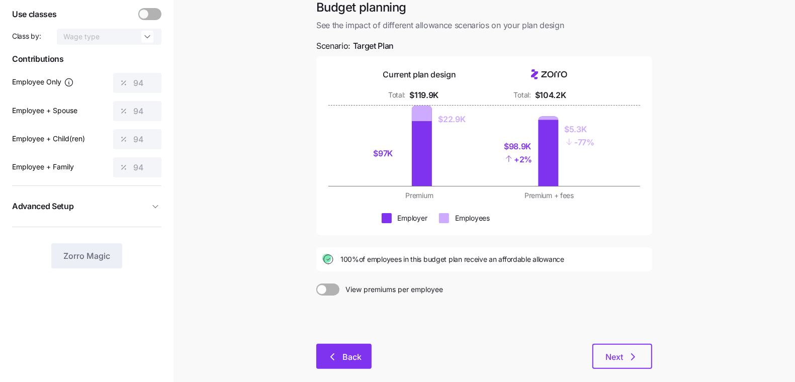
click at [349, 349] on button "Back" at bounding box center [343, 356] width 55 height 25
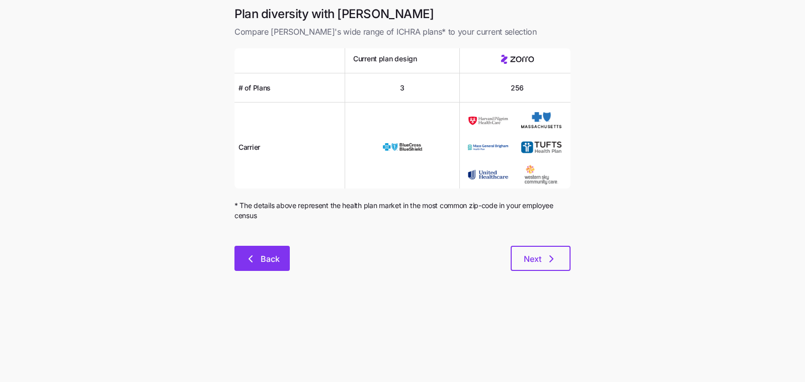
click at [276, 252] on button "Back" at bounding box center [261, 258] width 55 height 25
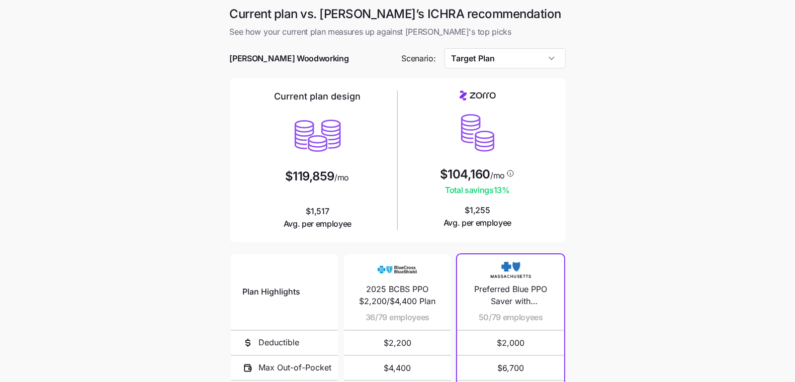
click at [516, 290] on span "Preferred Blue PPO Saver with Copayment" at bounding box center [510, 295] width 83 height 25
click at [516, 289] on span "Preferred Blue PPO Saver with Copayment" at bounding box center [510, 295] width 83 height 25
copy span "Preferred Blue PPO Saver with Copayment"
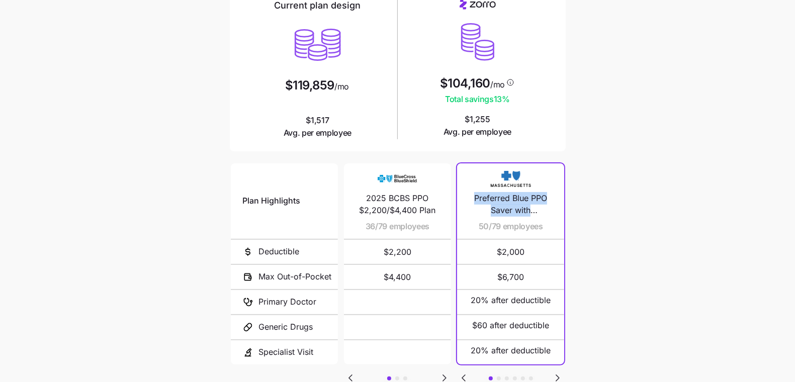
scroll to position [89, 0]
